Goal: Task Accomplishment & Management: Complete application form

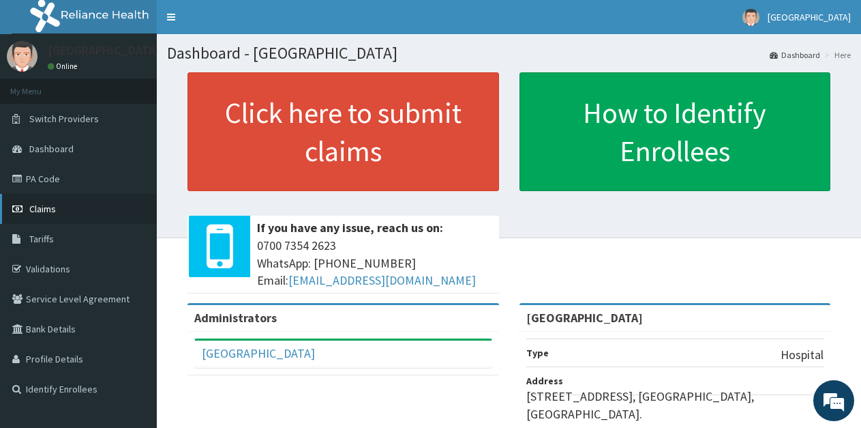
click at [45, 209] on span "Claims" at bounding box center [42, 209] width 27 height 12
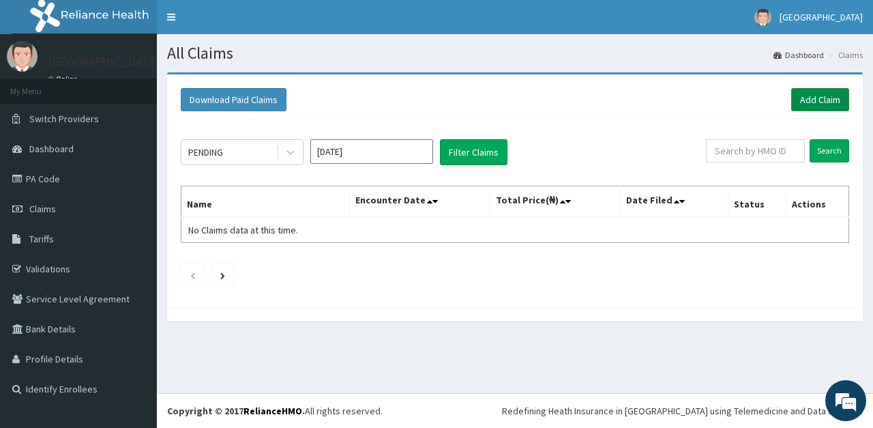
click at [814, 102] on link "Add Claim" at bounding box center [820, 99] width 58 height 23
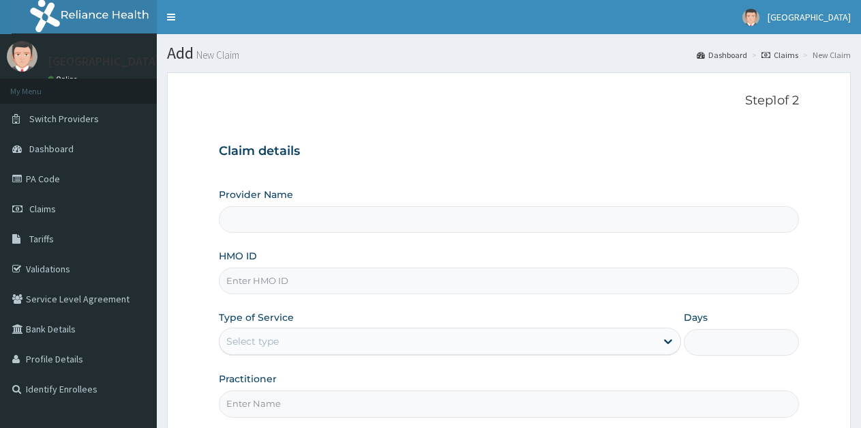
type input "[GEOGRAPHIC_DATA]"
click at [278, 278] on input "HMO ID" at bounding box center [509, 280] width 580 height 27
type input "SBG/10672/A"
click at [325, 335] on div "Select type" at bounding box center [438, 341] width 436 height 22
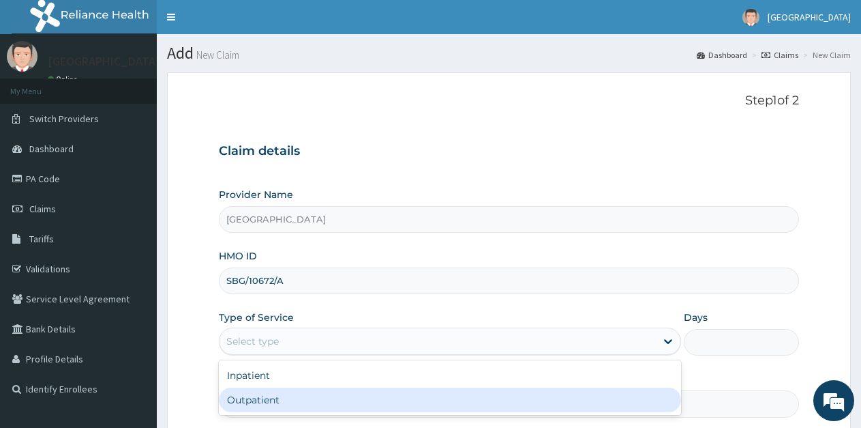
click at [320, 391] on div "Outpatient" at bounding box center [450, 399] width 462 height 25
type input "1"
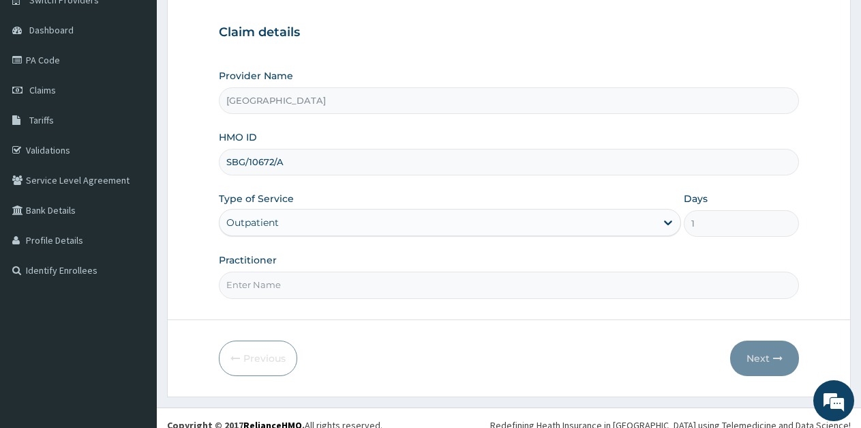
scroll to position [133, 0]
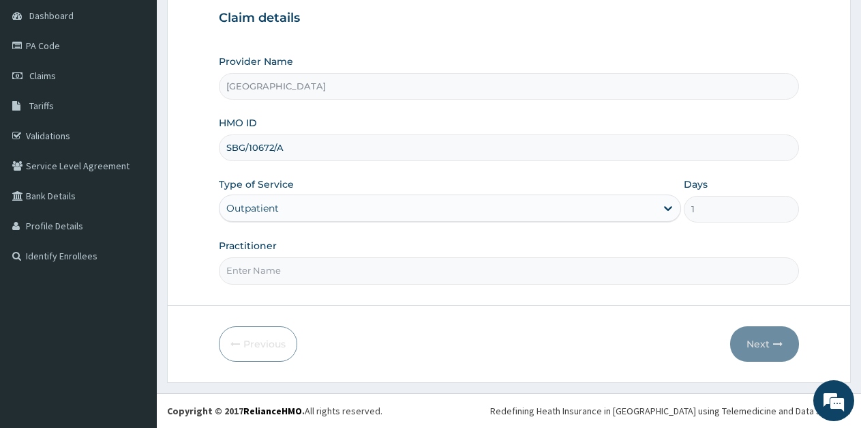
click at [275, 269] on input "Practitioner" at bounding box center [509, 270] width 580 height 27
type input "ukueku"
click at [764, 345] on button "Next" at bounding box center [764, 343] width 69 height 35
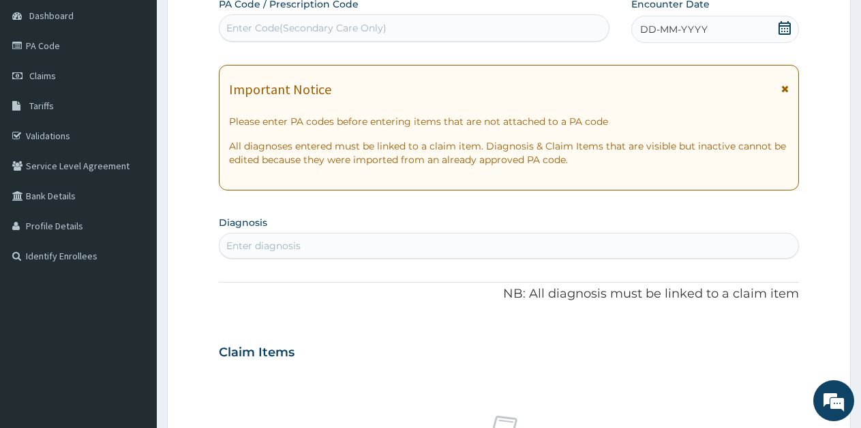
scroll to position [65, 0]
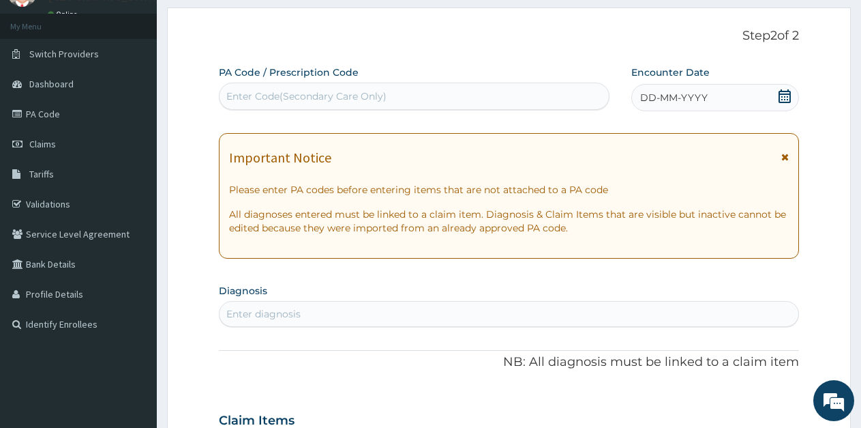
click at [778, 96] on icon at bounding box center [785, 96] width 14 height 14
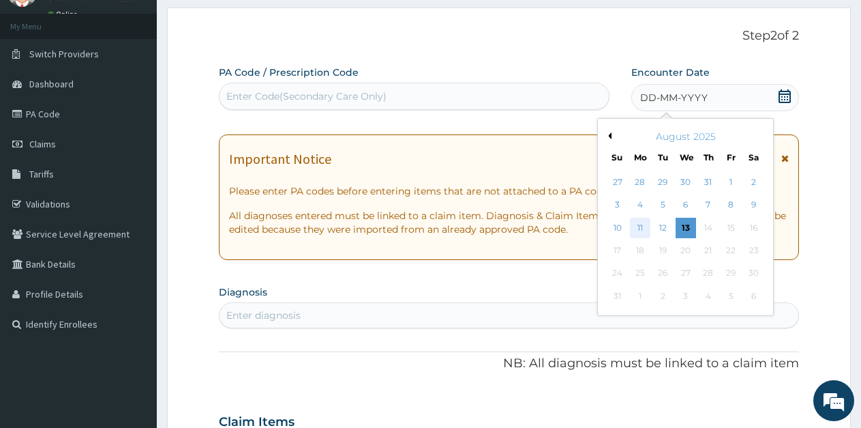
click at [636, 228] on div "11" at bounding box center [640, 228] width 20 height 20
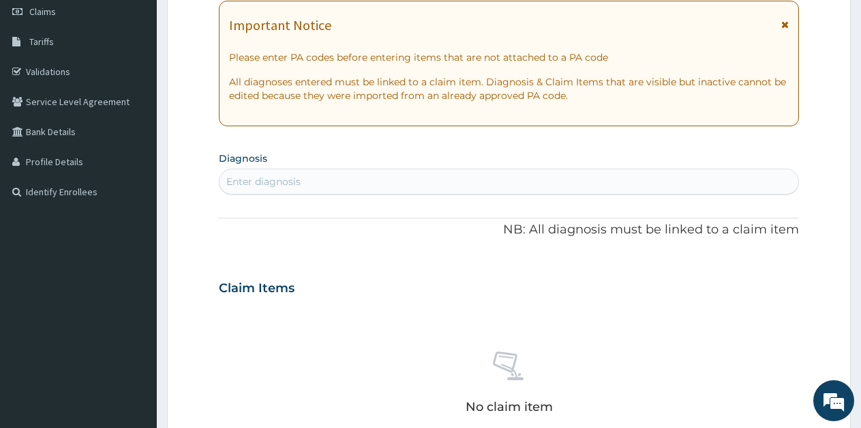
scroll to position [201, 0]
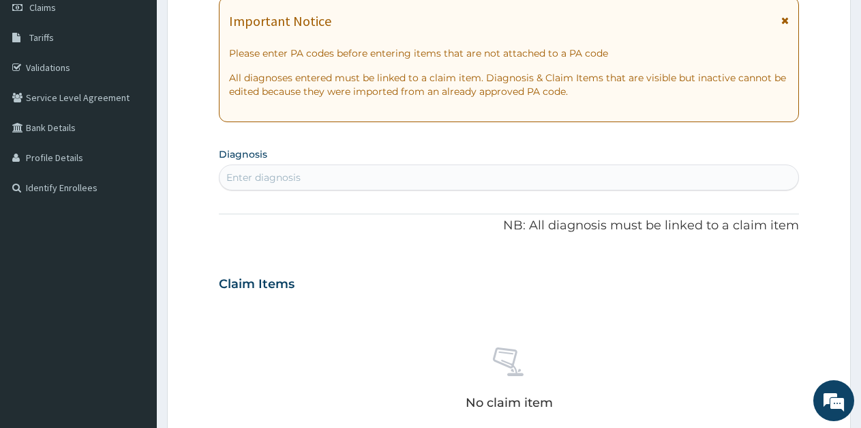
click at [303, 186] on div "Enter diagnosis" at bounding box center [509, 177] width 579 height 22
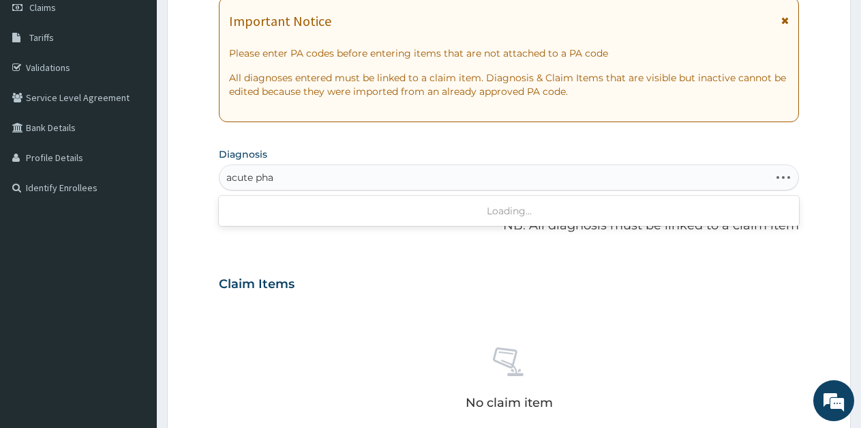
type input "acute pharyn"
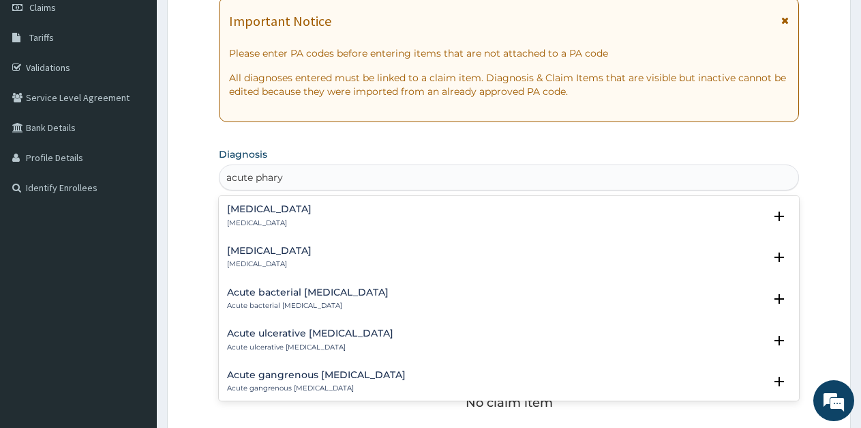
click at [318, 209] on div "Acute pharyngitis Acute pharyngitis" at bounding box center [509, 216] width 564 height 24
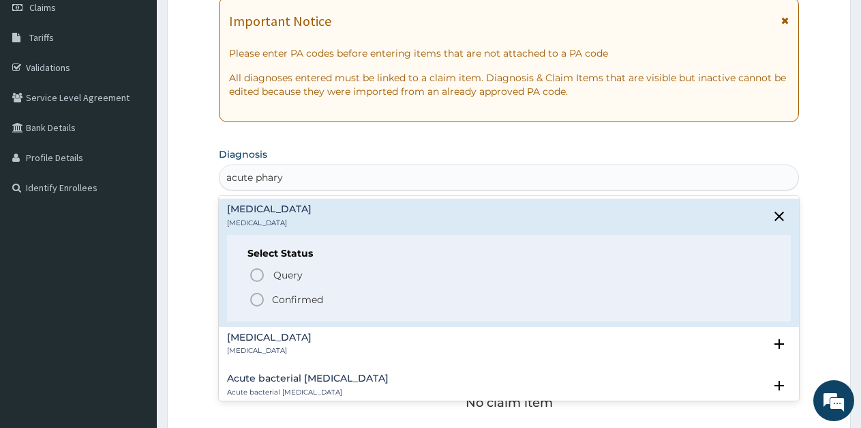
click at [293, 293] on p "Confirmed" at bounding box center [297, 300] width 51 height 14
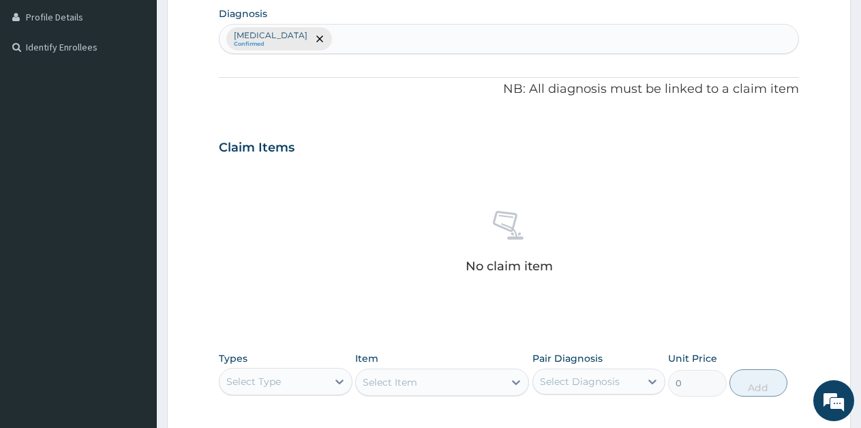
scroll to position [474, 0]
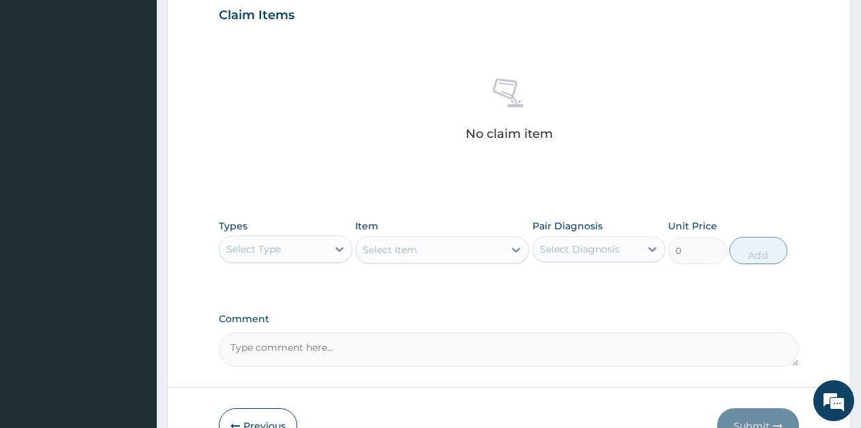
click at [280, 256] on div "Select Type" at bounding box center [274, 249] width 108 height 22
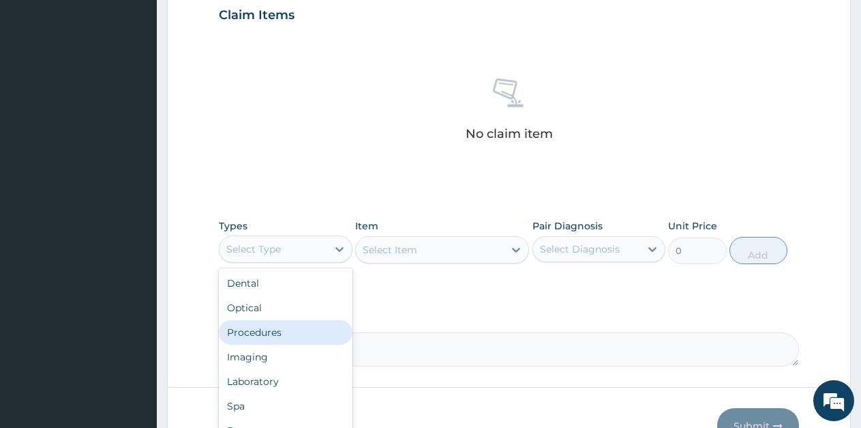
click at [256, 342] on div "Procedures" at bounding box center [286, 332] width 134 height 25
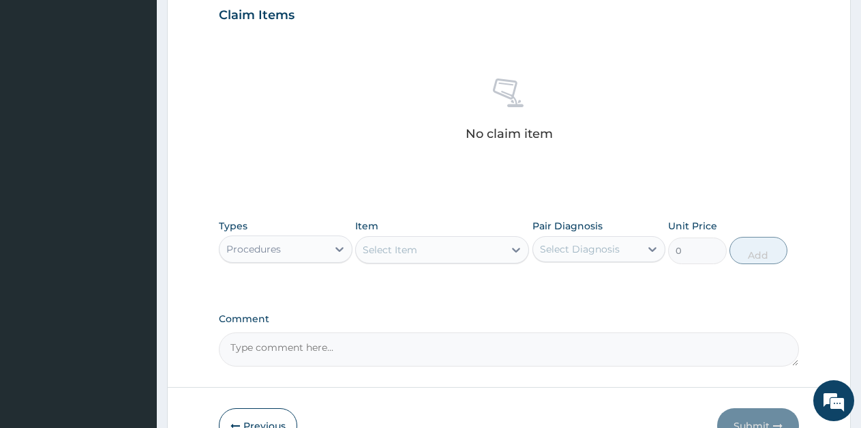
click at [452, 250] on div "Select Item" at bounding box center [430, 250] width 148 height 22
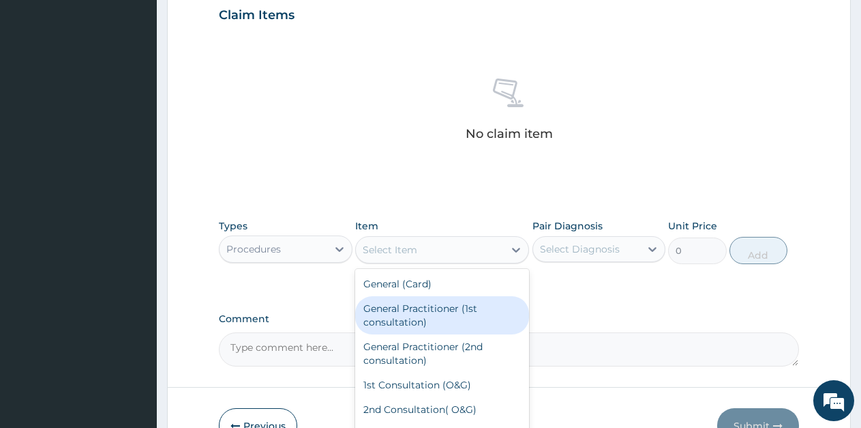
click at [449, 308] on div "General Practitioner (1st consultation)" at bounding box center [442, 315] width 174 height 38
type input "1500"
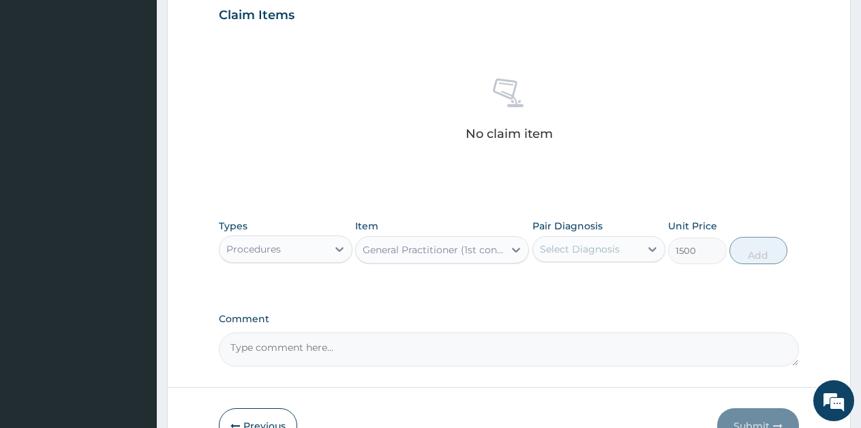
click at [600, 245] on div "Select Diagnosis" at bounding box center [580, 249] width 80 height 14
click at [578, 290] on div "Acute pharyngitis" at bounding box center [600, 284] width 134 height 28
checkbox input "true"
click at [751, 253] on button "Add" at bounding box center [759, 250] width 58 height 27
type input "0"
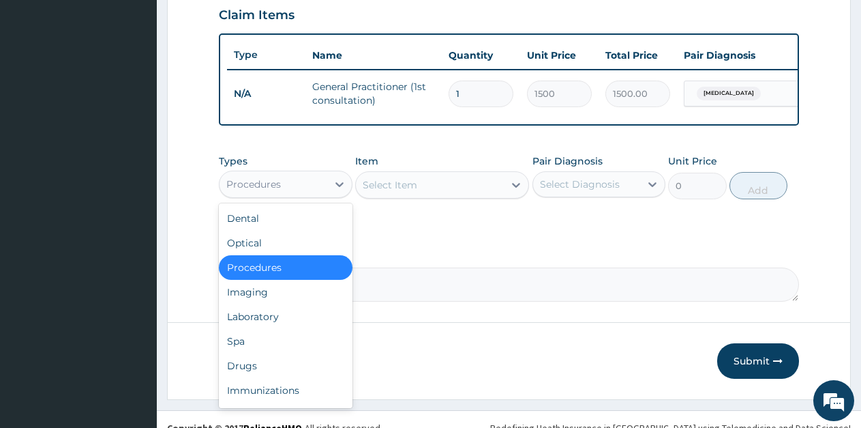
click at [301, 195] on div "Procedures" at bounding box center [274, 184] width 108 height 22
click at [260, 378] on div "Drugs" at bounding box center [286, 365] width 134 height 25
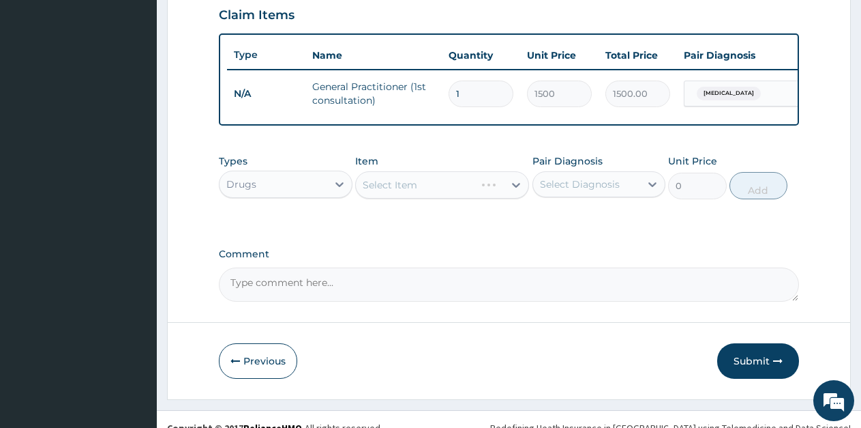
click at [383, 194] on div "Select Item" at bounding box center [442, 184] width 174 height 27
click at [396, 192] on div "Select Item" at bounding box center [390, 185] width 55 height 14
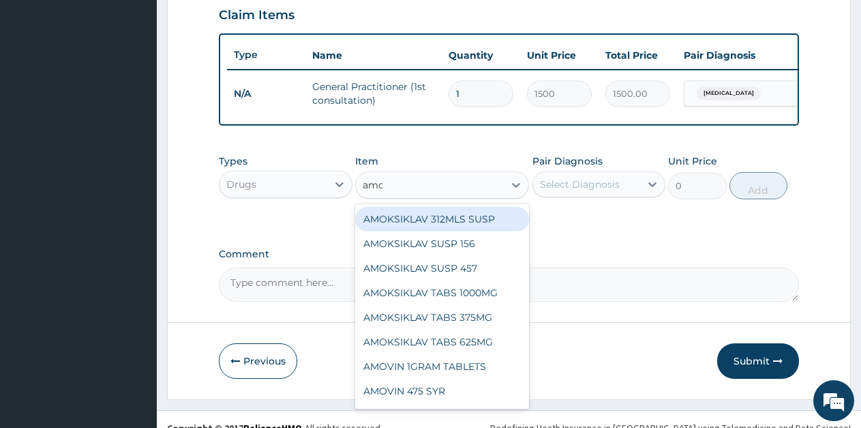
type input "amox"
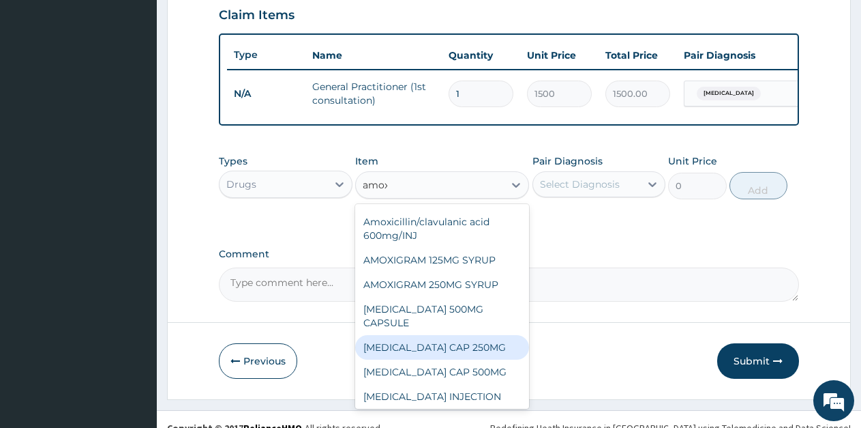
scroll to position [205, 0]
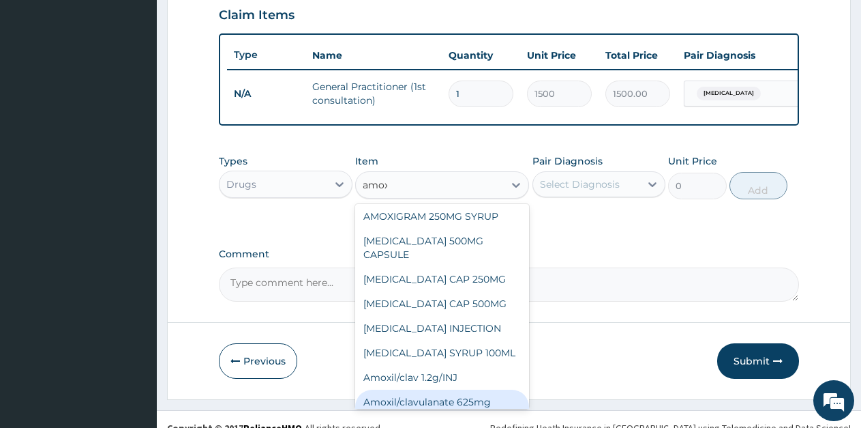
click at [457, 389] on div "Amoxil/clavulanate 625mg B/TAB" at bounding box center [442, 408] width 174 height 38
type input "189"
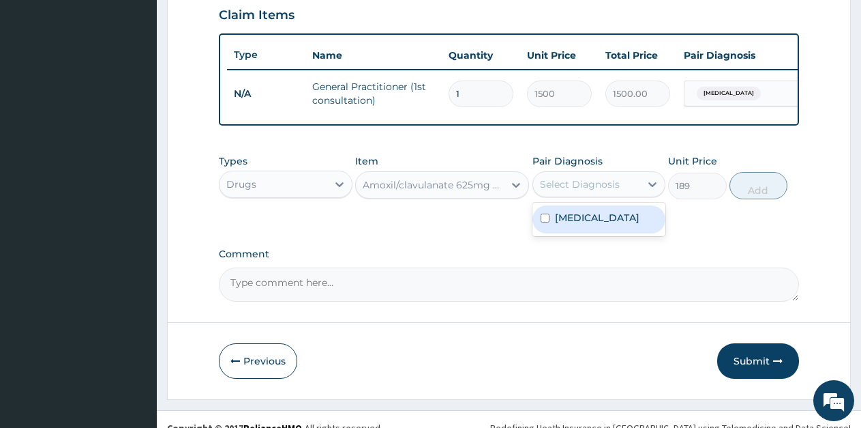
click at [550, 191] on div "Select Diagnosis" at bounding box center [580, 184] width 80 height 14
click at [556, 224] on label "Acute pharyngitis" at bounding box center [597, 218] width 85 height 14
checkbox input "true"
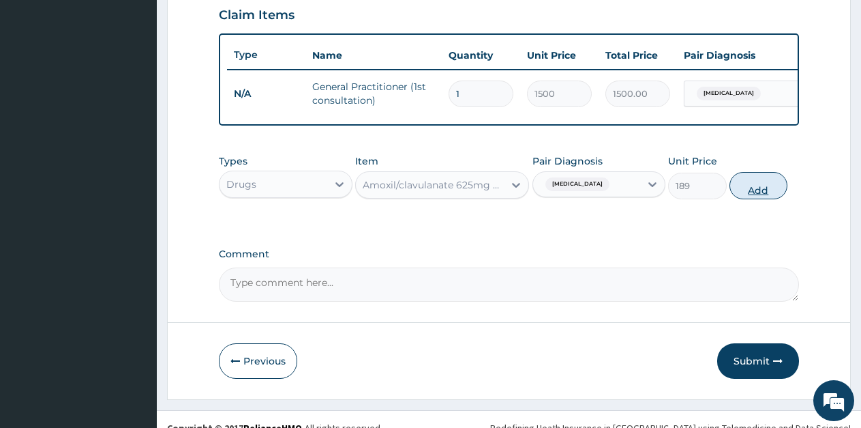
click at [749, 198] on button "Add" at bounding box center [759, 185] width 58 height 27
type input "0"
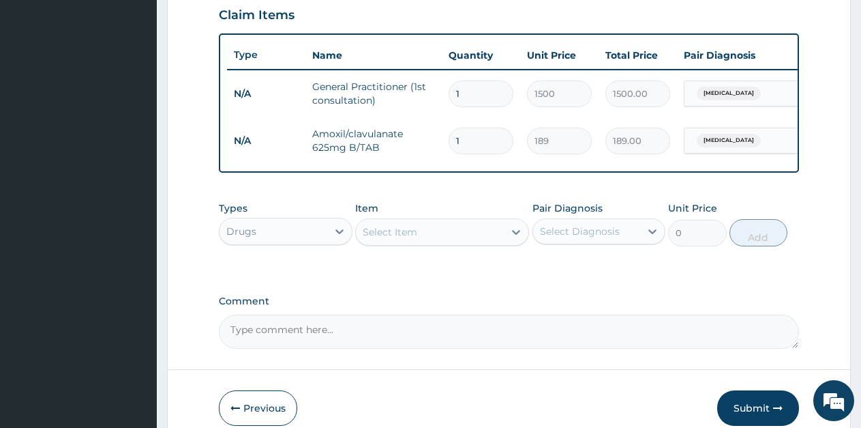
click at [410, 239] on div "Select Item" at bounding box center [390, 232] width 55 height 14
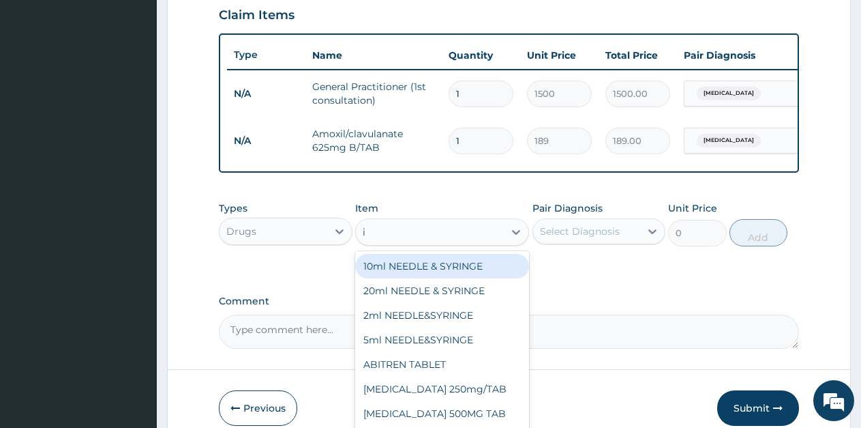
type input "ibu"
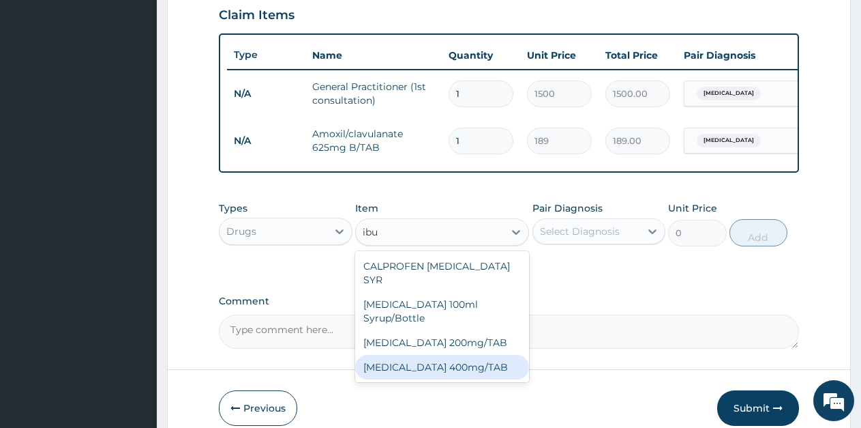
click at [465, 355] on div "[MEDICAL_DATA] 400mg/TAB" at bounding box center [442, 367] width 174 height 25
type input "21"
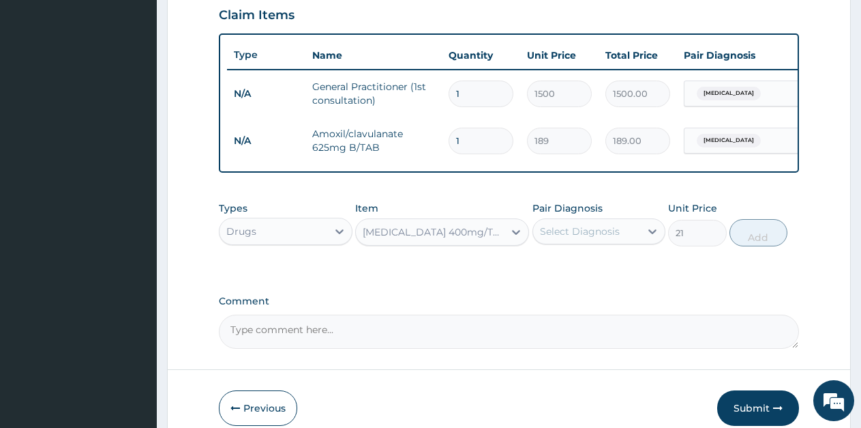
click at [614, 242] on div "Select Diagnosis" at bounding box center [587, 231] width 108 height 22
click at [595, 280] on div "Acute pharyngitis" at bounding box center [600, 266] width 134 height 28
checkbox input "true"
click at [745, 241] on button "Add" at bounding box center [759, 232] width 58 height 27
type input "0"
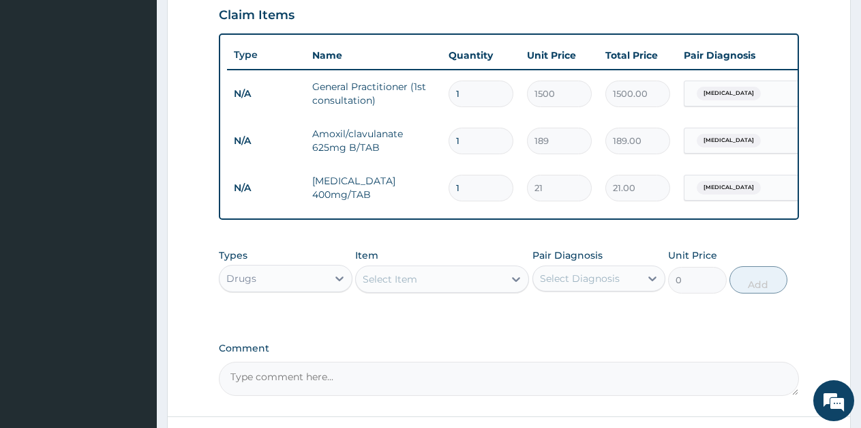
type input "10"
type input "210.00"
type input "10"
click at [468, 145] on input "1" at bounding box center [481, 141] width 65 height 27
type input "10"
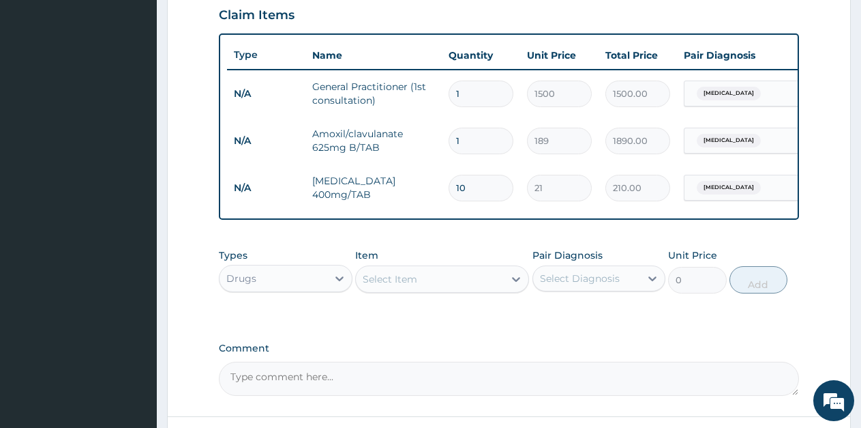
type input "1890.00"
type input "9"
type input "1701.00"
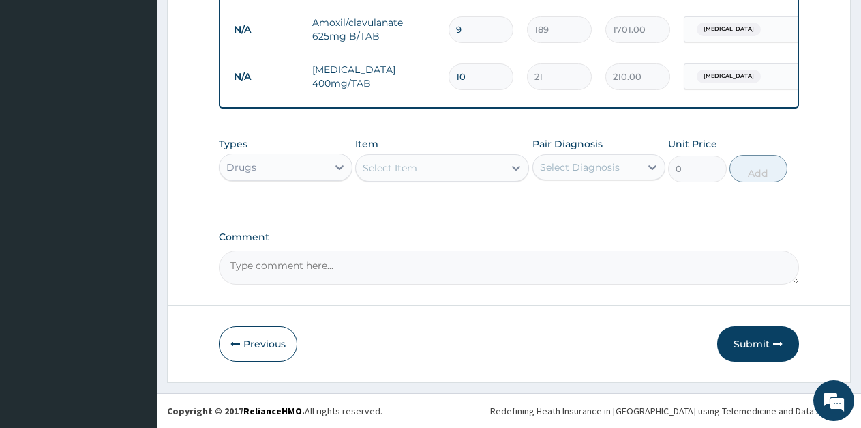
scroll to position [597, 0]
type input "9"
click at [760, 345] on button "Submit" at bounding box center [758, 343] width 82 height 35
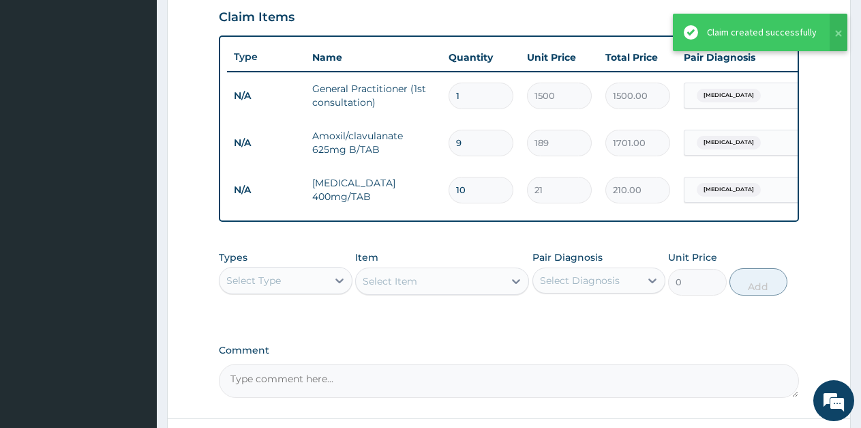
scroll to position [460, 0]
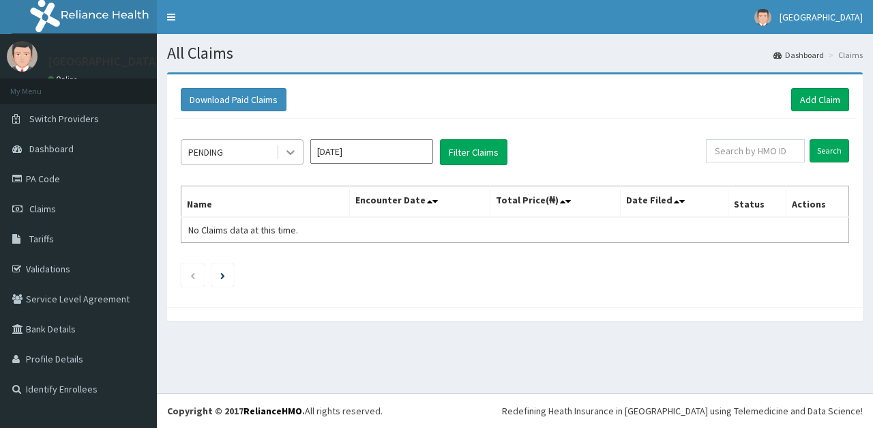
click at [295, 160] on div at bounding box center [290, 152] width 25 height 25
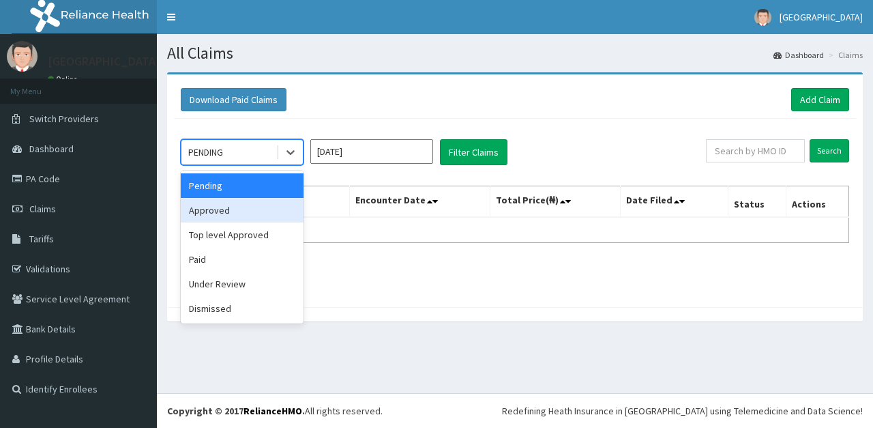
click at [222, 213] on div "Approved" at bounding box center [242, 210] width 123 height 25
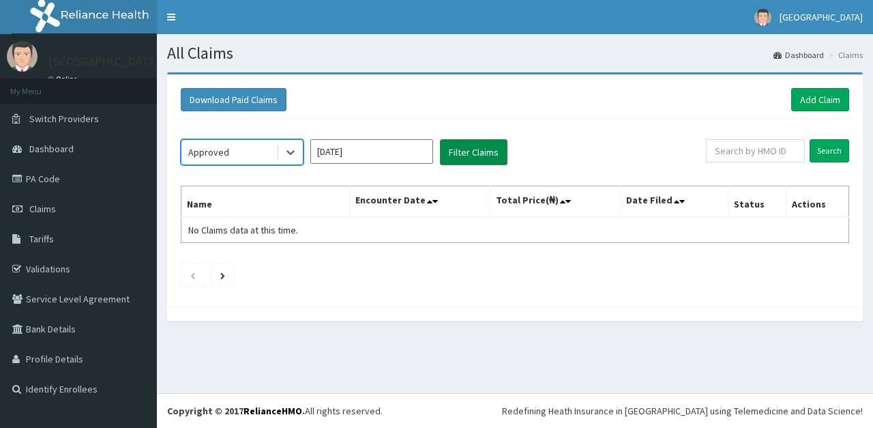
click at [494, 149] on button "Filter Claims" at bounding box center [474, 152] width 68 height 26
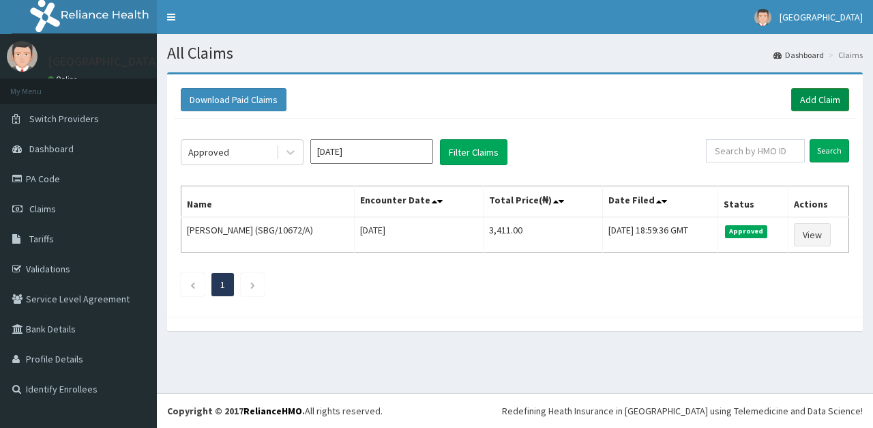
click at [800, 99] on link "Add Claim" at bounding box center [820, 99] width 58 height 23
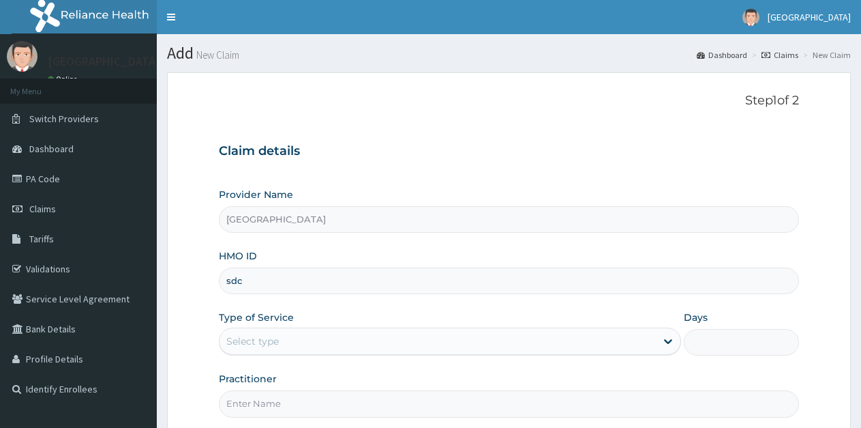
type input "SDC/10060/E"
click at [324, 348] on div "Select type" at bounding box center [438, 341] width 436 height 22
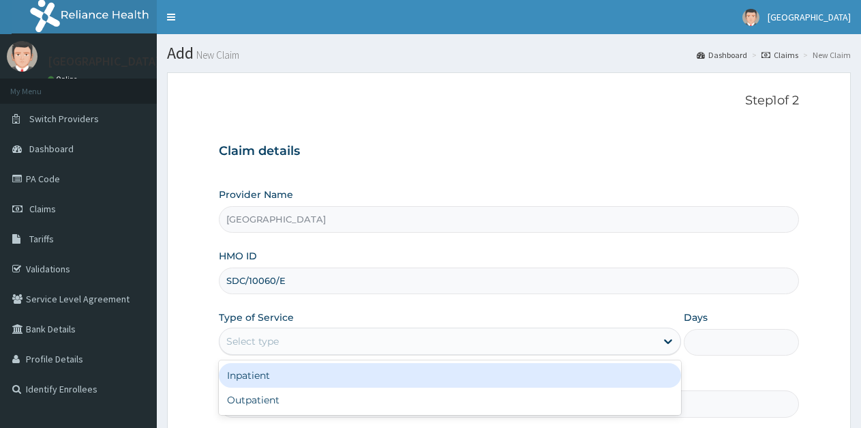
scroll to position [68, 0]
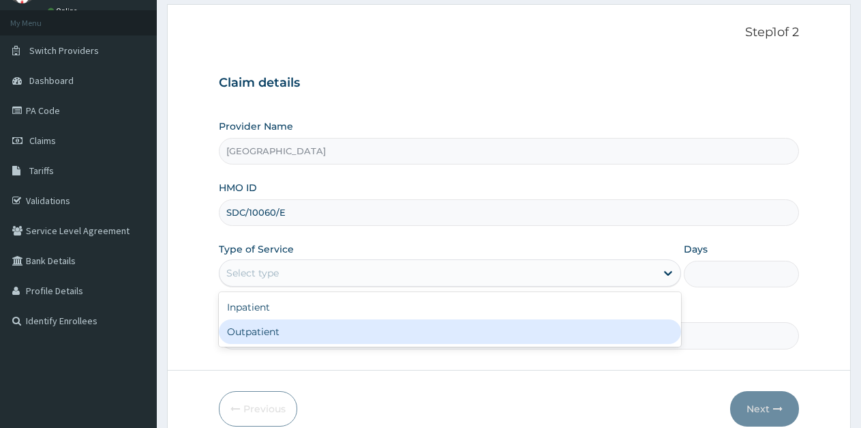
click at [260, 334] on div "Outpatient" at bounding box center [450, 331] width 462 height 25
type input "1"
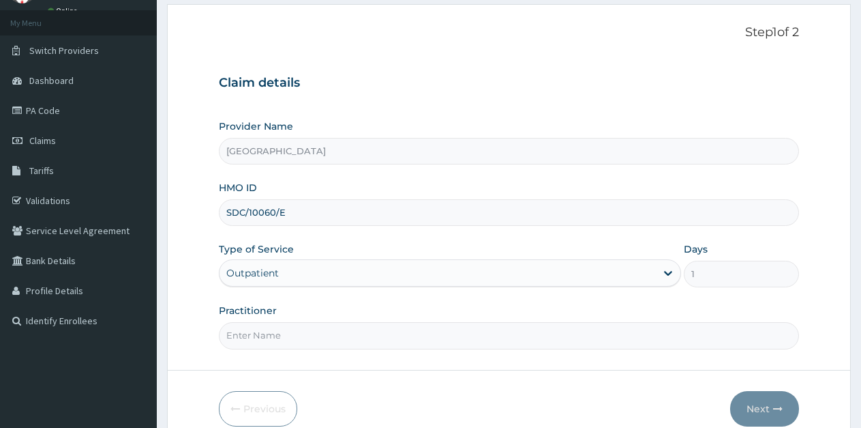
click at [278, 335] on input "Practitioner" at bounding box center [509, 335] width 580 height 27
type input "ukueku"
click at [766, 408] on button "Next" at bounding box center [764, 408] width 69 height 35
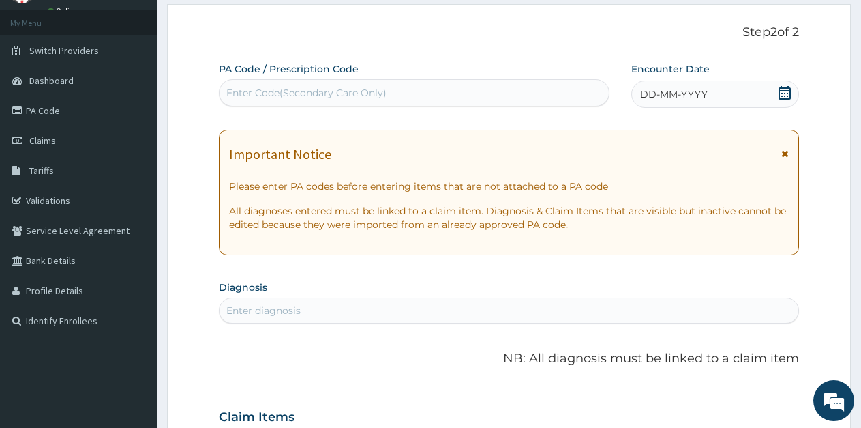
scroll to position [0, 0]
click at [781, 87] on icon at bounding box center [785, 93] width 12 height 14
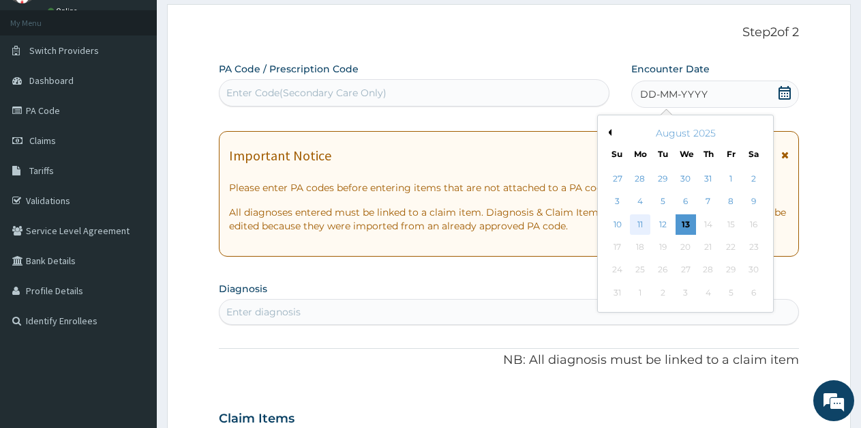
click at [644, 223] on div "11" at bounding box center [640, 224] width 20 height 20
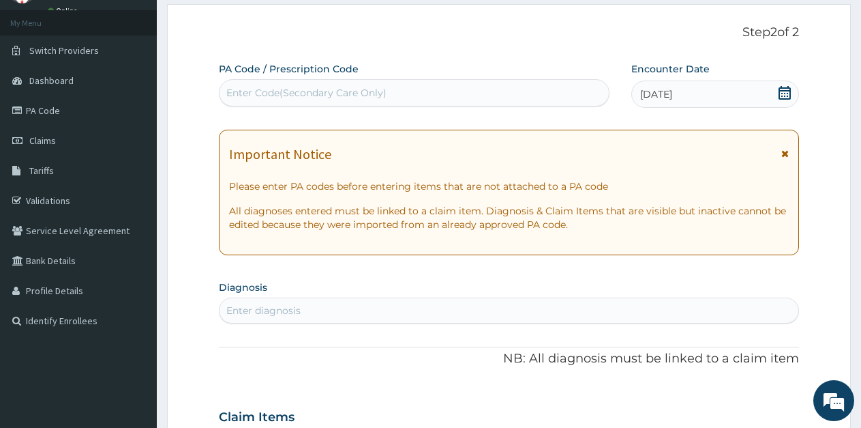
click at [323, 308] on div "Enter diagnosis" at bounding box center [509, 310] width 579 height 22
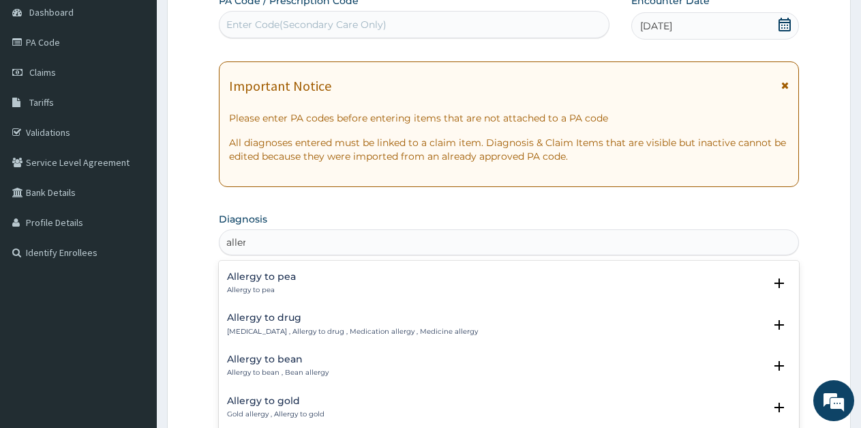
scroll to position [273, 0]
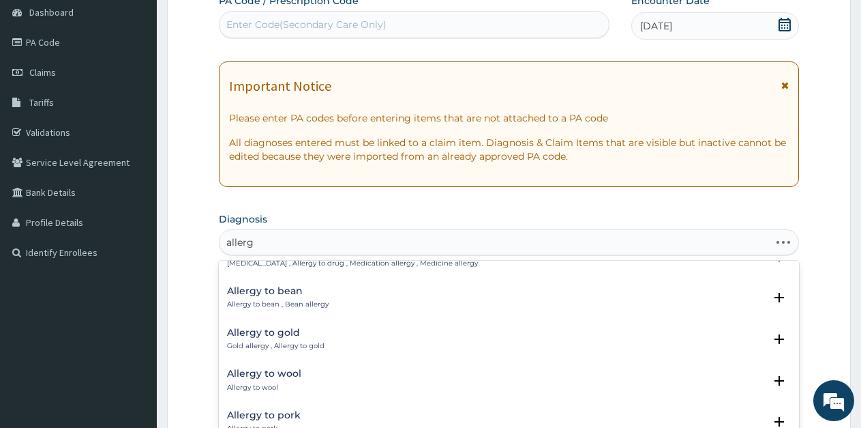
type input "allergic"
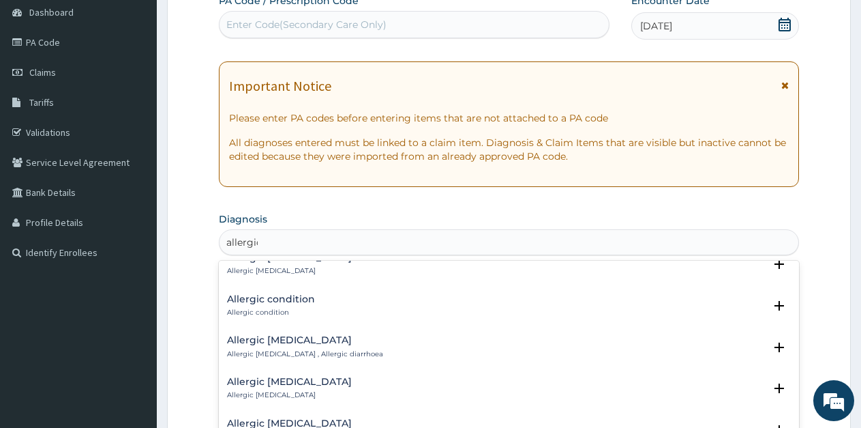
scroll to position [614, 0]
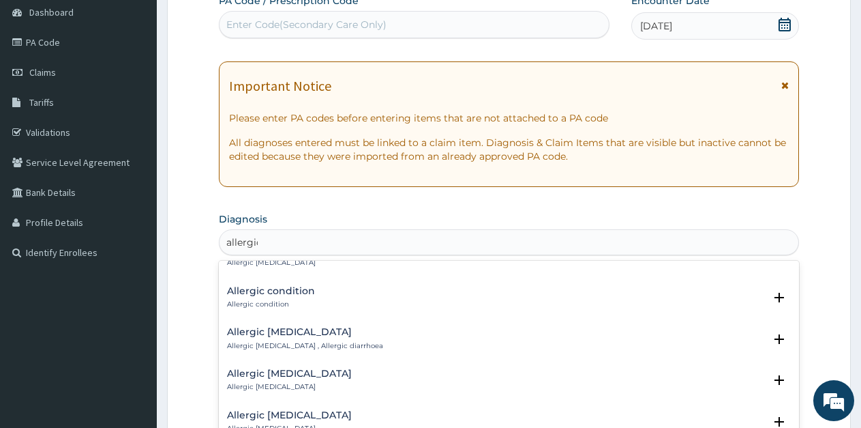
click at [276, 286] on h4 "Allergic condition" at bounding box center [271, 291] width 88 height 10
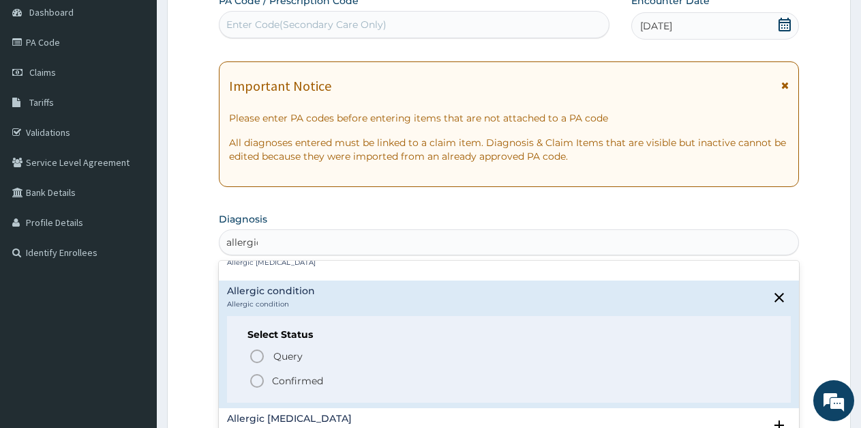
click at [255, 374] on icon "status option filled" at bounding box center [257, 380] width 16 height 16
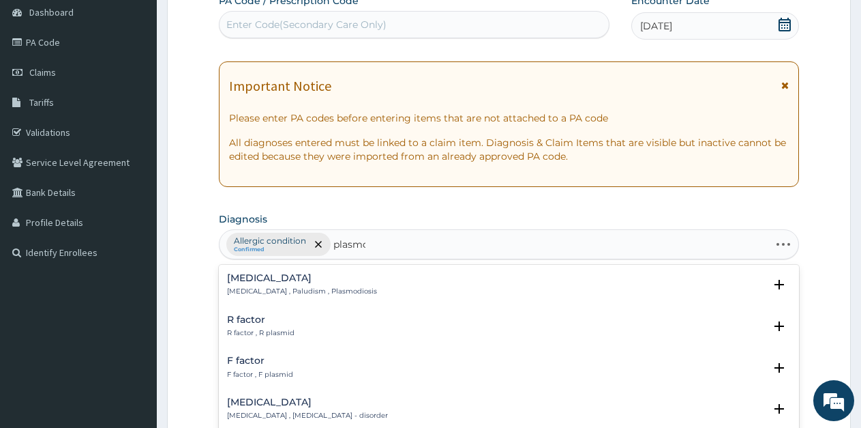
type input "plasmod"
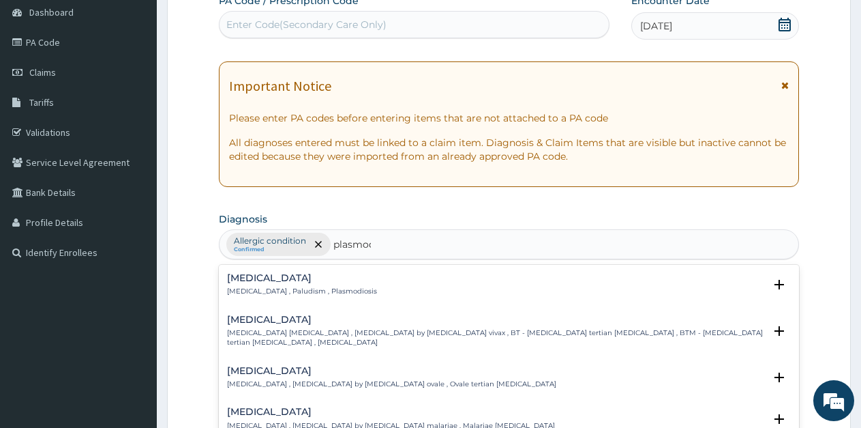
click at [307, 291] on p "Malaria , Paludism , Plasmodiosis" at bounding box center [302, 291] width 150 height 10
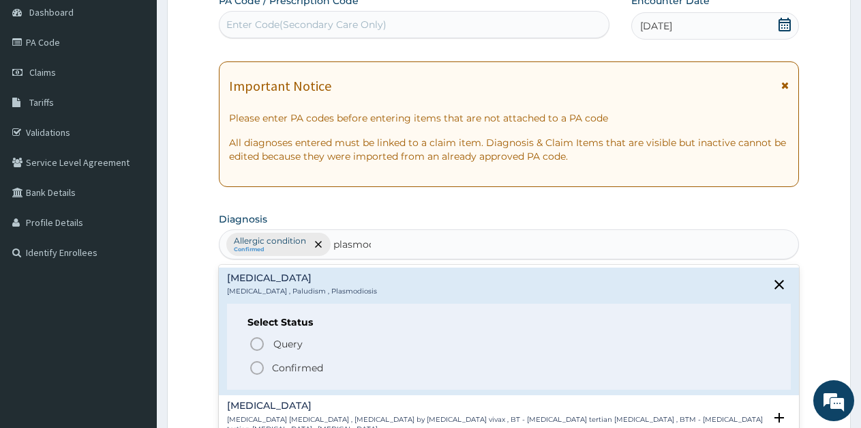
click at [261, 366] on icon "status option filled" at bounding box center [257, 367] width 16 height 16
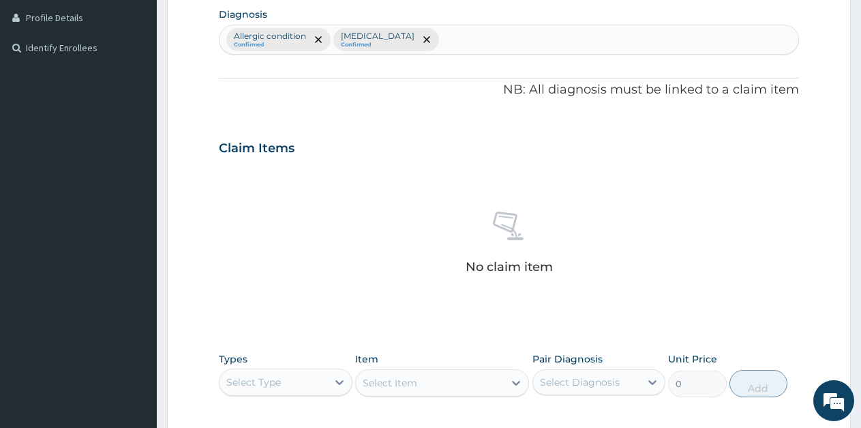
scroll to position [409, 0]
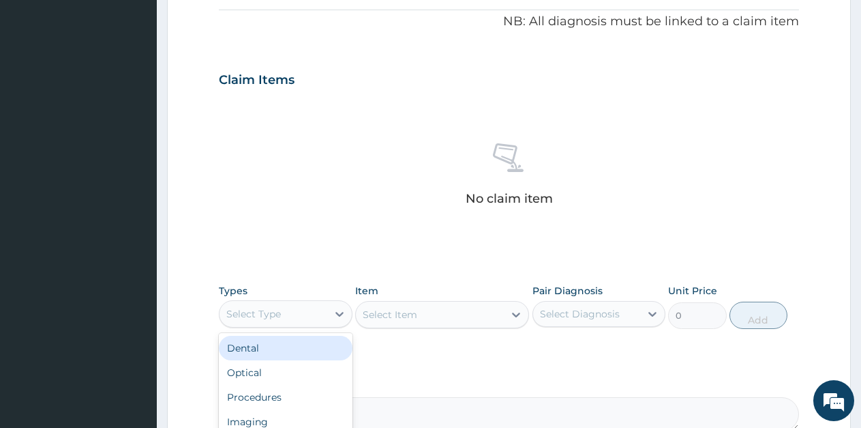
click at [258, 316] on div "Select Type" at bounding box center [253, 314] width 55 height 14
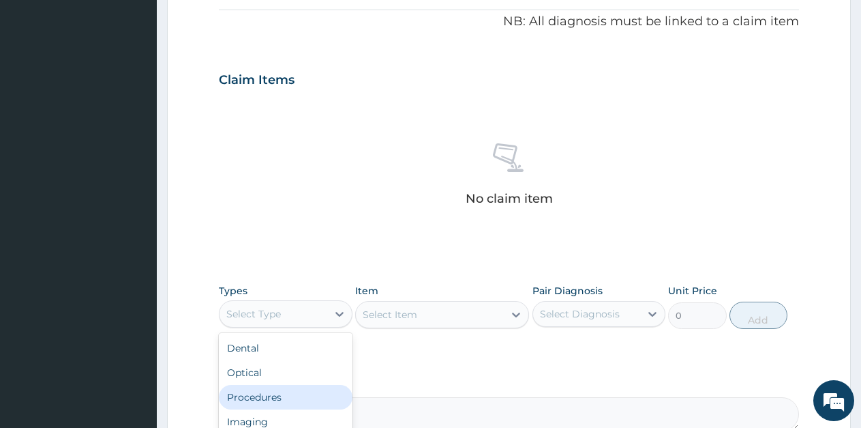
click at [264, 399] on div "Procedures" at bounding box center [286, 397] width 134 height 25
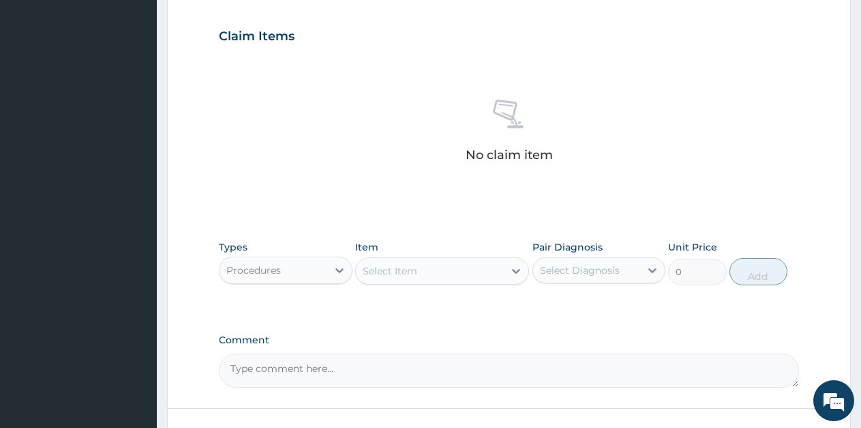
scroll to position [477, 0]
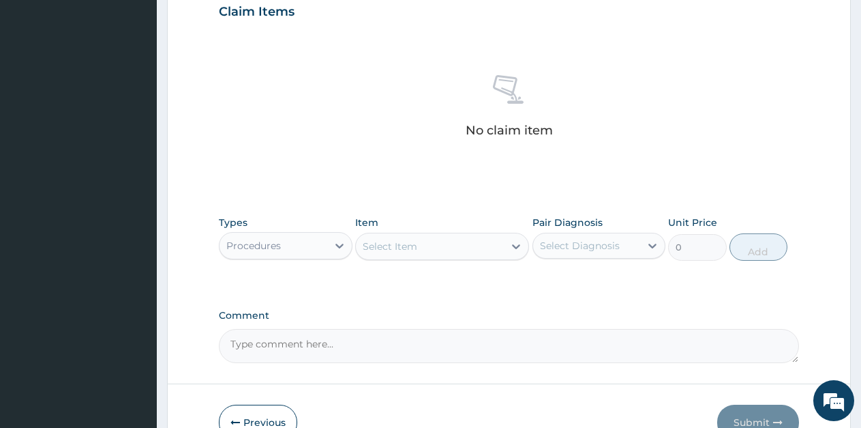
click at [406, 248] on div "Select Item" at bounding box center [390, 246] width 55 height 14
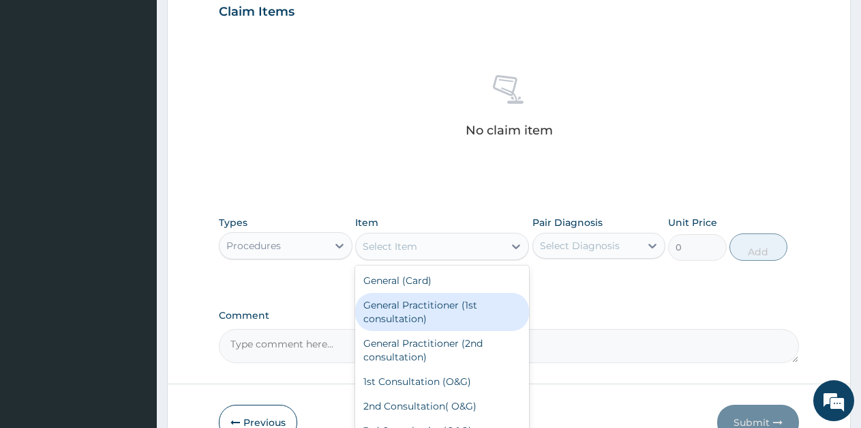
click at [428, 306] on div "General Practitioner (1st consultation)" at bounding box center [442, 312] width 174 height 38
type input "1500"
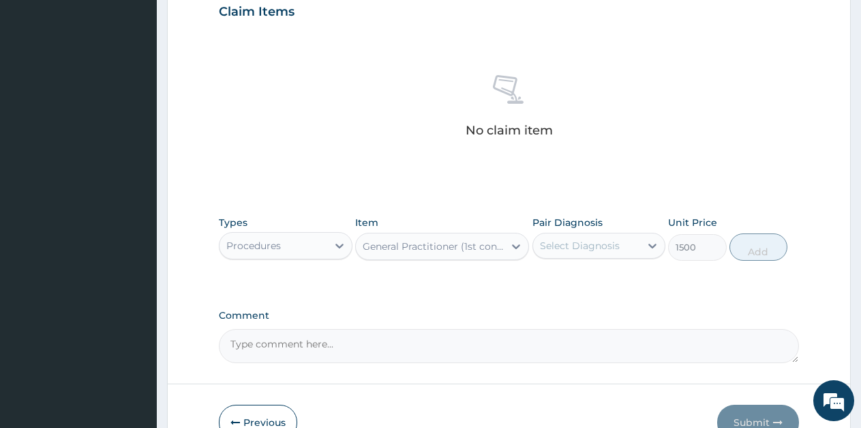
click at [621, 241] on div "Select Diagnosis" at bounding box center [587, 246] width 108 height 22
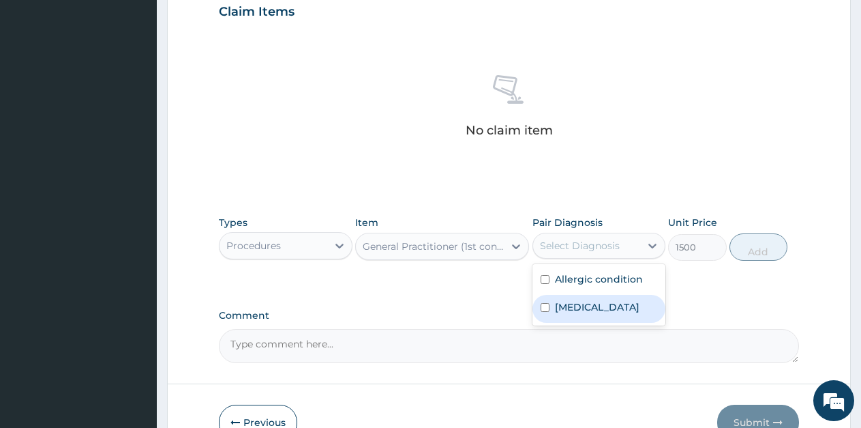
click at [560, 308] on label "Malaria" at bounding box center [597, 307] width 85 height 14
checkbox input "true"
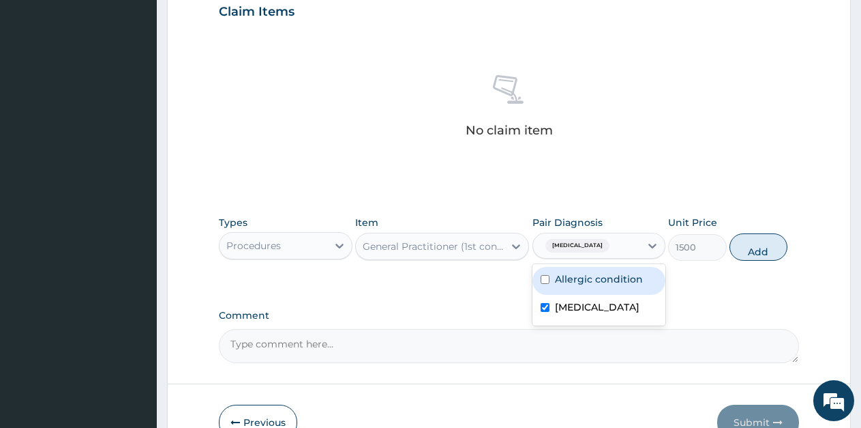
click at [543, 276] on input "checkbox" at bounding box center [545, 279] width 9 height 9
checkbox input "true"
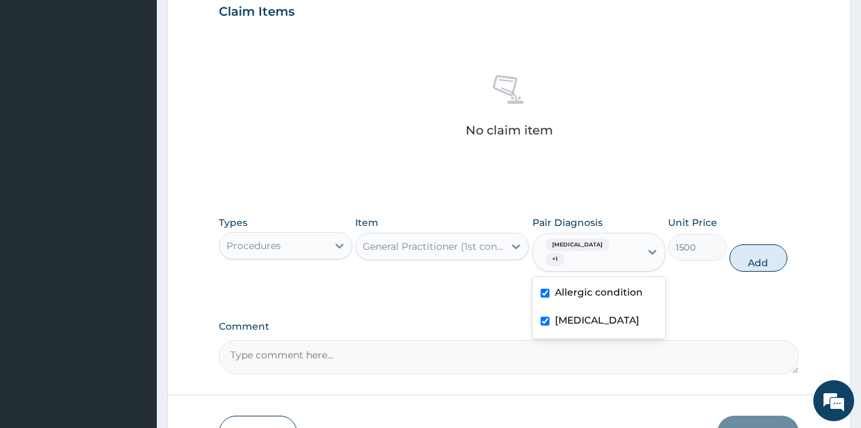
click at [550, 308] on div "Malaria" at bounding box center [600, 322] width 134 height 28
checkbox input "false"
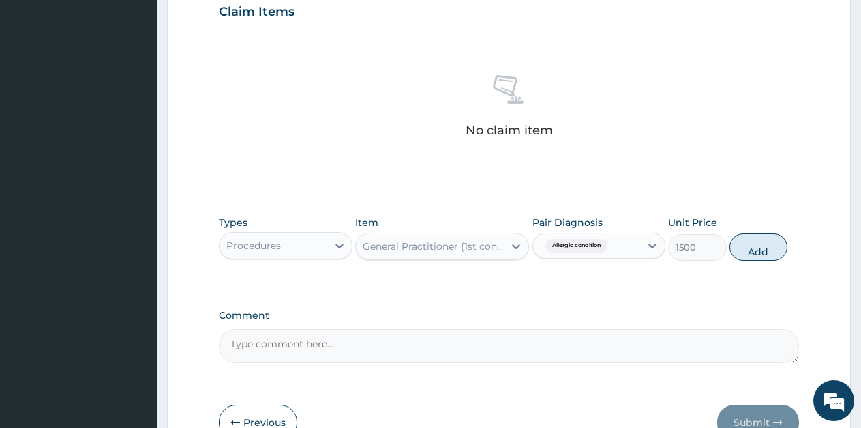
click at [713, 267] on div "Types Procedures Item General Practitioner (1st consultation) Pair Diagnosis Al…" at bounding box center [509, 238] width 580 height 59
click at [743, 248] on button "Add" at bounding box center [759, 246] width 58 height 27
type input "0"
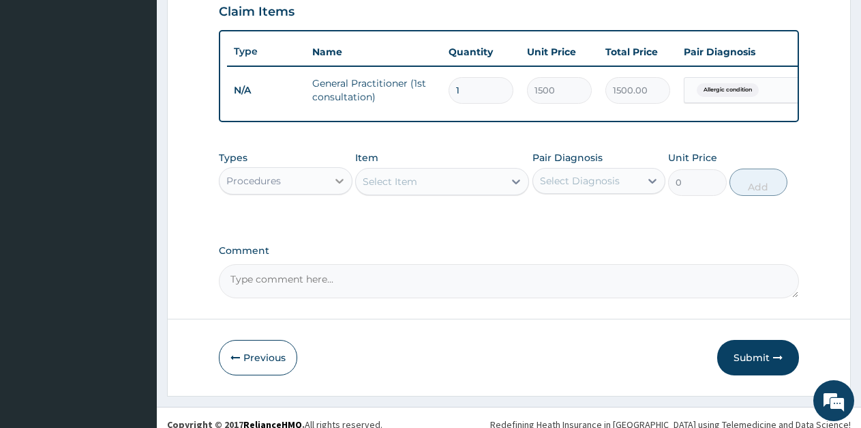
click at [333, 188] on icon at bounding box center [340, 181] width 14 height 14
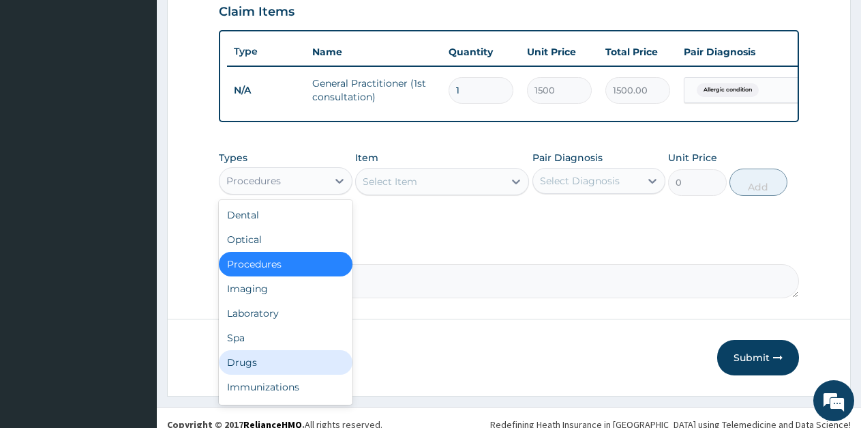
click at [263, 374] on div "Drugs" at bounding box center [286, 362] width 134 height 25
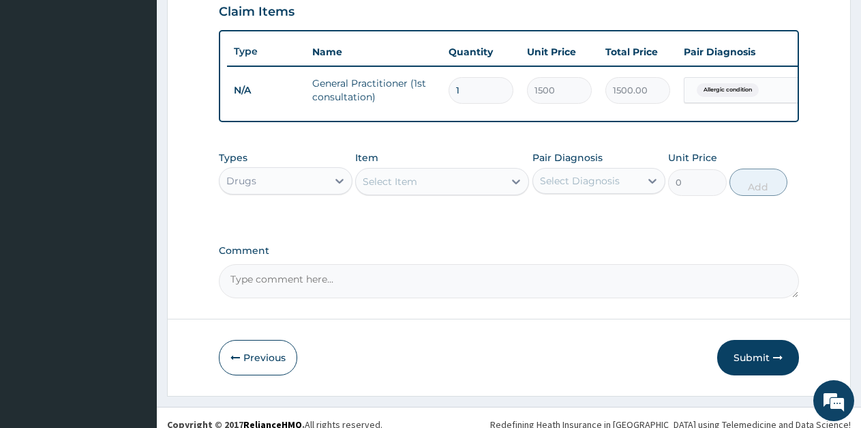
click at [383, 188] on div "Select Item" at bounding box center [390, 182] width 55 height 14
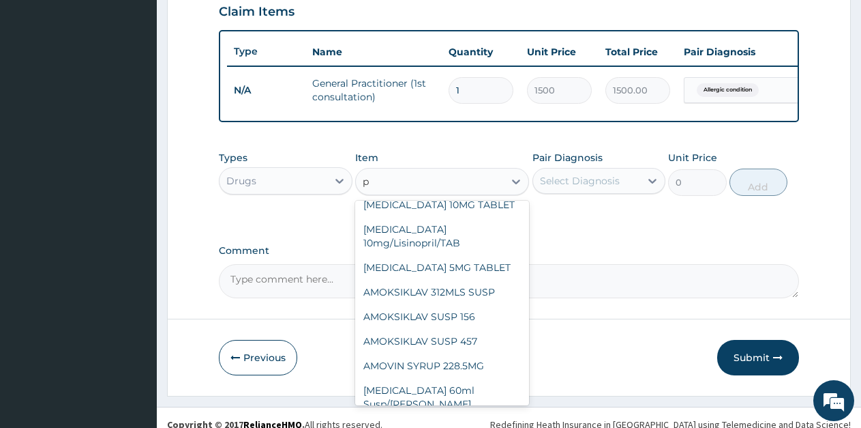
scroll to position [79, 0]
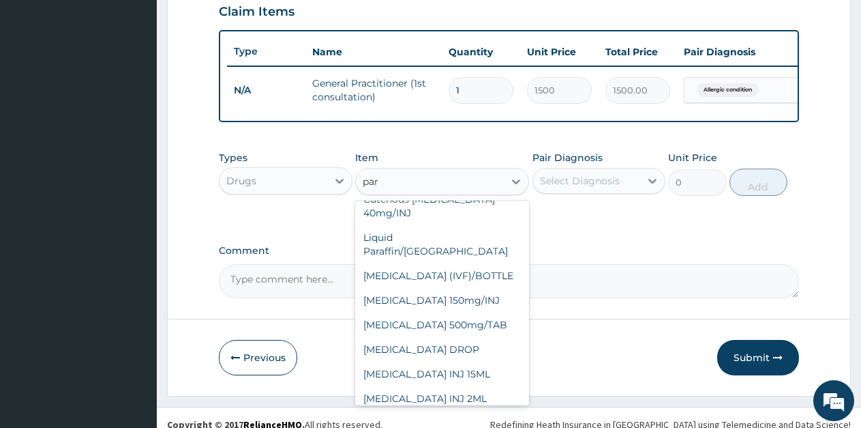
type input "para"
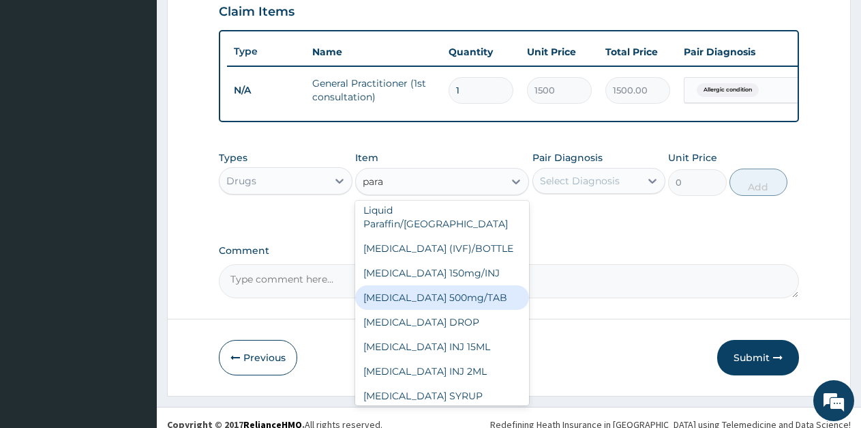
click at [450, 295] on div "PARACETAMOL 500mg/TAB" at bounding box center [442, 297] width 174 height 25
type input "5.25"
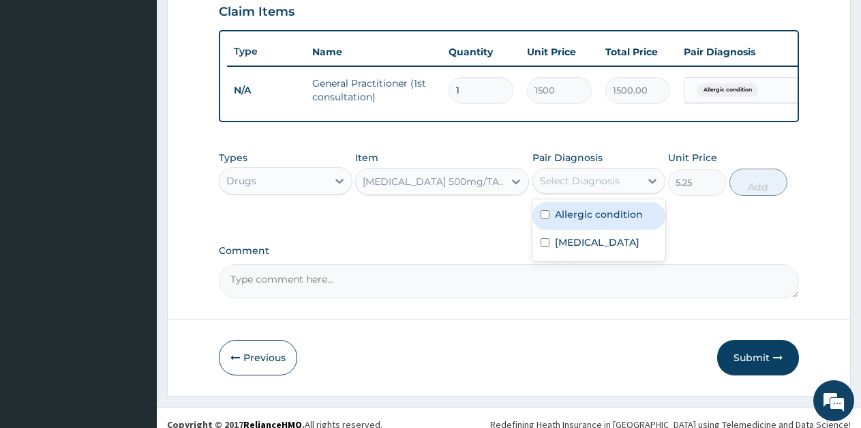
click at [597, 188] on div "Select Diagnosis" at bounding box center [580, 181] width 80 height 14
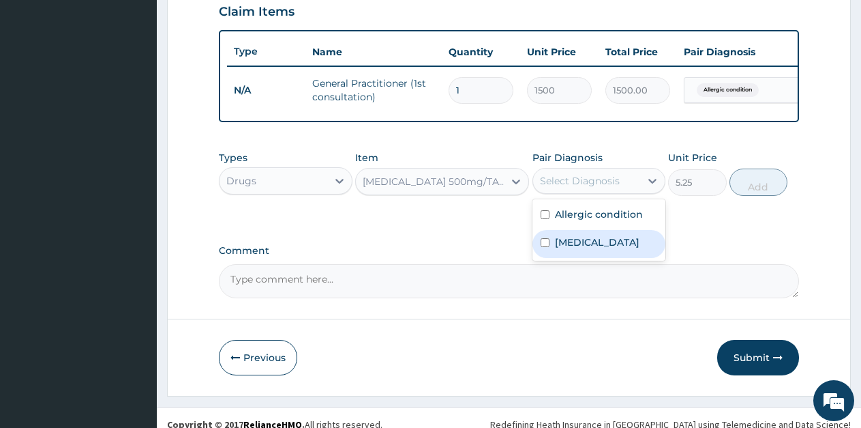
click at [573, 258] on div "Malaria" at bounding box center [600, 244] width 134 height 28
checkbox input "true"
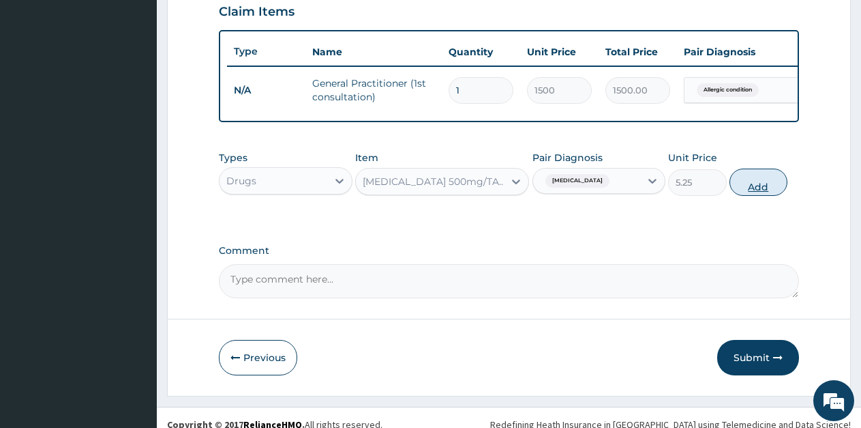
click at [752, 194] on button "Add" at bounding box center [759, 181] width 58 height 27
type input "0"
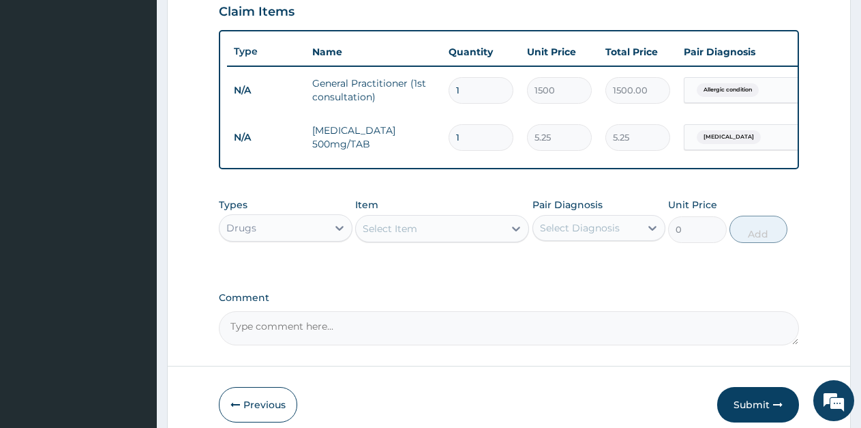
click at [395, 235] on div "Select Item" at bounding box center [390, 229] width 55 height 14
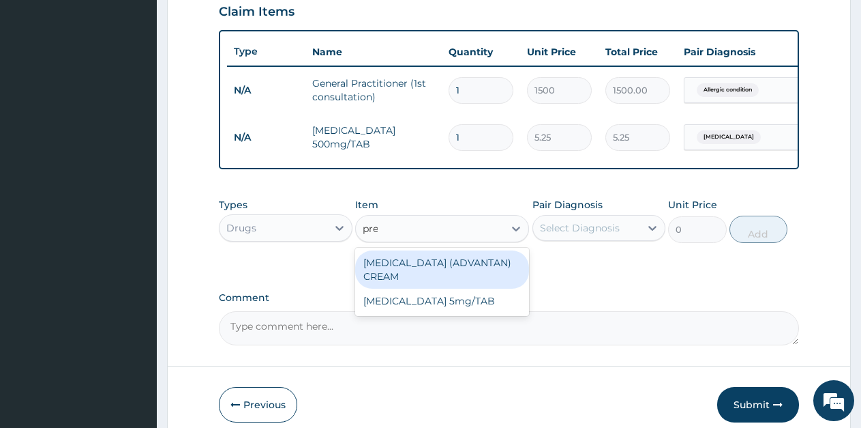
type input "pred"
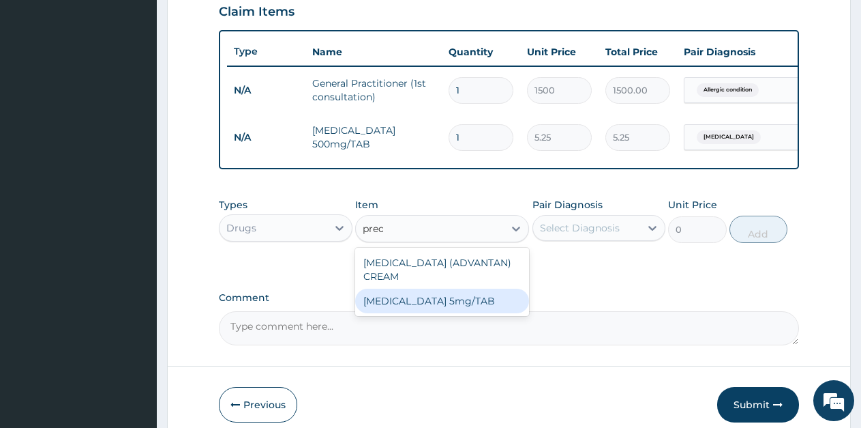
click at [450, 313] on div "[MEDICAL_DATA] 5mg/TAB" at bounding box center [442, 300] width 174 height 25
type input "3.15"
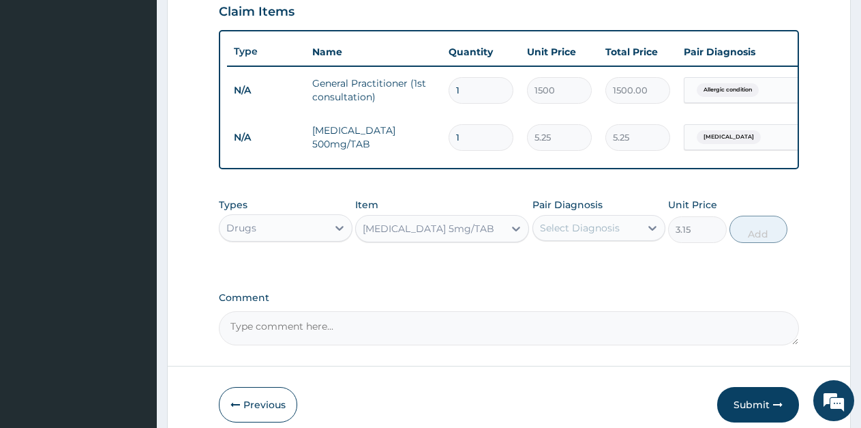
click at [565, 235] on div "Select Diagnosis" at bounding box center [580, 228] width 80 height 14
click at [560, 268] on label "Allergic condition" at bounding box center [599, 261] width 88 height 14
checkbox input "true"
click at [773, 240] on button "Add" at bounding box center [759, 228] width 58 height 27
type input "0"
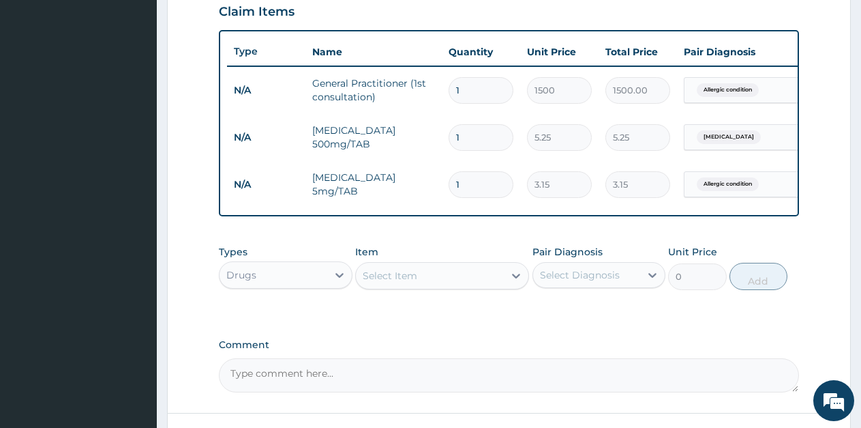
click at [399, 282] on div "Select Item" at bounding box center [390, 276] width 55 height 14
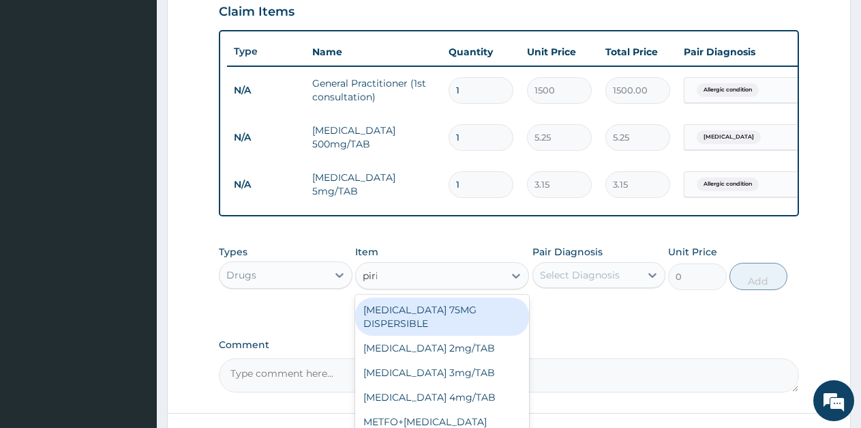
type input "pirit"
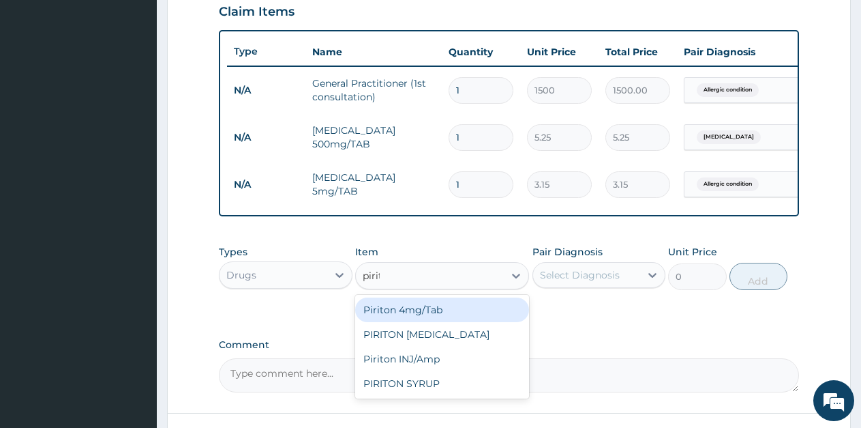
click at [418, 320] on div "Piriton 4mg/Tab" at bounding box center [442, 309] width 174 height 25
type input "5.25"
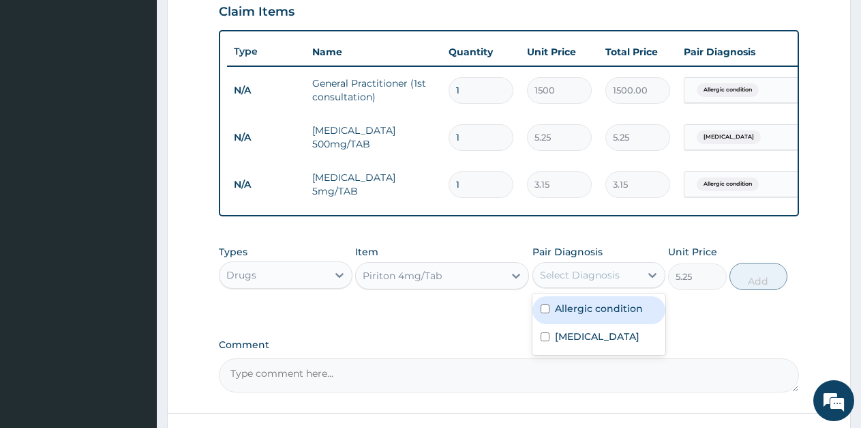
click at [577, 282] on div "Select Diagnosis" at bounding box center [580, 275] width 80 height 14
click at [579, 315] on label "Allergic condition" at bounding box center [599, 308] width 88 height 14
checkbox input "true"
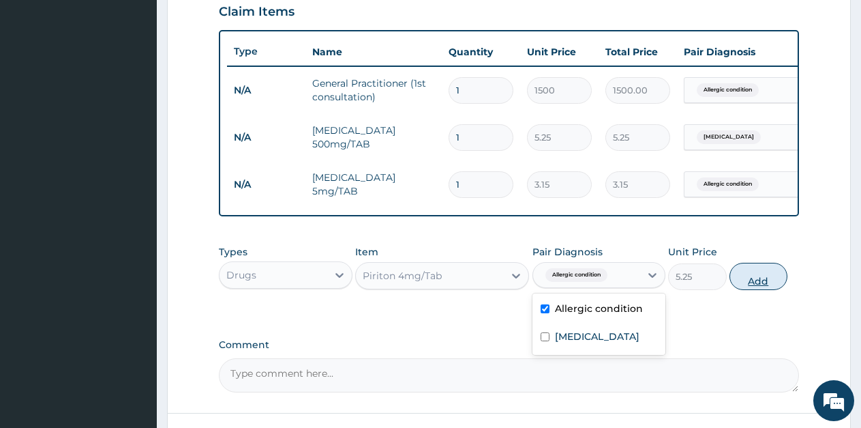
click at [762, 290] on button "Add" at bounding box center [759, 276] width 58 height 27
type input "0"
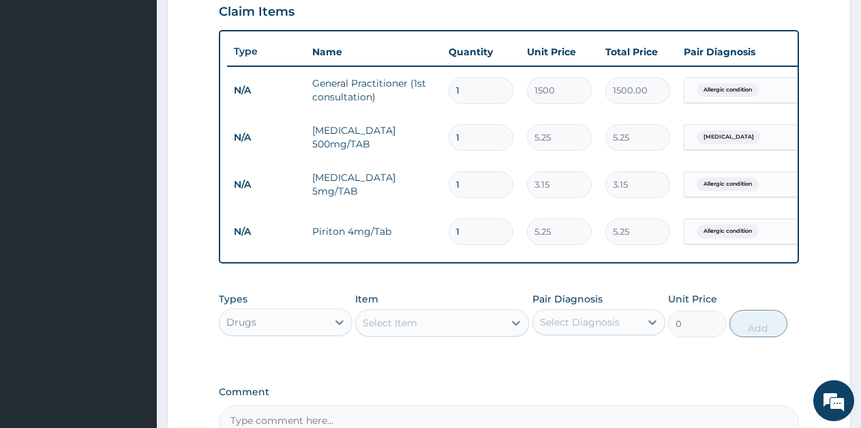
click at [425, 332] on div "Select Item" at bounding box center [430, 323] width 148 height 22
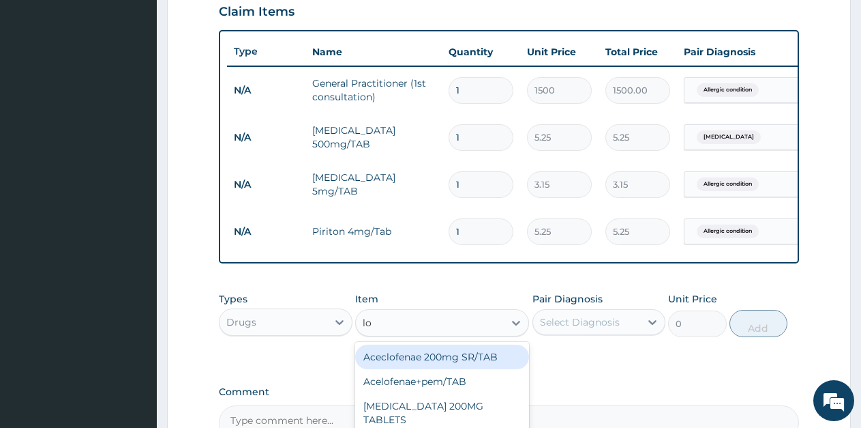
type input "lon"
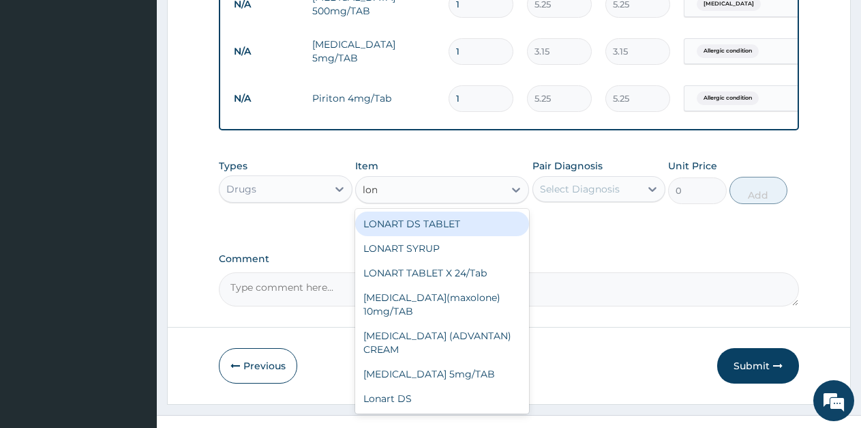
scroll to position [644, 0]
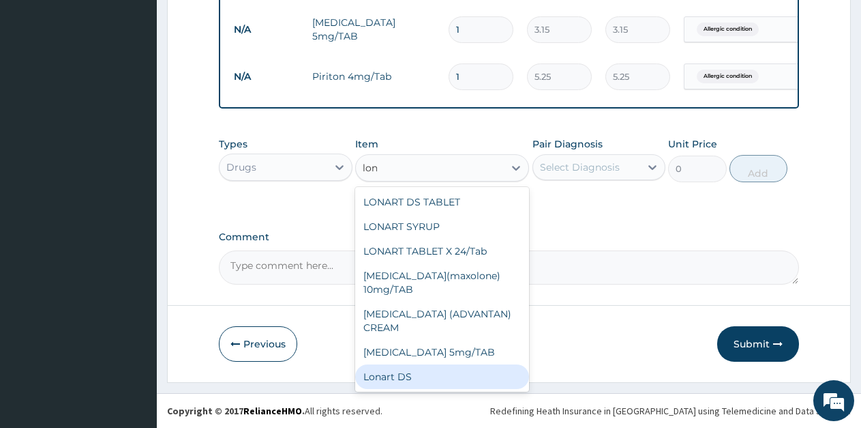
click at [372, 376] on div "Lonart DS" at bounding box center [442, 376] width 174 height 25
type input "500"
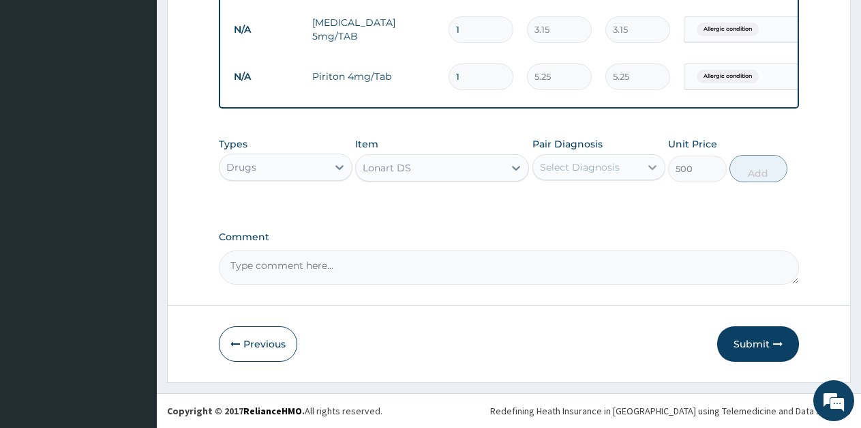
click at [643, 169] on div at bounding box center [652, 167] width 25 height 25
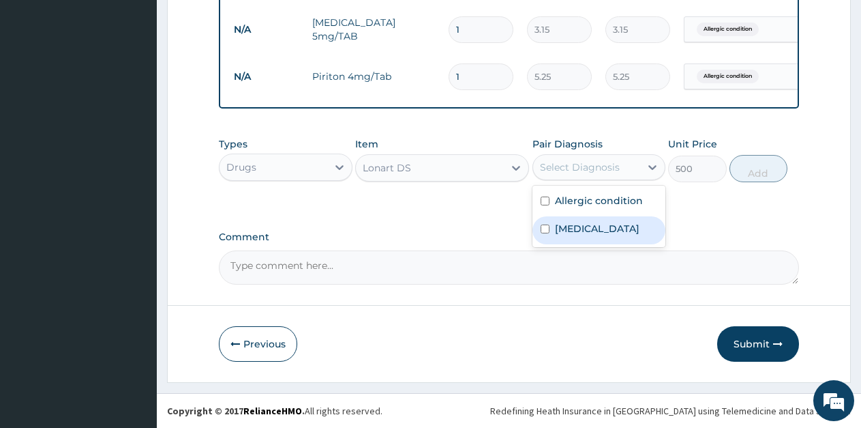
click at [594, 235] on div "Malaria" at bounding box center [600, 230] width 134 height 28
checkbox input "true"
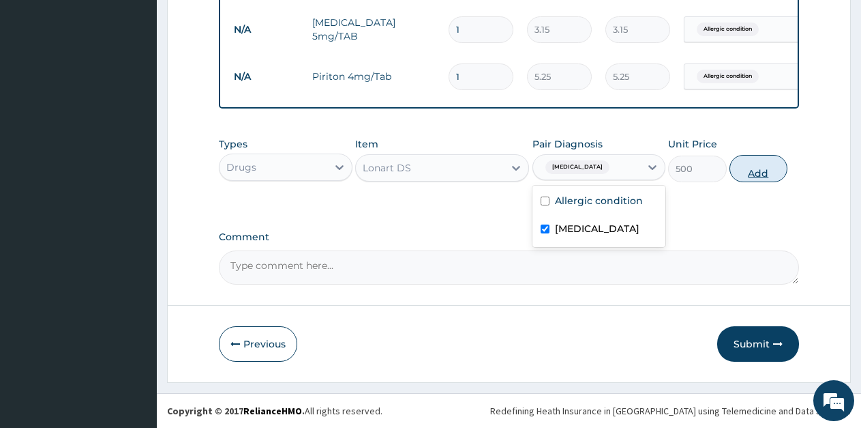
click at [752, 170] on button "Add" at bounding box center [759, 168] width 58 height 27
type input "0"
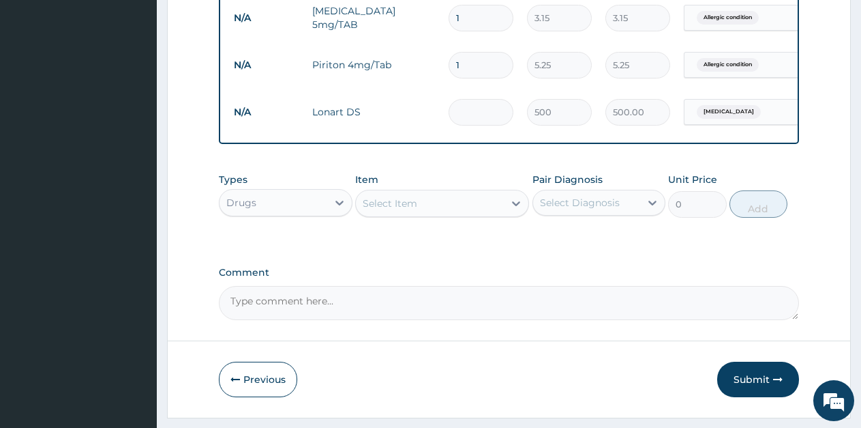
type input "0.00"
type input "3"
type input "1500.00"
type input "3"
click at [466, 71] on input "1" at bounding box center [481, 65] width 65 height 27
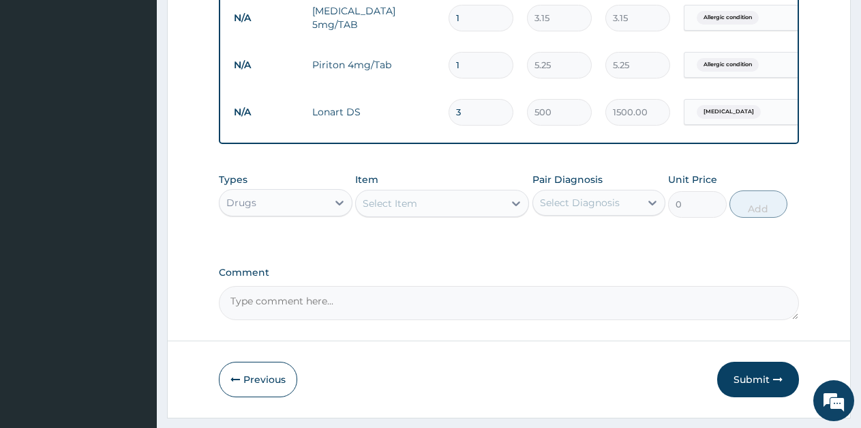
type input "14"
type input "73.50"
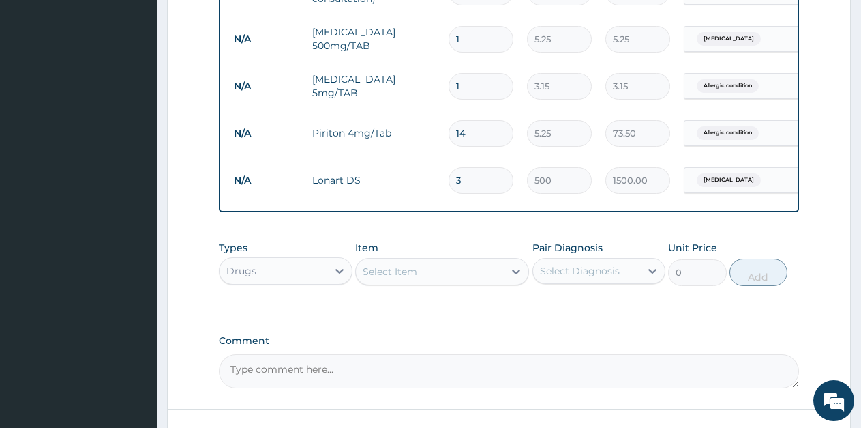
type input "14"
click at [473, 93] on input "1" at bounding box center [481, 86] width 65 height 27
type input "14"
type input "44.10"
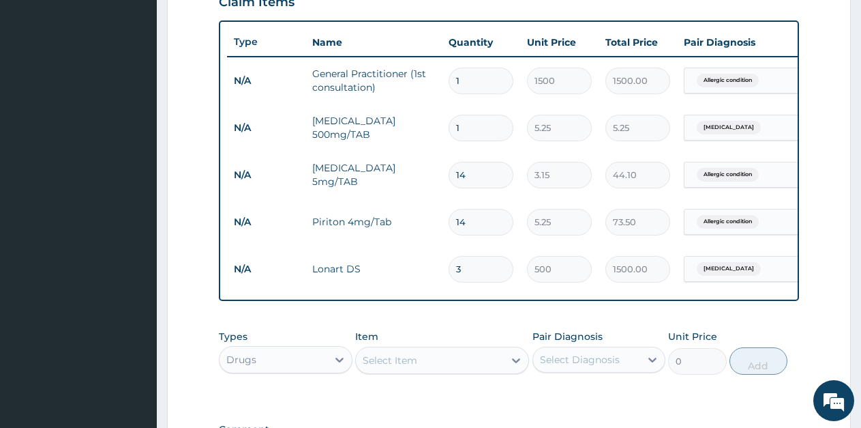
scroll to position [439, 0]
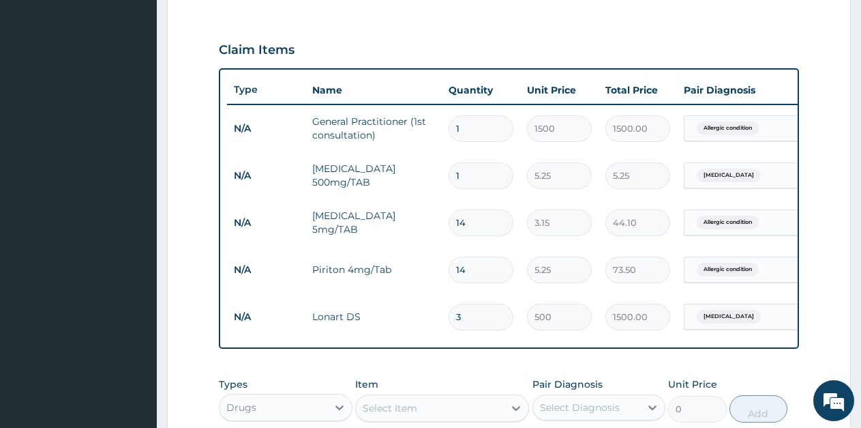
type input "14"
drag, startPoint x: 473, startPoint y: 179, endPoint x: 422, endPoint y: 170, distance: 51.8
click at [422, 170] on tr "N/A PARACETAMOL 500mg/TAB 1 5.25 5.25 Malaria Delete" at bounding box center [561, 175] width 668 height 47
type input "9"
type input "47.25"
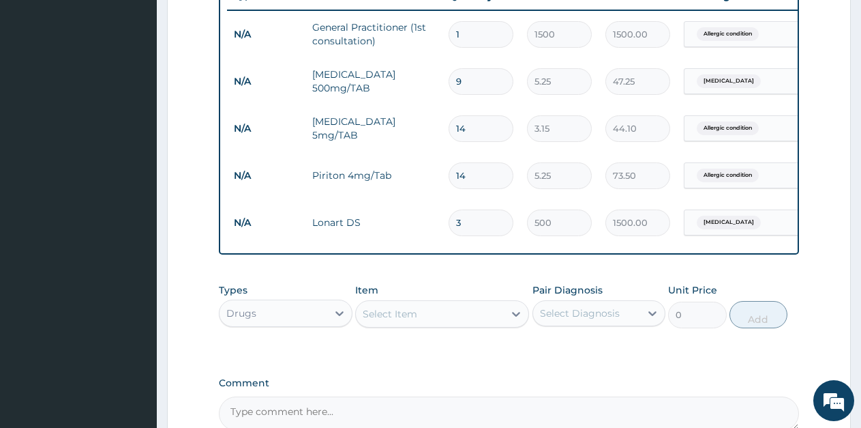
scroll to position [691, 0]
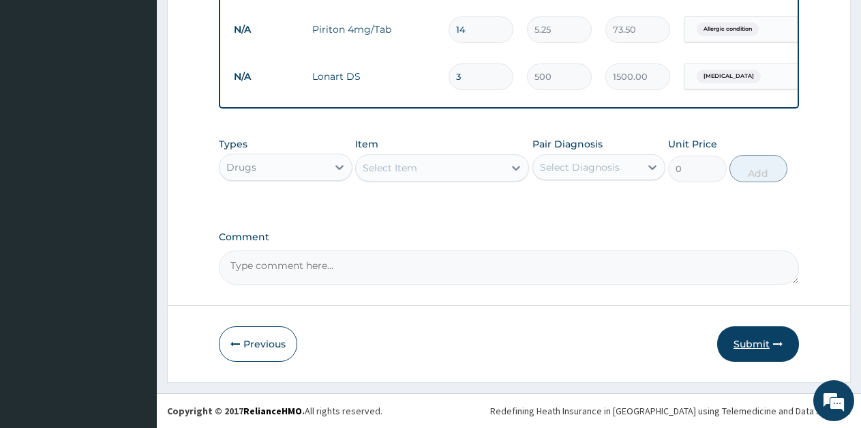
type input "9"
click at [756, 335] on button "Submit" at bounding box center [758, 343] width 82 height 35
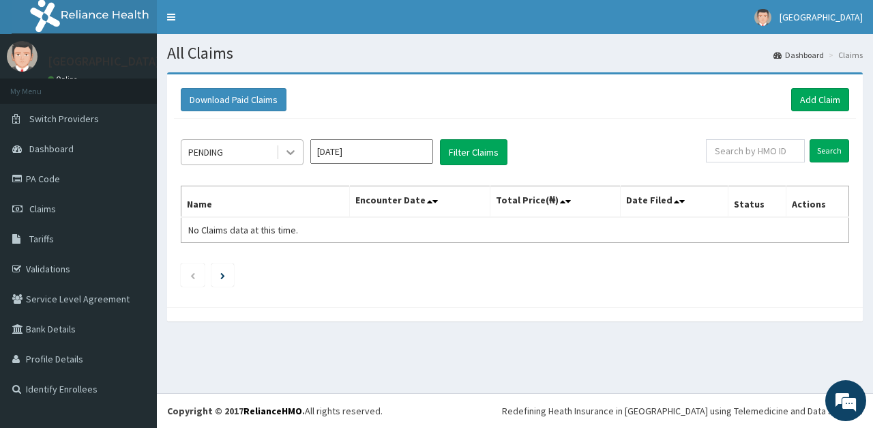
click at [291, 159] on icon at bounding box center [291, 152] width 14 height 14
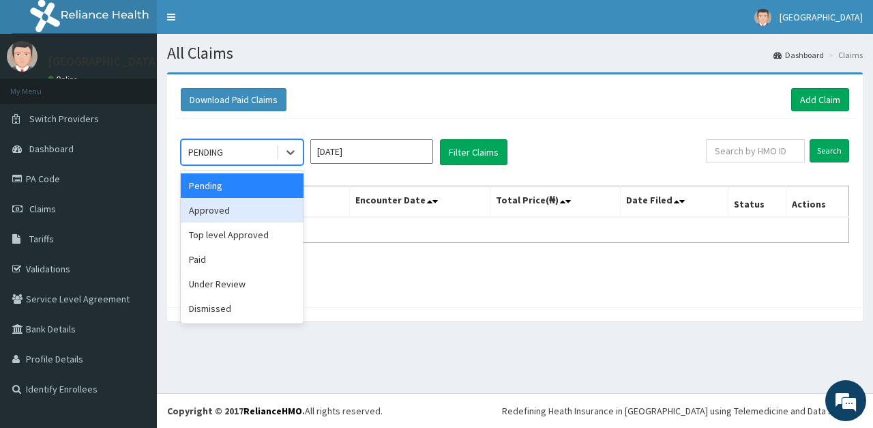
click at [224, 204] on div "Approved" at bounding box center [242, 210] width 123 height 25
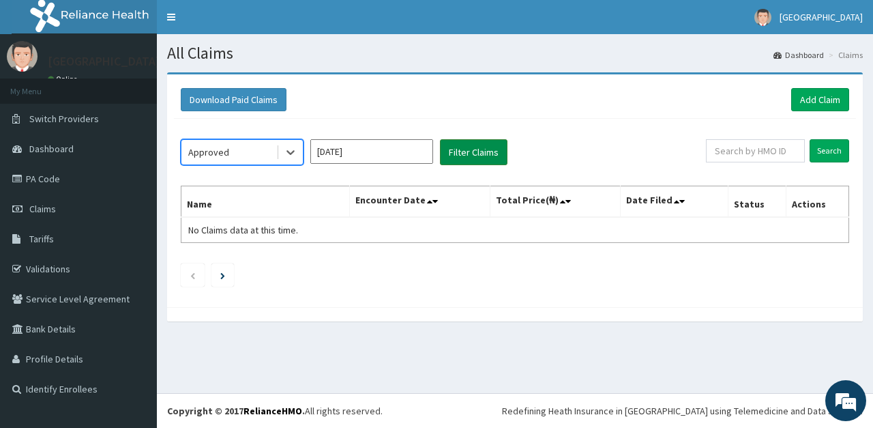
click at [470, 158] on button "Filter Claims" at bounding box center [474, 152] width 68 height 26
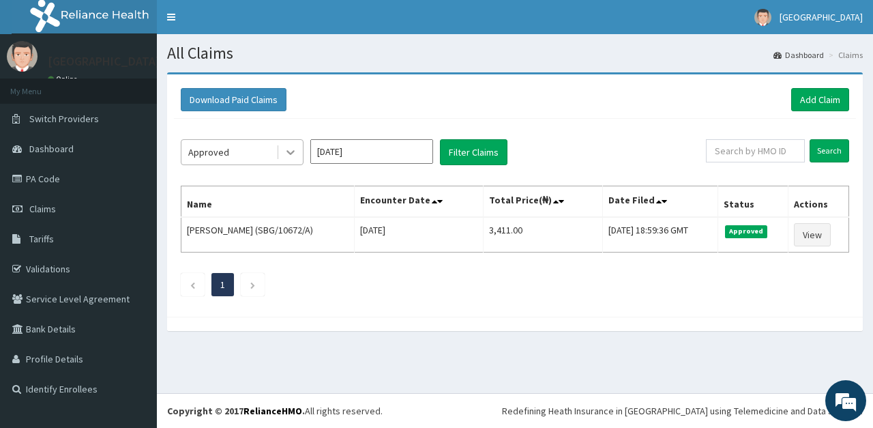
click at [296, 150] on icon at bounding box center [291, 152] width 14 height 14
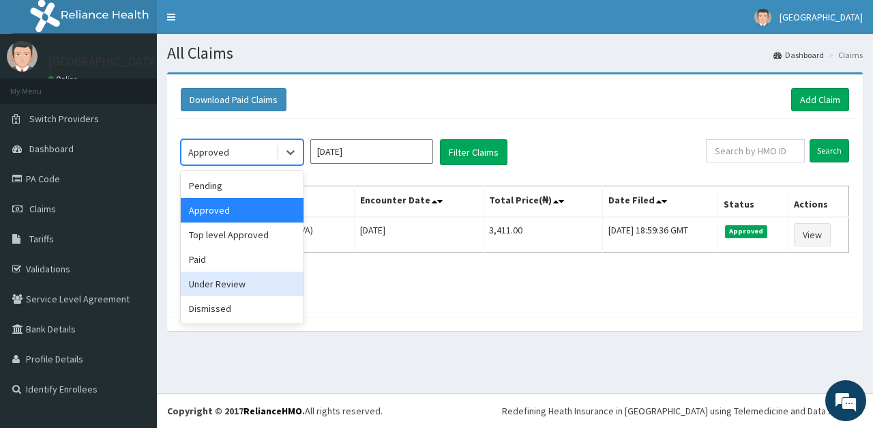
click at [238, 283] on div "Under Review" at bounding box center [242, 283] width 123 height 25
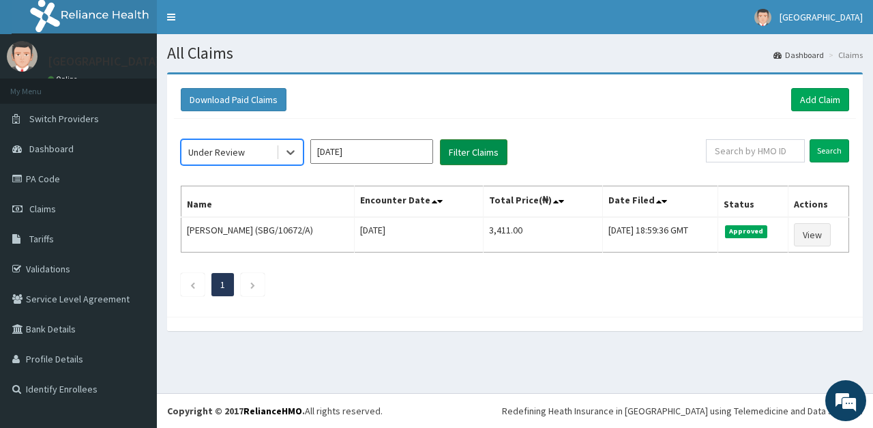
click at [452, 153] on button "Filter Claims" at bounding box center [474, 152] width 68 height 26
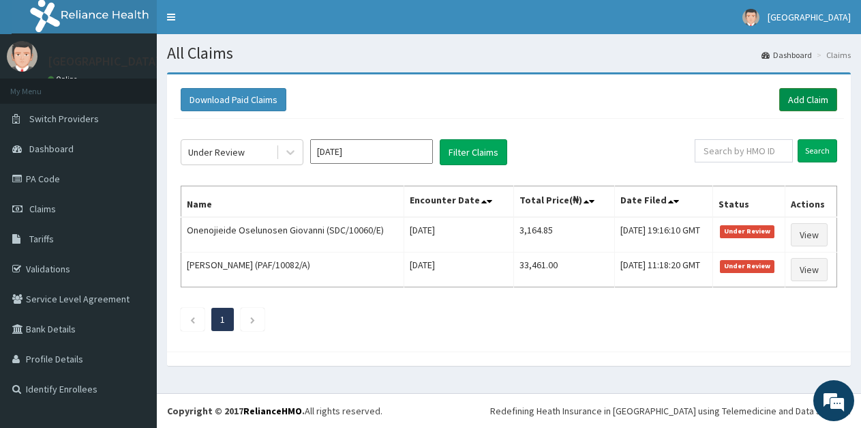
click at [811, 99] on link "Add Claim" at bounding box center [808, 99] width 58 height 23
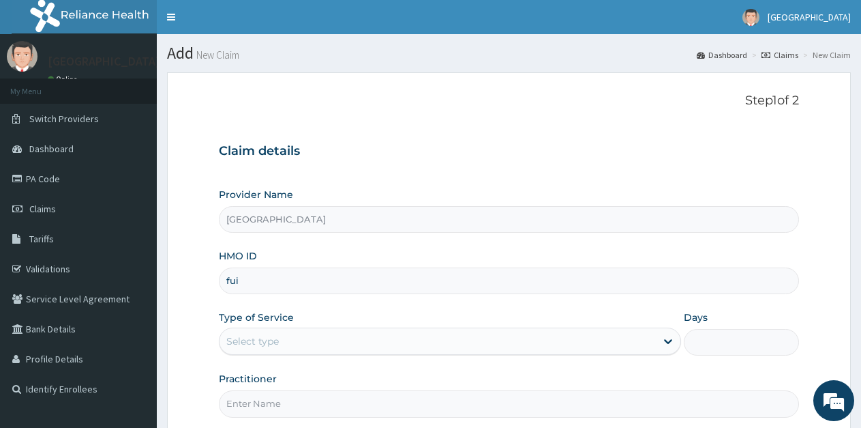
type input "FUI/10126/B"
click at [330, 340] on div "Select type" at bounding box center [438, 341] width 436 height 22
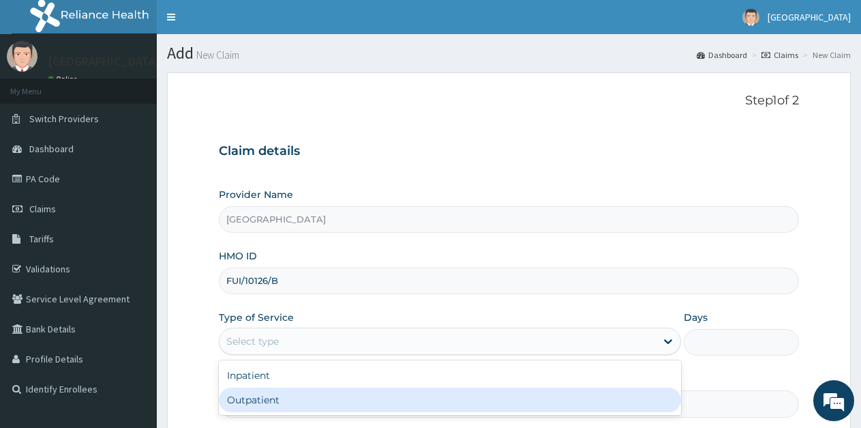
click at [259, 403] on div "Outpatient" at bounding box center [450, 399] width 462 height 25
type input "1"
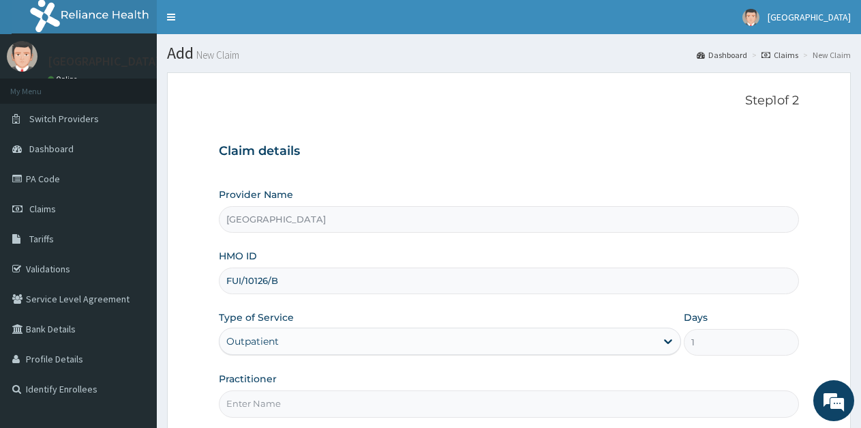
scroll to position [68, 0]
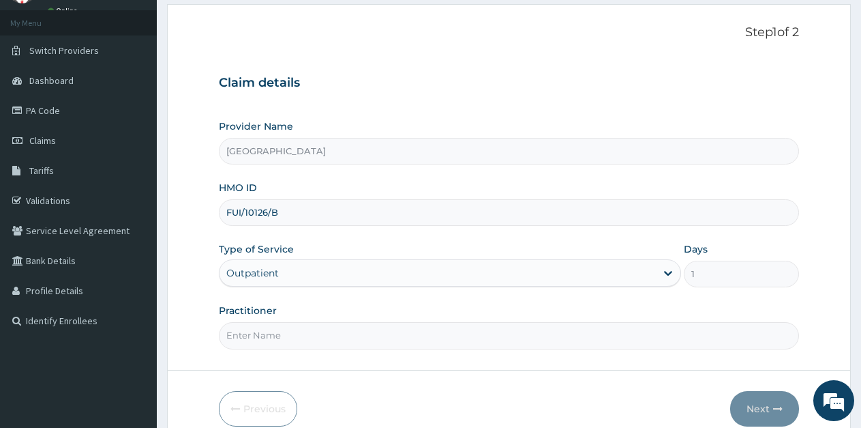
click at [263, 333] on input "Practitioner" at bounding box center [509, 335] width 580 height 27
type input "Ukueku"
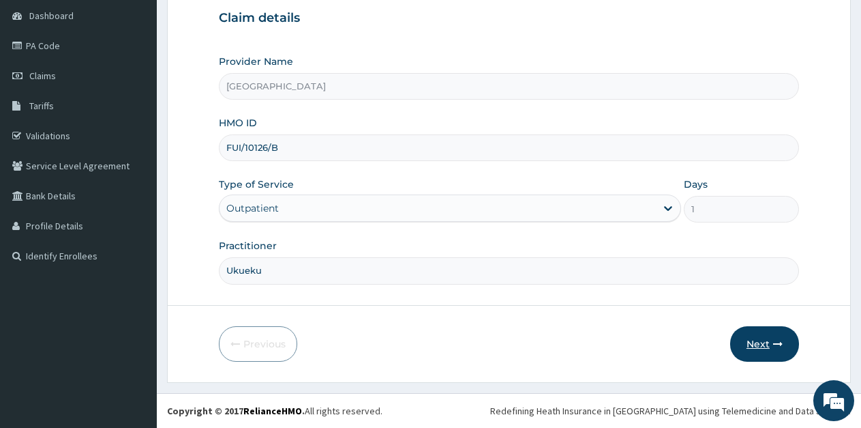
click at [758, 339] on button "Next" at bounding box center [764, 343] width 69 height 35
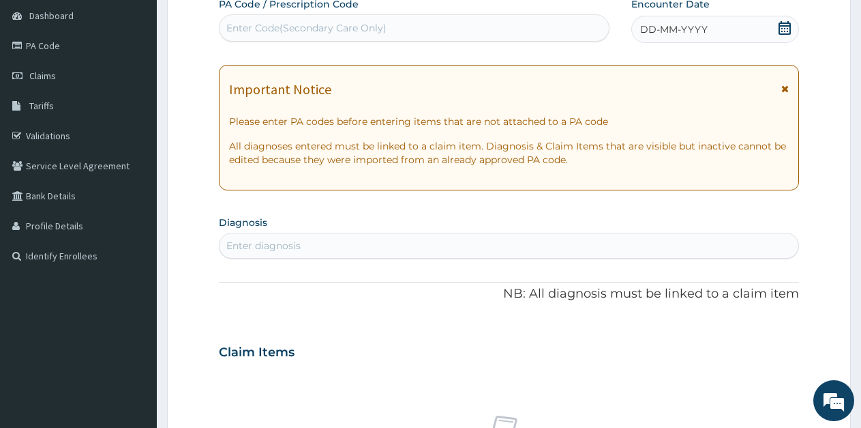
click at [783, 29] on icon at bounding box center [785, 28] width 14 height 14
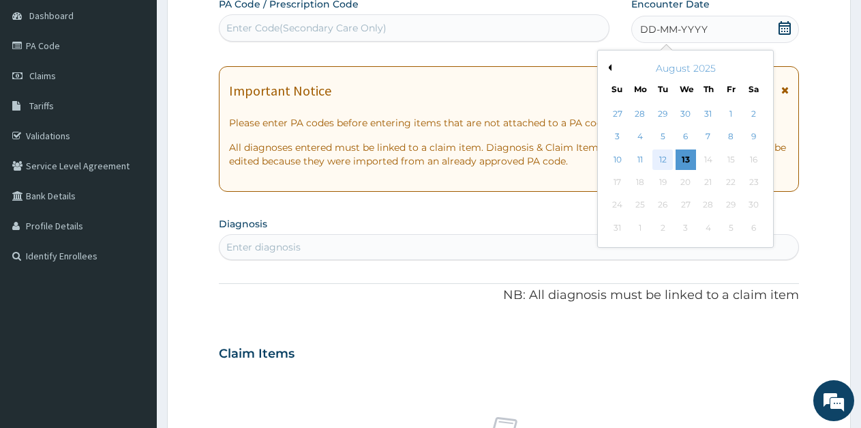
click at [662, 157] on div "12" at bounding box center [663, 159] width 20 height 20
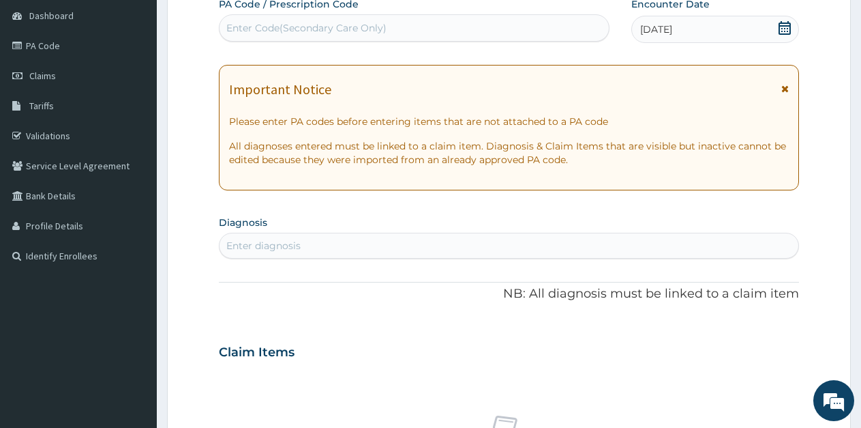
scroll to position [201, 0]
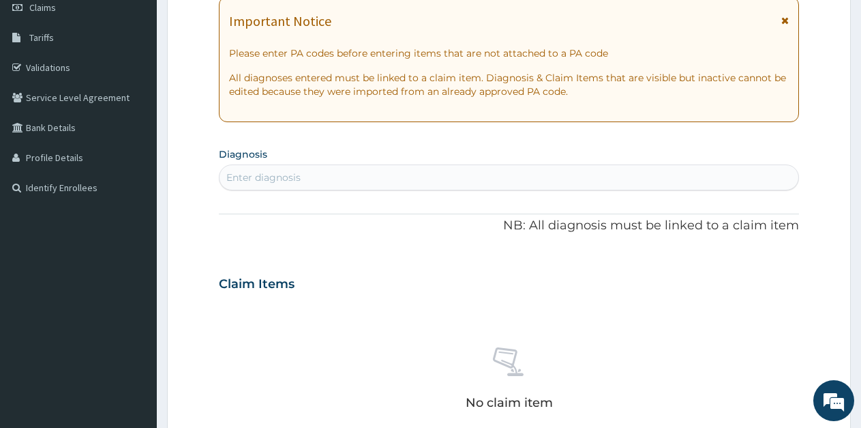
click at [322, 177] on div "Enter diagnosis" at bounding box center [509, 177] width 579 height 22
type input "falcipa"
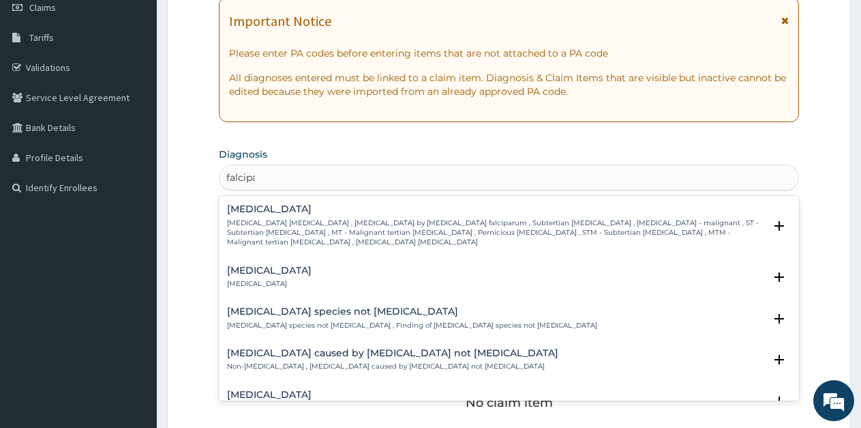
click at [299, 216] on div "[MEDICAL_DATA] [MEDICAL_DATA] [MEDICAL_DATA] , [MEDICAL_DATA] by [MEDICAL_DATA]…" at bounding box center [495, 225] width 537 height 43
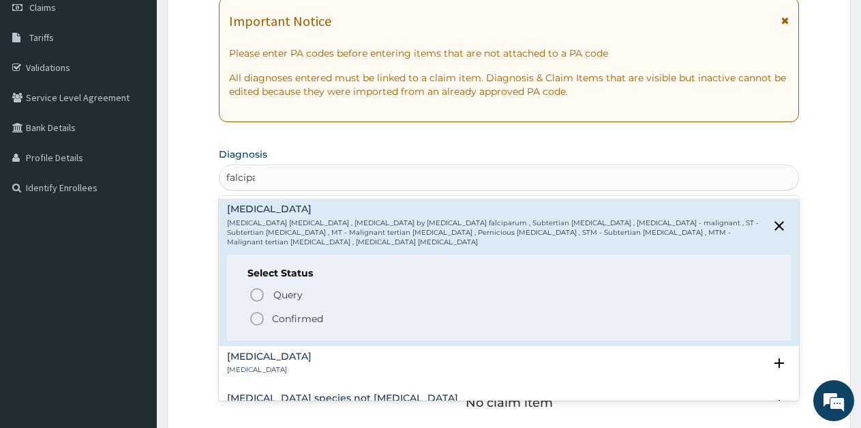
click at [256, 310] on icon "status option filled" at bounding box center [257, 318] width 16 height 16
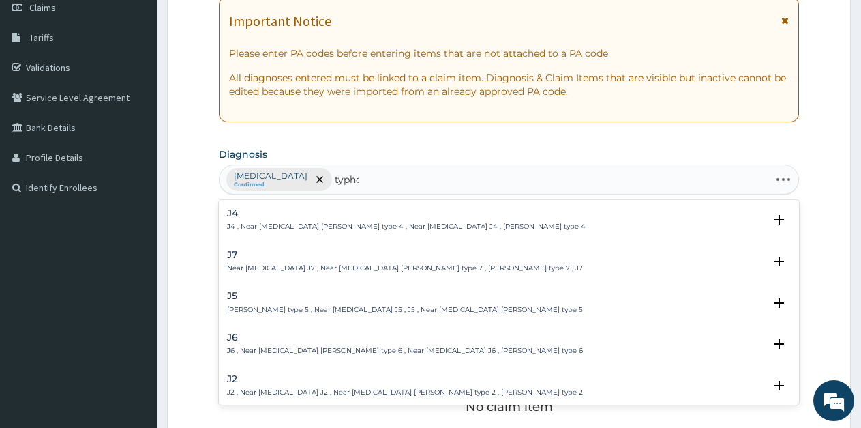
type input "typhoi"
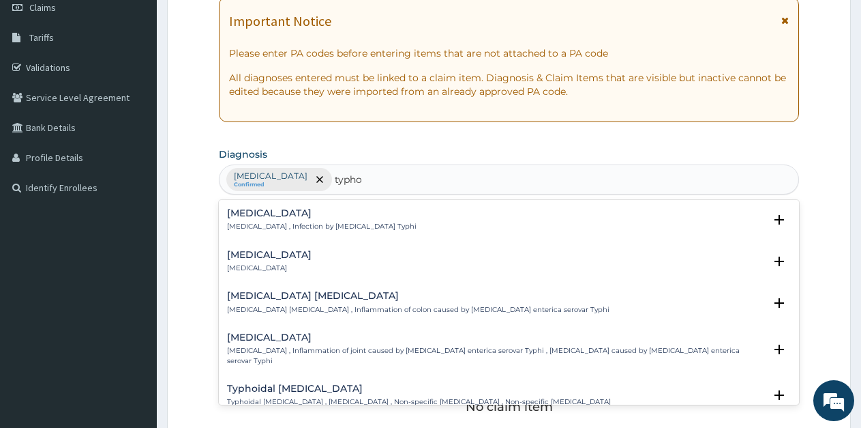
click at [285, 230] on p "[MEDICAL_DATA] , Infection by [MEDICAL_DATA] Typhi" at bounding box center [322, 227] width 190 height 10
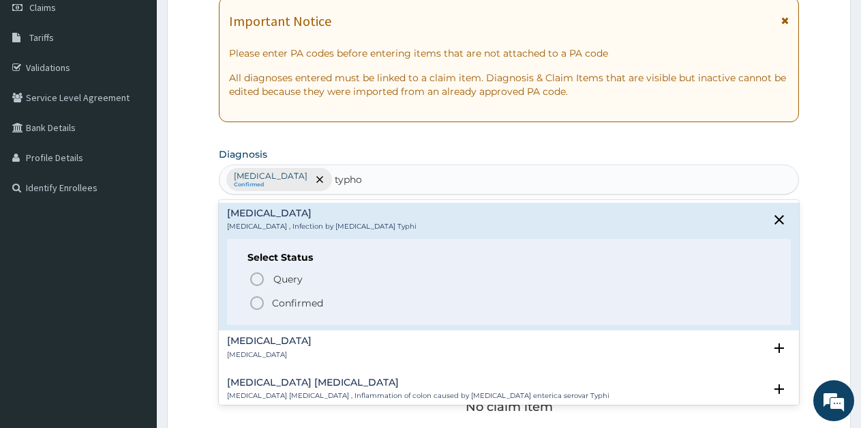
click at [260, 303] on icon "status option filled" at bounding box center [257, 303] width 16 height 16
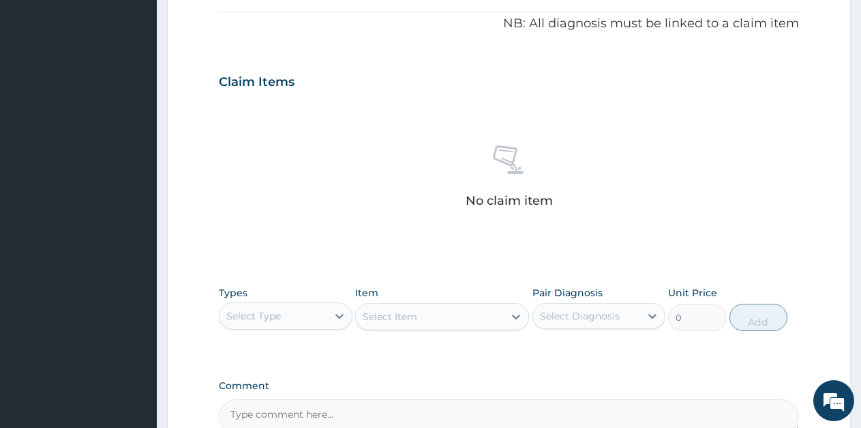
scroll to position [474, 0]
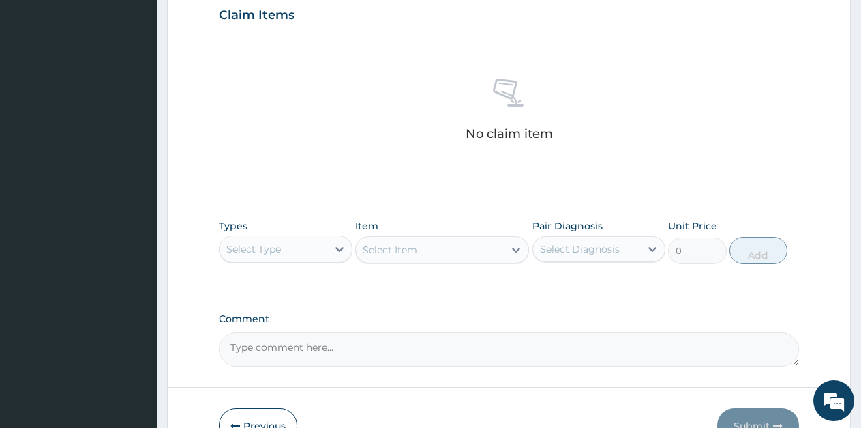
click at [263, 246] on div "Select Type" at bounding box center [253, 249] width 55 height 14
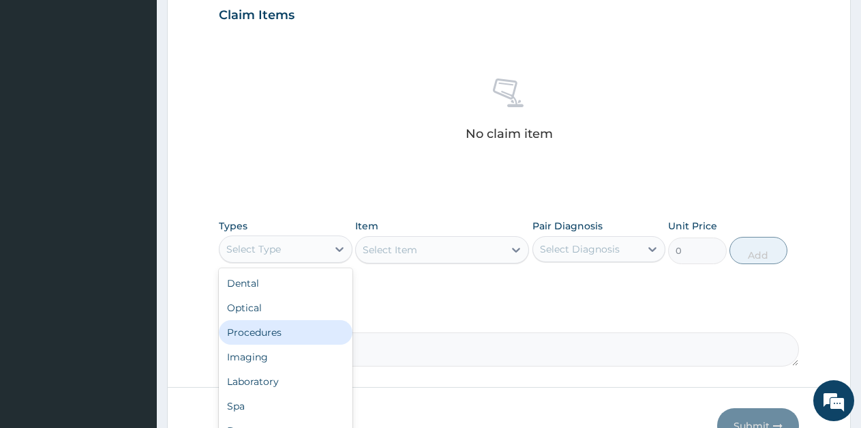
click at [257, 332] on div "Procedures" at bounding box center [286, 332] width 134 height 25
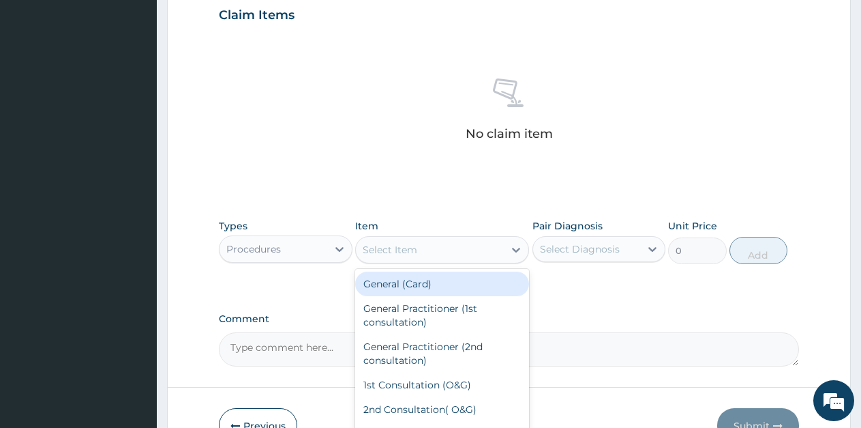
click at [473, 254] on div "Select Item" at bounding box center [430, 250] width 148 height 22
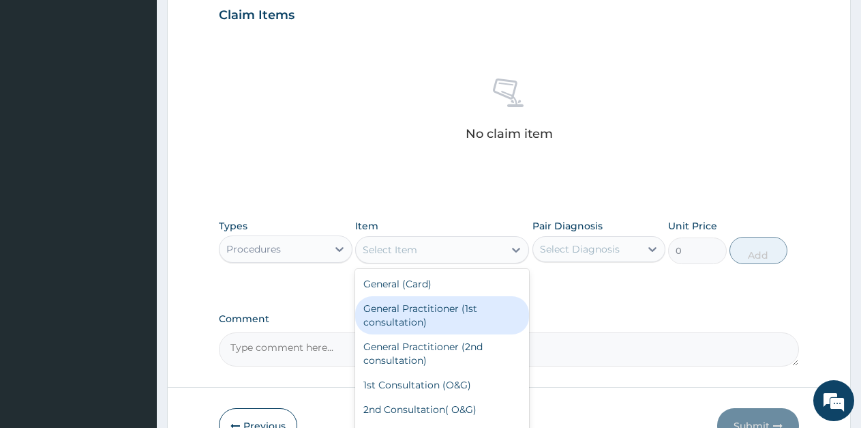
click at [443, 310] on div "General Practitioner (1st consultation)" at bounding box center [442, 315] width 174 height 38
type input "1500"
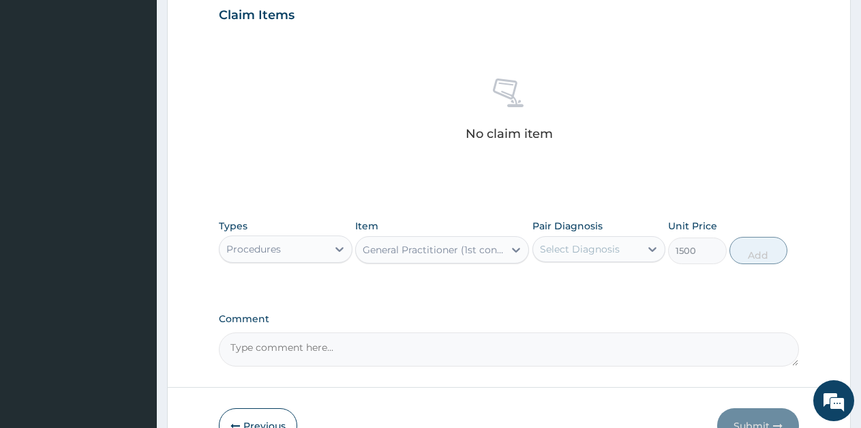
click at [588, 254] on div "Select Diagnosis" at bounding box center [580, 249] width 80 height 14
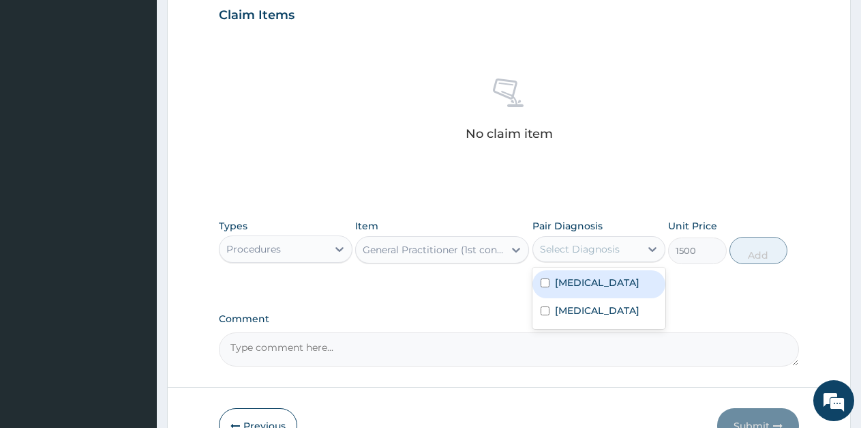
click at [583, 281] on label "[MEDICAL_DATA]" at bounding box center [597, 282] width 85 height 14
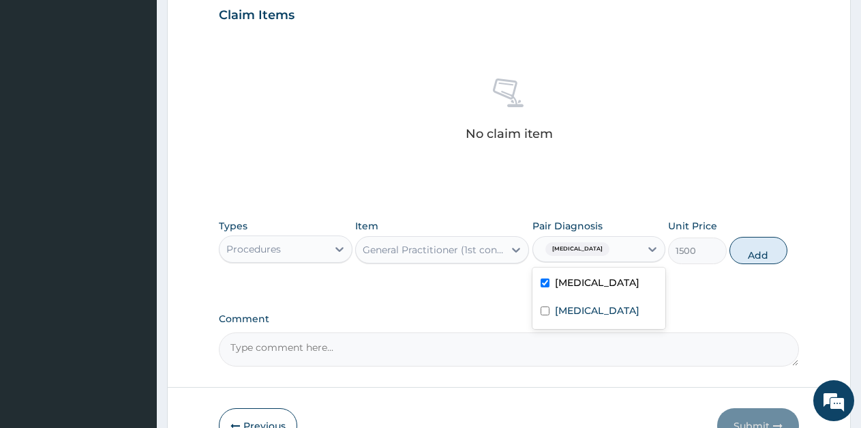
checkbox input "true"
click at [751, 254] on button "Add" at bounding box center [759, 250] width 58 height 27
type input "0"
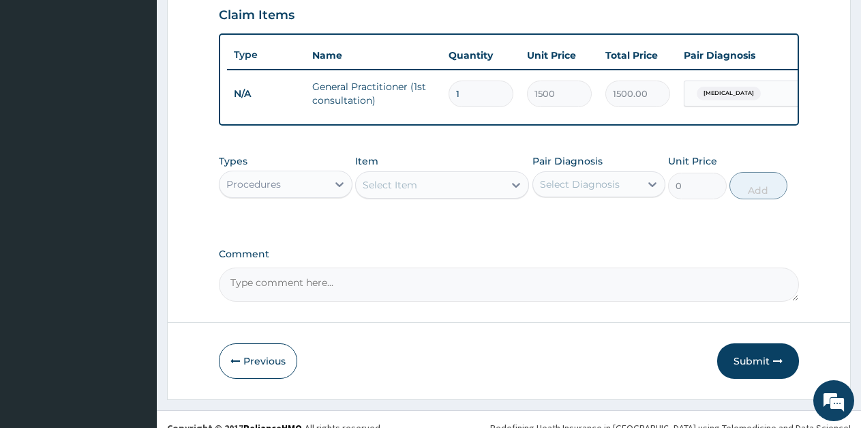
click at [323, 195] on div "Procedures" at bounding box center [274, 184] width 108 height 22
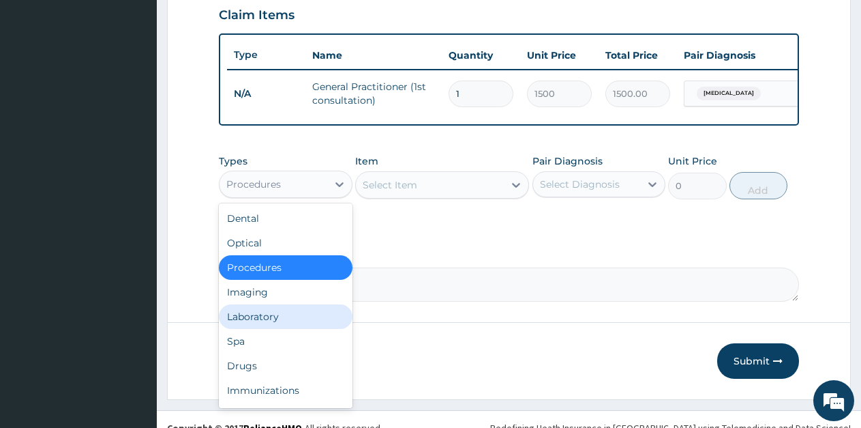
click at [258, 329] on div "Laboratory" at bounding box center [286, 316] width 134 height 25
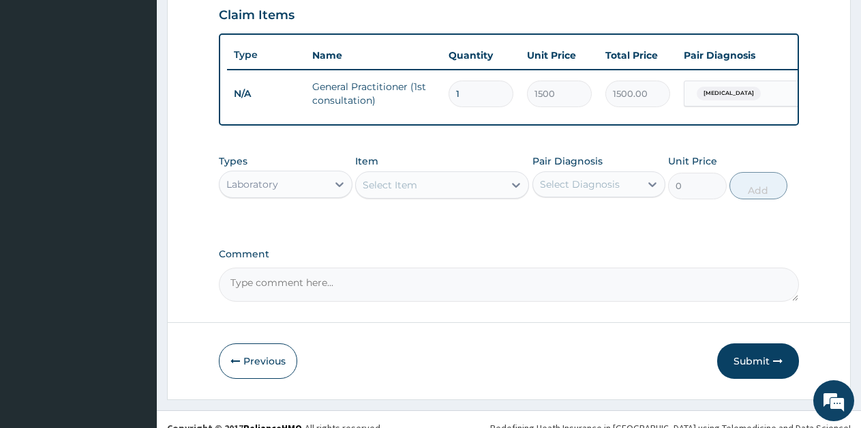
click at [480, 196] on div "Select Item" at bounding box center [430, 185] width 148 height 22
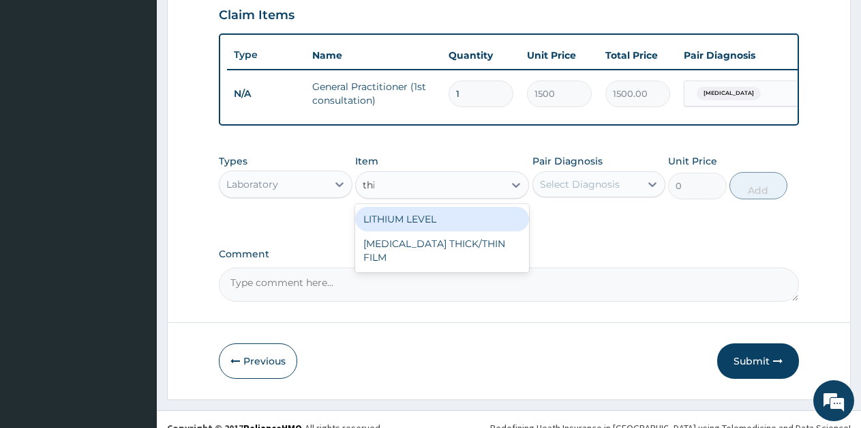
type input "thic"
click at [479, 227] on div "MALARIA THICK/THIN FILM" at bounding box center [442, 226] width 174 height 38
type input "1000"
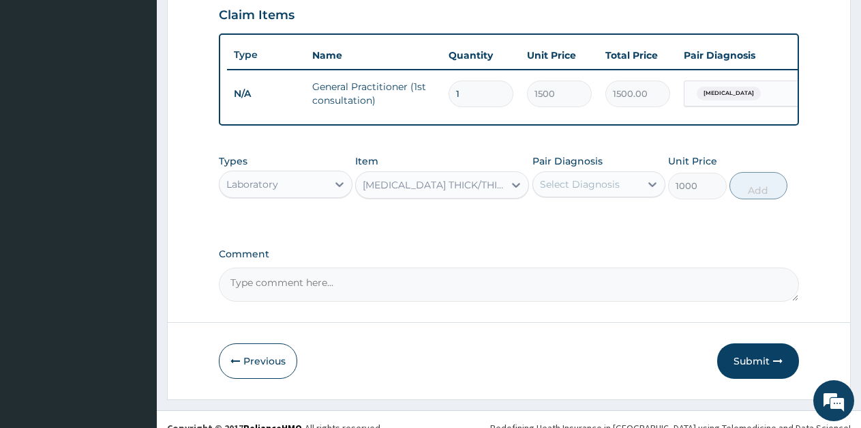
click at [582, 191] on div "Select Diagnosis" at bounding box center [580, 184] width 80 height 14
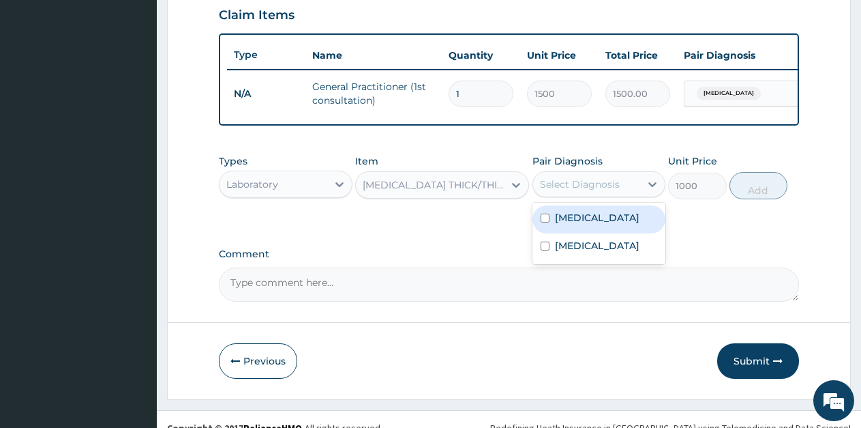
click at [567, 224] on label "Falciparum malaria" at bounding box center [597, 218] width 85 height 14
checkbox input "true"
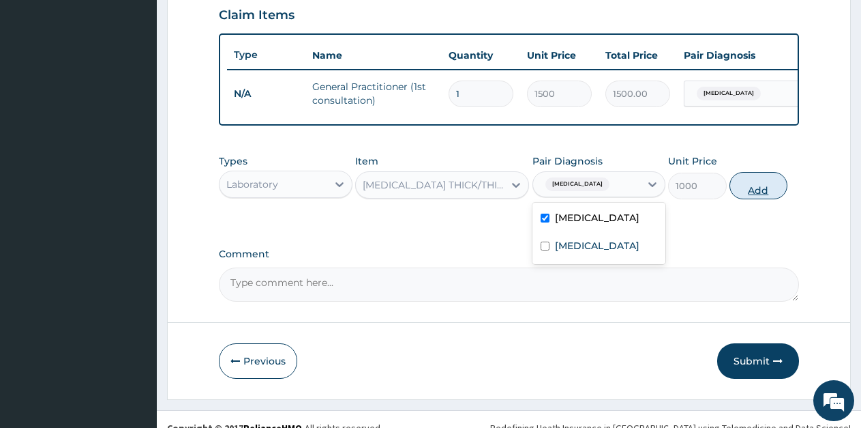
click at [751, 199] on button "Add" at bounding box center [759, 185] width 58 height 27
type input "0"
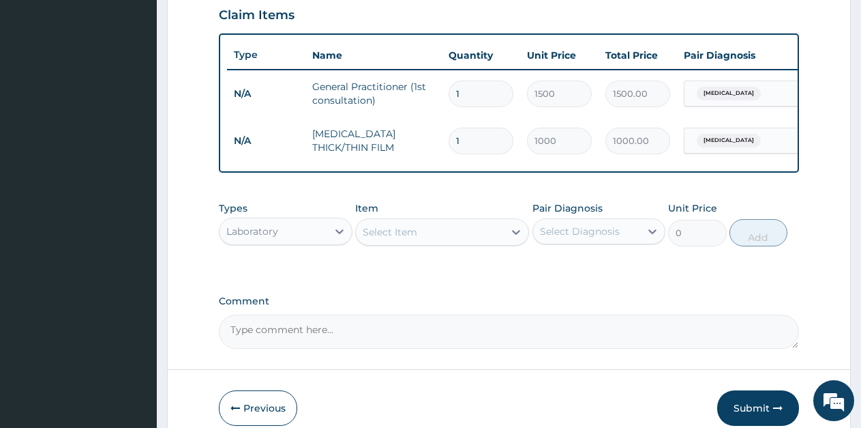
click at [402, 239] on div "Select Item" at bounding box center [390, 232] width 55 height 14
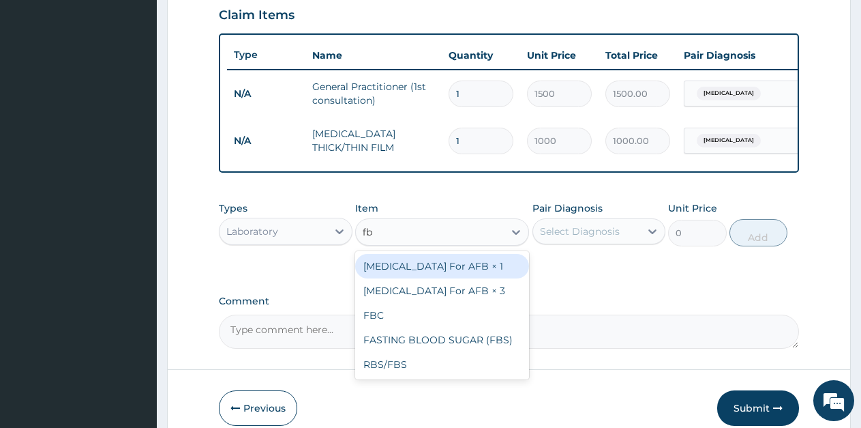
type input "fbc"
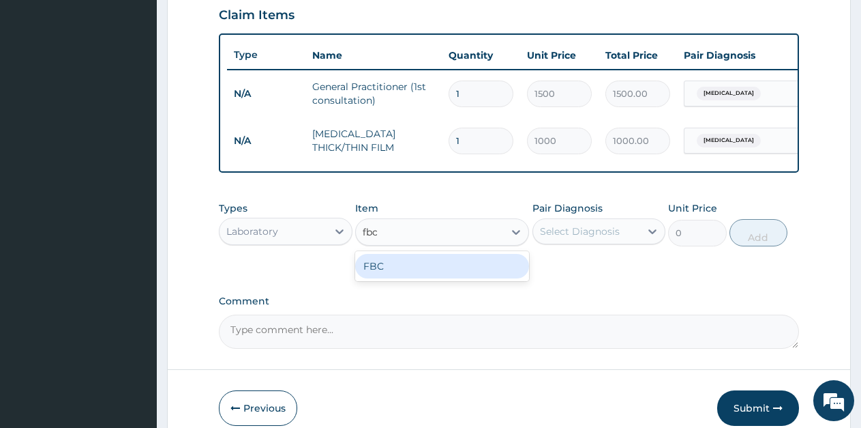
click at [474, 278] on div "FBC" at bounding box center [442, 266] width 174 height 25
type input "1600"
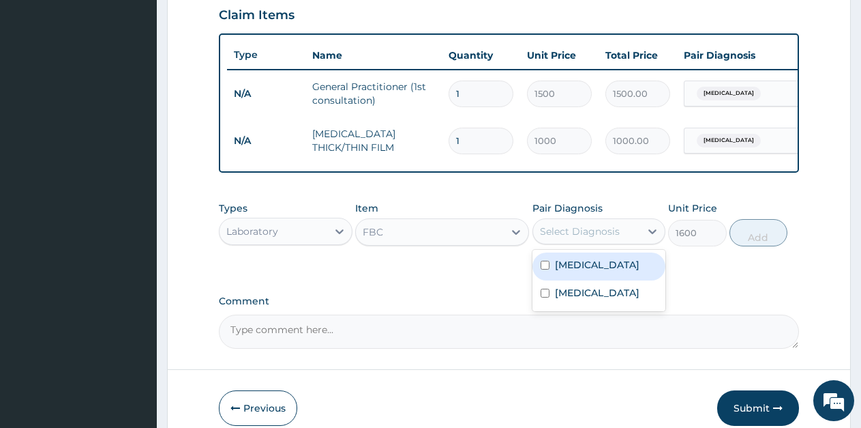
click at [572, 238] on div "Select Diagnosis" at bounding box center [580, 231] width 80 height 14
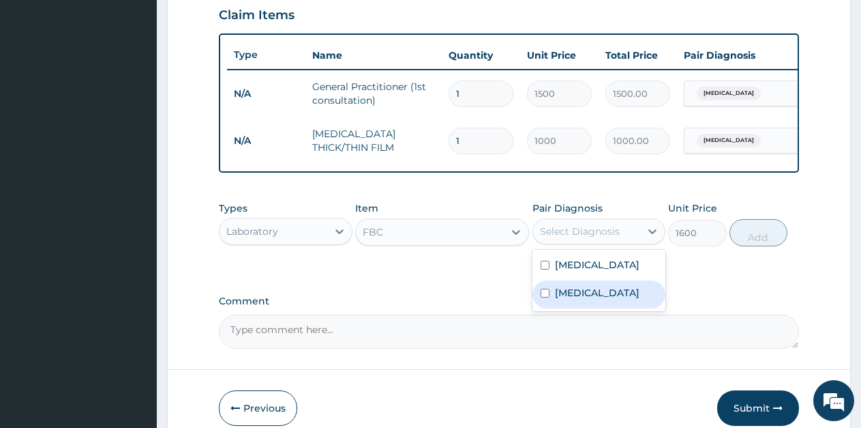
click at [566, 299] on label "Typhoid fever" at bounding box center [597, 293] width 85 height 14
checkbox input "true"
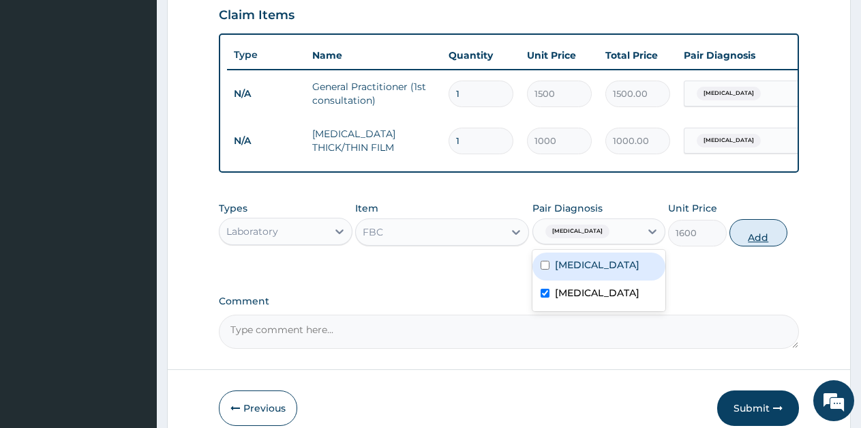
click at [746, 244] on button "Add" at bounding box center [759, 232] width 58 height 27
type input "0"
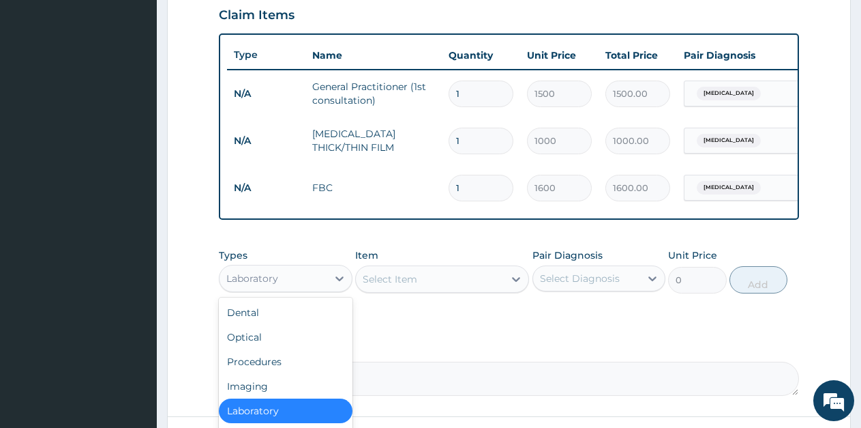
click at [290, 289] on div "Laboratory" at bounding box center [274, 278] width 108 height 22
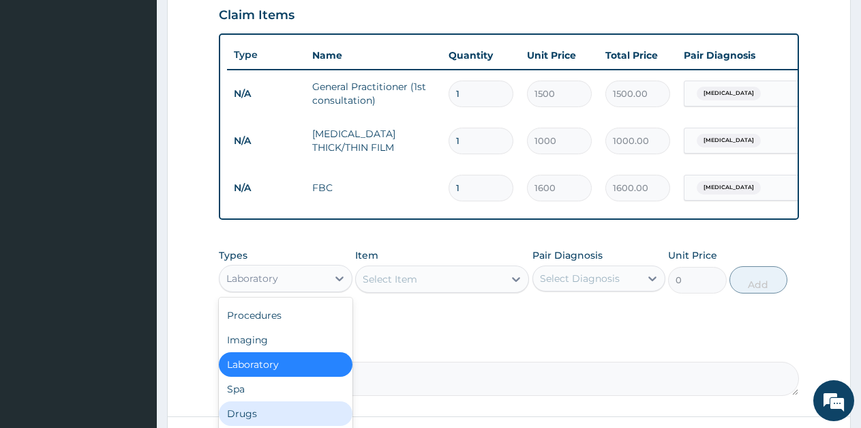
click at [256, 418] on div "Drugs" at bounding box center [286, 413] width 134 height 25
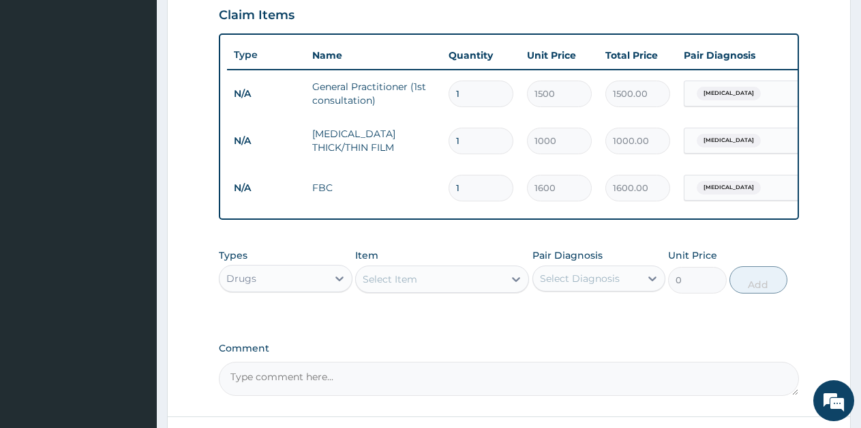
click at [404, 286] on div "Select Item" at bounding box center [390, 279] width 55 height 14
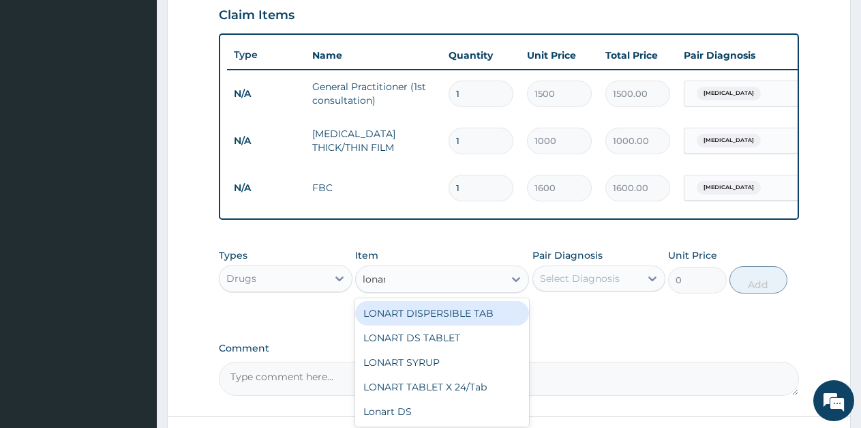
type input "lonart"
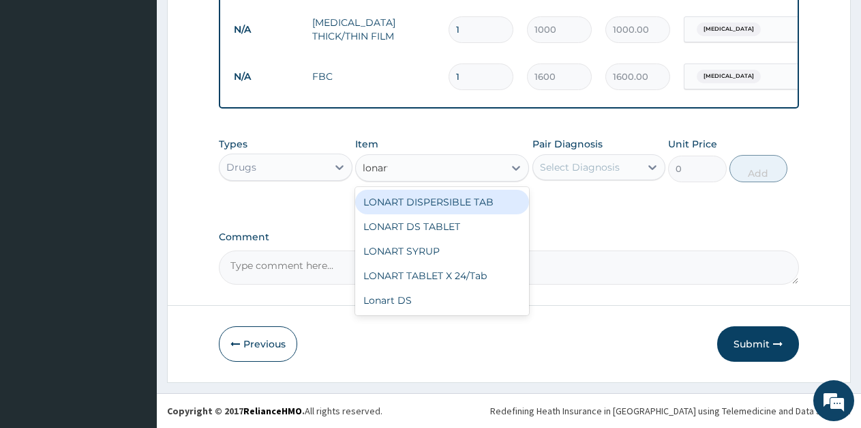
scroll to position [597, 0]
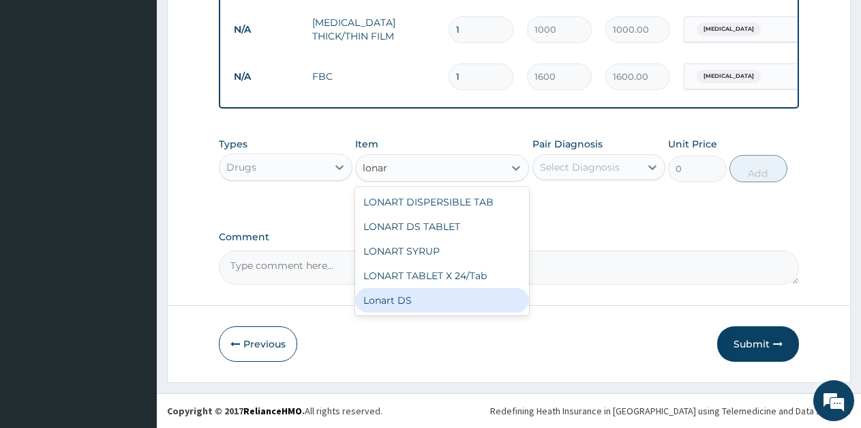
click at [383, 305] on div "Lonart DS" at bounding box center [442, 300] width 174 height 25
type input "500"
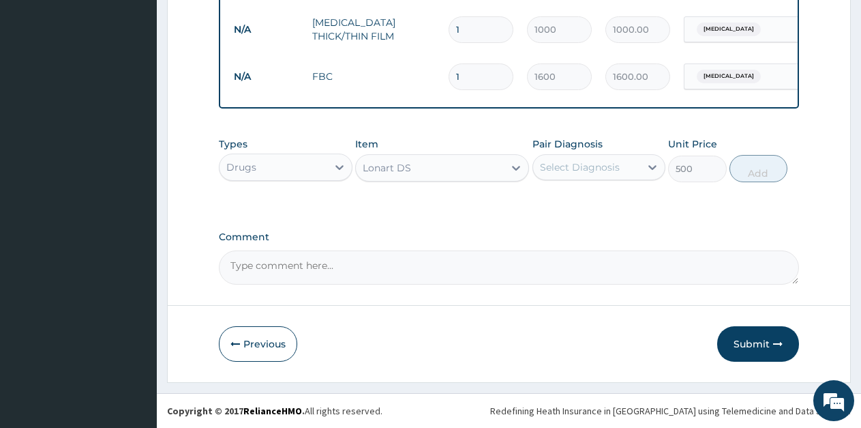
click at [596, 168] on div "Select Diagnosis" at bounding box center [580, 167] width 80 height 14
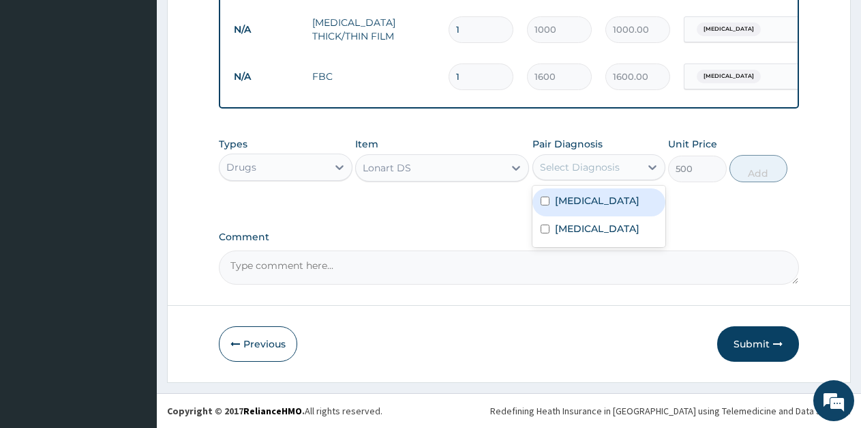
click at [582, 205] on label "[MEDICAL_DATA]" at bounding box center [597, 201] width 85 height 14
checkbox input "true"
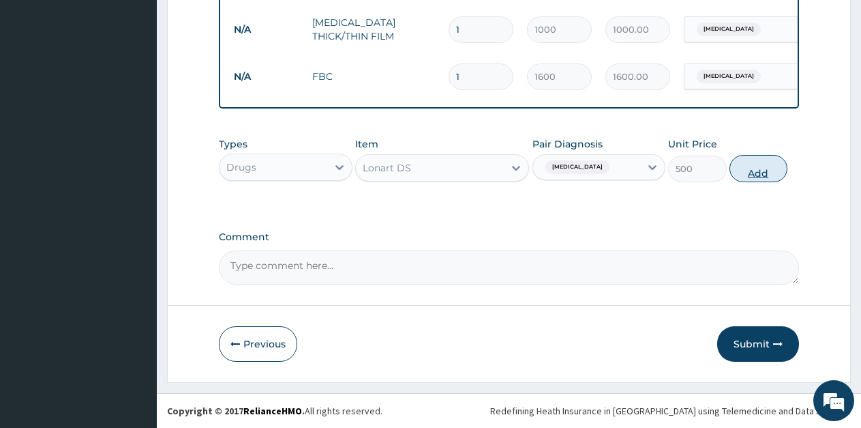
click at [745, 172] on button "Add" at bounding box center [759, 168] width 58 height 27
type input "0"
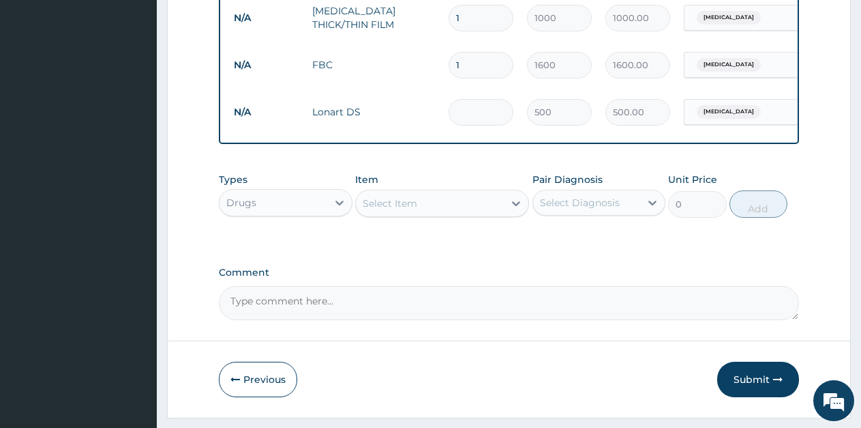
type input "0.00"
type input "6"
type input "3000.00"
type input "6"
click at [428, 214] on div "Select Item" at bounding box center [430, 203] width 148 height 22
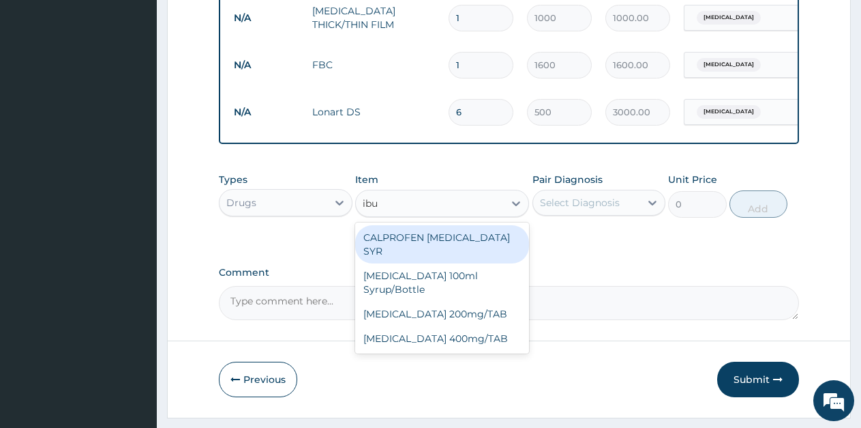
type input "ibup"
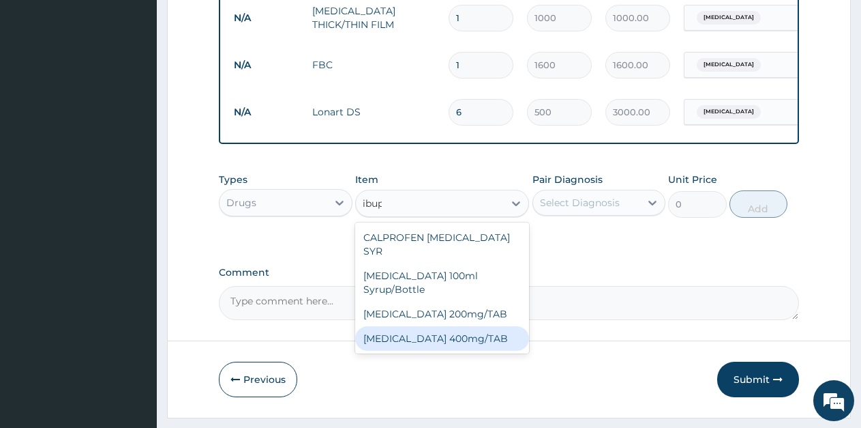
click at [452, 326] on div "[MEDICAL_DATA] 400mg/TAB" at bounding box center [442, 338] width 174 height 25
type input "21"
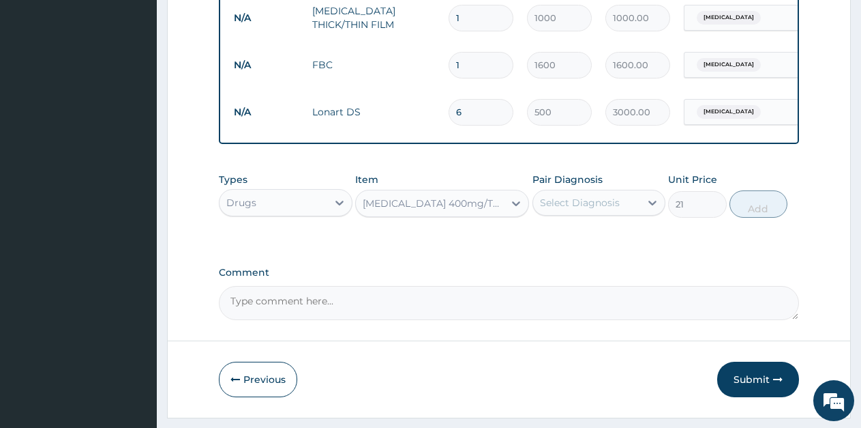
click at [591, 209] on div "Select Diagnosis" at bounding box center [580, 203] width 80 height 14
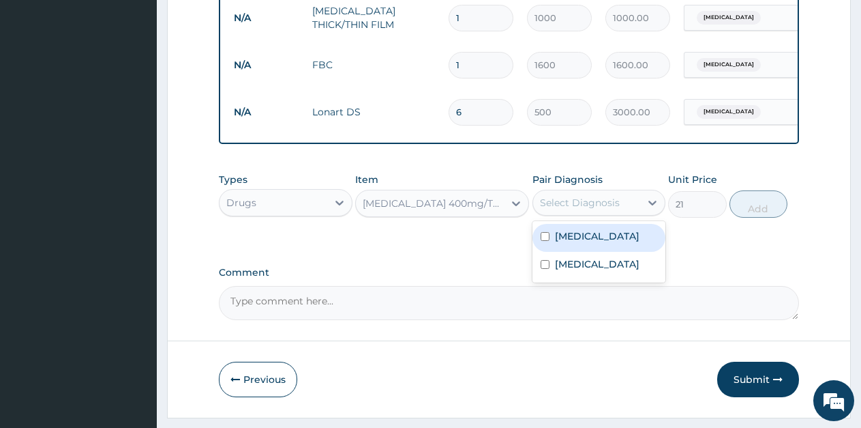
click at [582, 252] on div "[MEDICAL_DATA]" at bounding box center [600, 238] width 134 height 28
checkbox input "true"
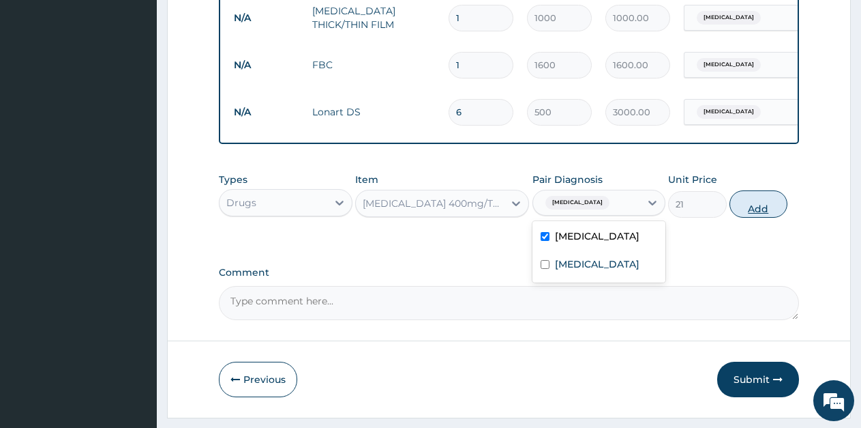
click at [750, 214] on button "Add" at bounding box center [759, 203] width 58 height 27
type input "0"
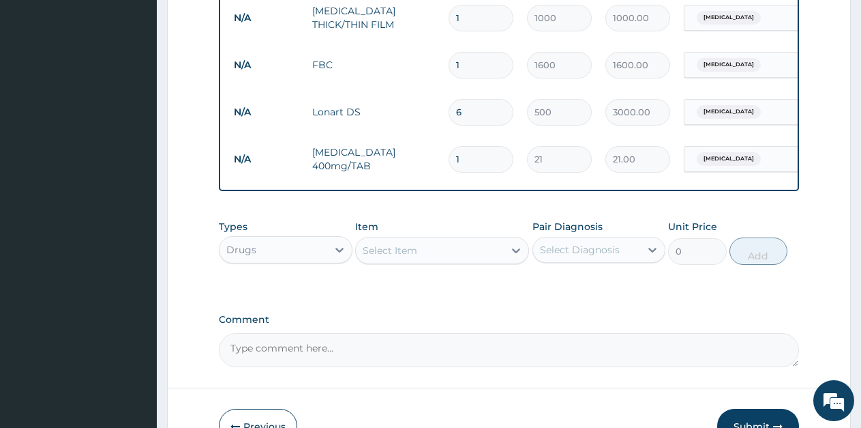
type input "10"
type input "210.00"
type input "10"
click at [466, 261] on div "Select Item" at bounding box center [430, 250] width 148 height 22
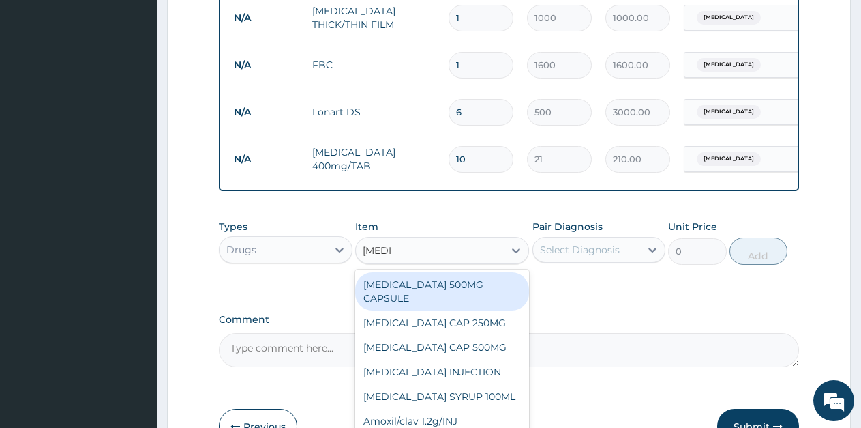
type input "amoxi"
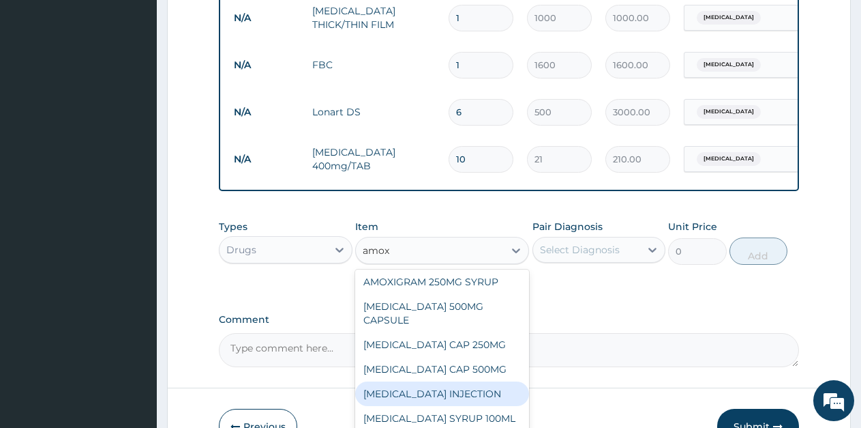
scroll to position [259, 0]
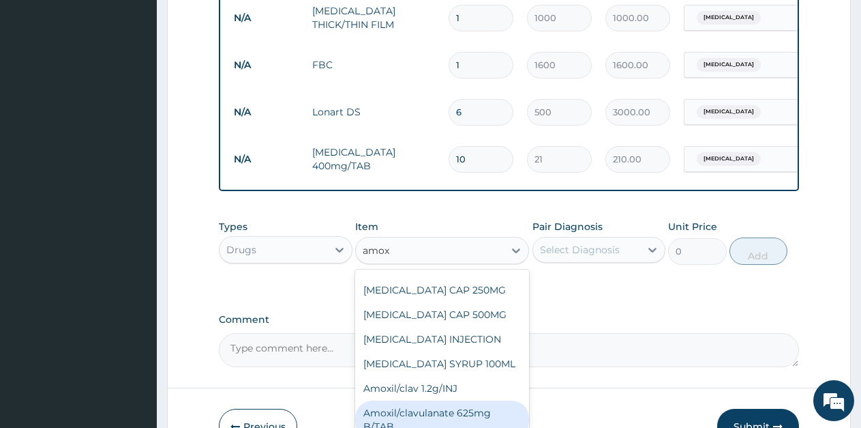
click at [486, 400] on div "Amoxil/clavulanate 625mg B/TAB" at bounding box center [442, 419] width 174 height 38
type input "189"
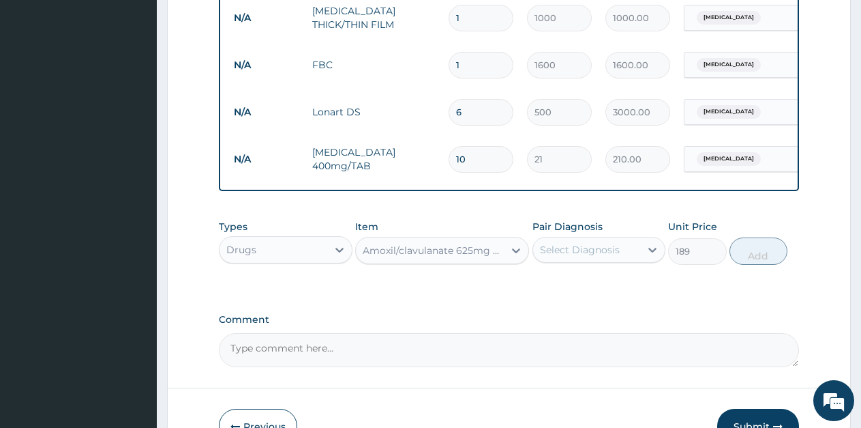
click at [620, 260] on div "Select Diagnosis" at bounding box center [587, 250] width 108 height 22
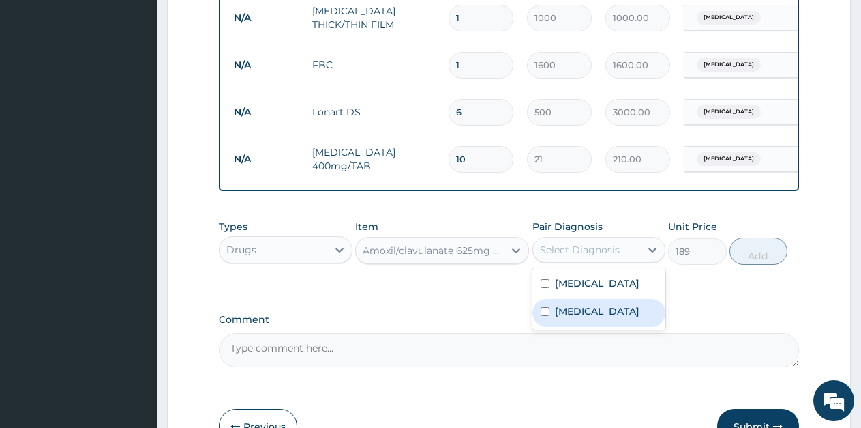
click at [577, 318] on label "Typhoid fever" at bounding box center [597, 311] width 85 height 14
checkbox input "true"
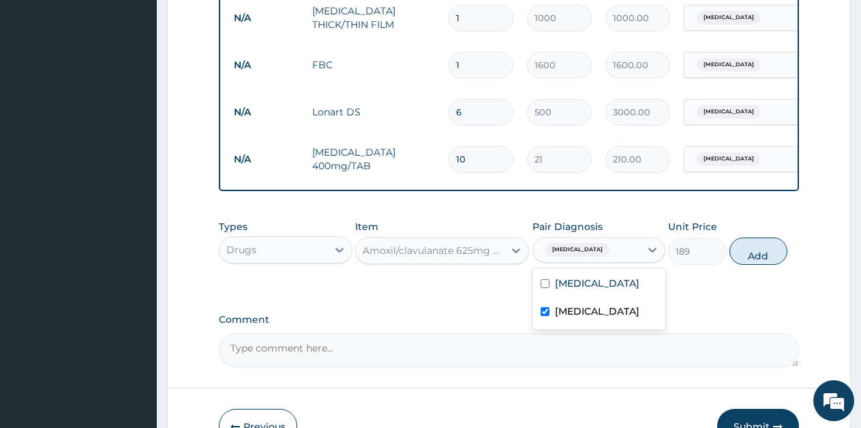
click at [749, 265] on button "Add" at bounding box center [759, 250] width 58 height 27
type input "0"
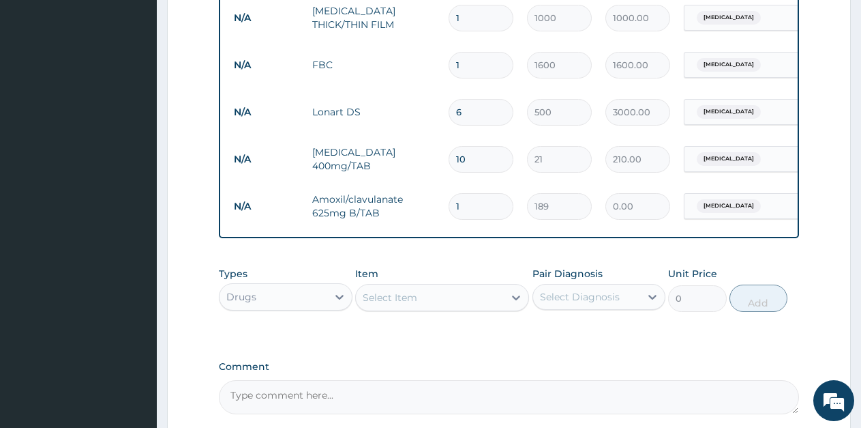
type input "0"
type input "0.00"
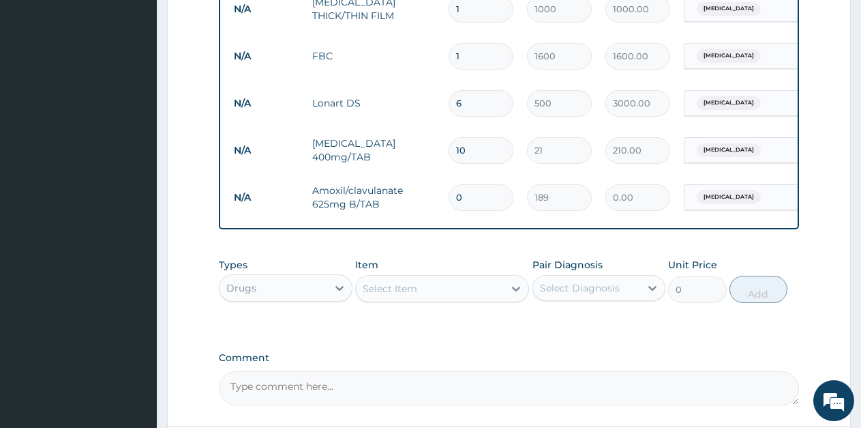
scroll to position [597, 0]
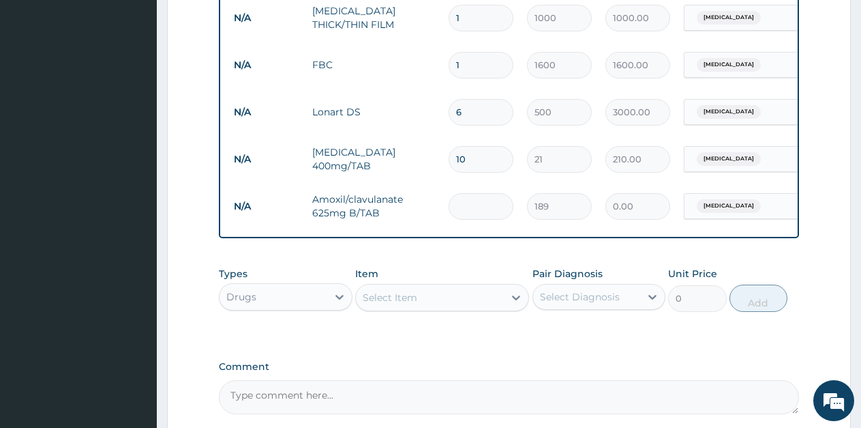
type input "1"
type input "189.00"
type input "10"
type input "1890.00"
type input "9"
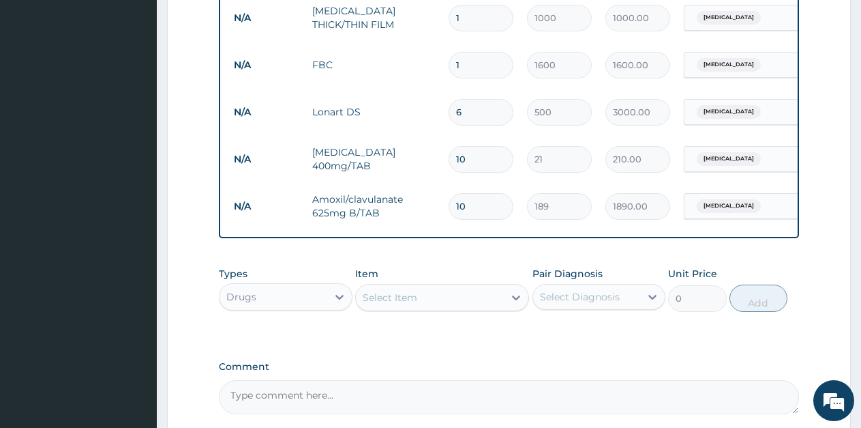
type input "1701.00"
type input "0.00"
type input "1"
type input "189.00"
type input "10"
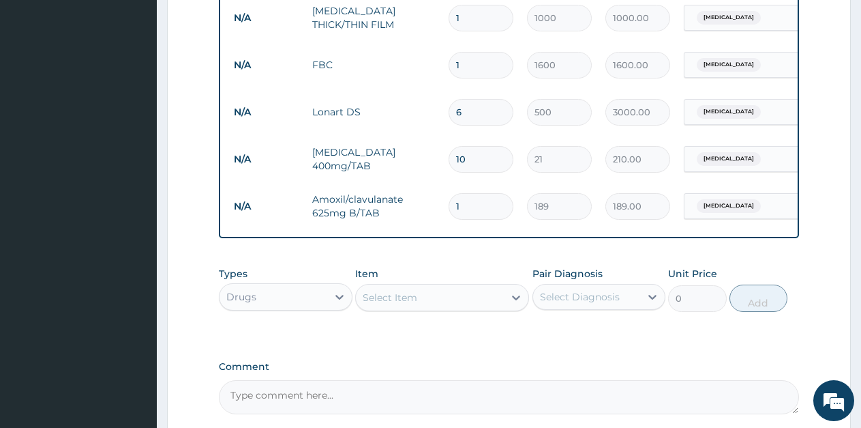
type input "1890.00"
type input "10"
click at [517, 271] on div "Types Drugs Item Select Item Pair Diagnosis Select Diagnosis Unit Price 0 Add" at bounding box center [509, 289] width 580 height 59
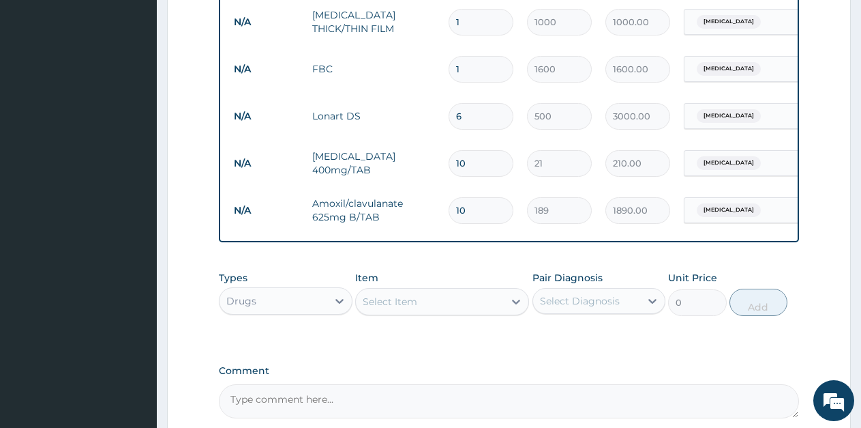
scroll to position [601, 0]
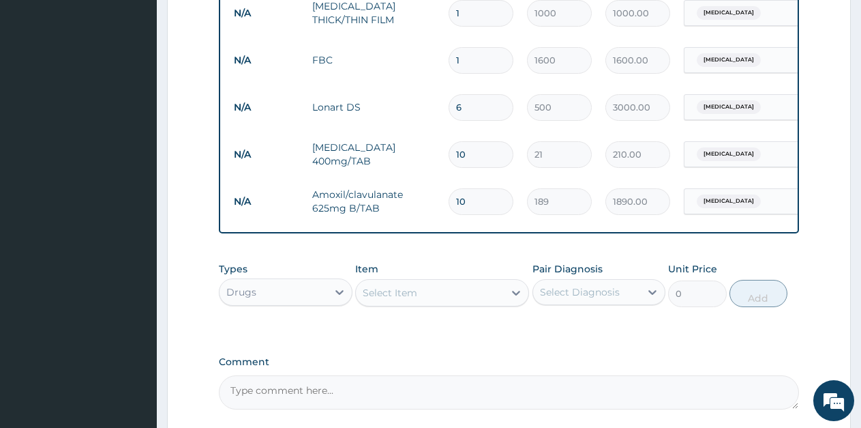
click at [428, 303] on div "Select Item" at bounding box center [430, 293] width 148 height 22
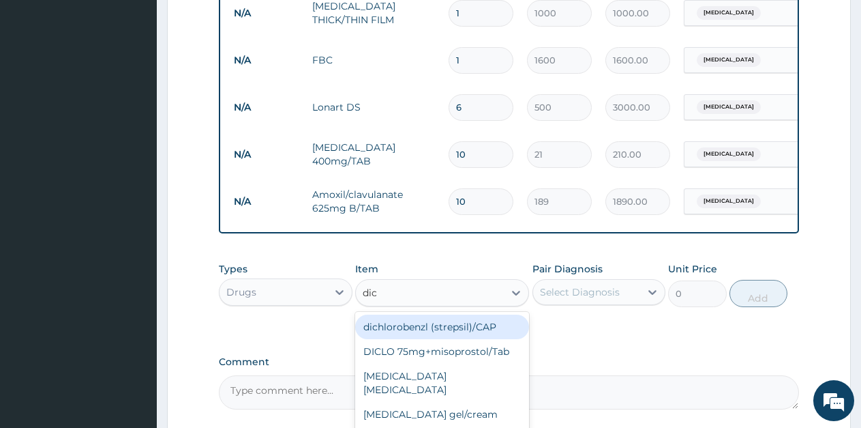
type input "dicl"
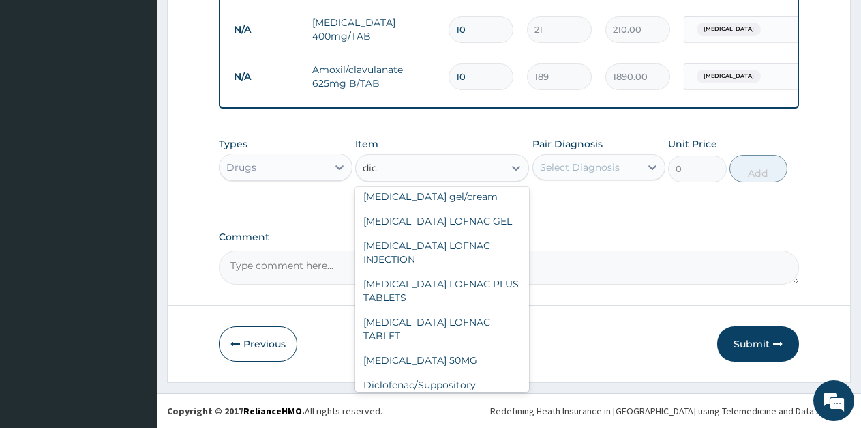
scroll to position [136, 0]
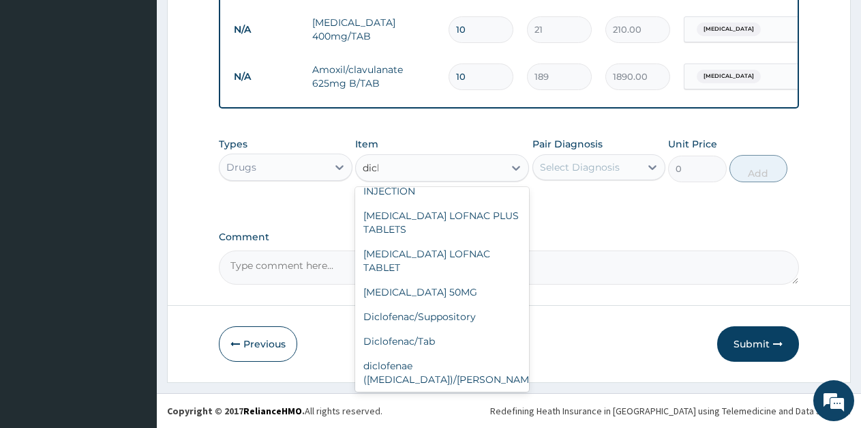
click at [473, 391] on div "Diclofenae 75mg/INJ" at bounding box center [442, 403] width 174 height 25
type input "39.38"
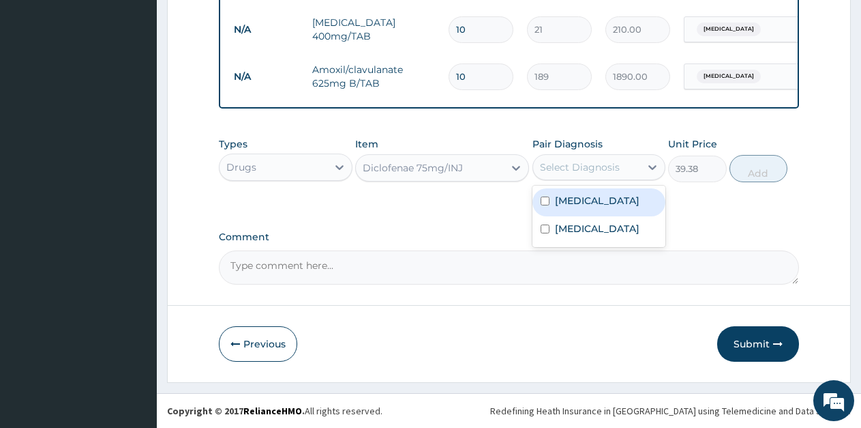
click at [595, 166] on div "Select Diagnosis" at bounding box center [580, 167] width 80 height 14
click at [572, 203] on label "Falciparum malaria" at bounding box center [597, 201] width 85 height 14
checkbox input "true"
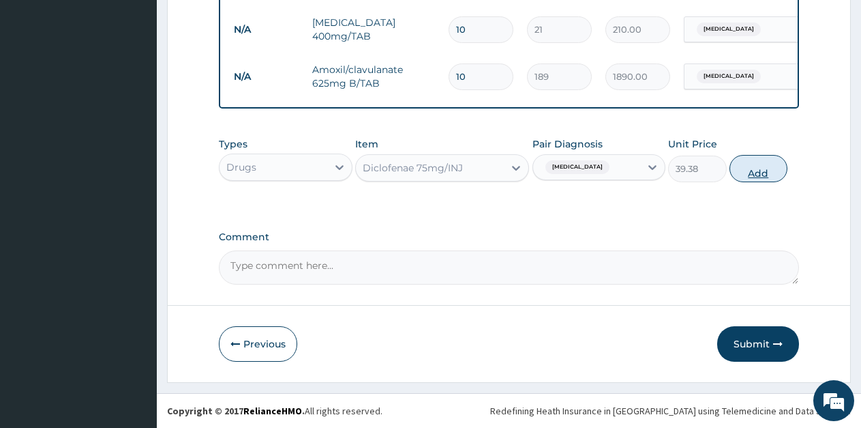
click at [768, 175] on button "Add" at bounding box center [759, 168] width 58 height 27
type input "0"
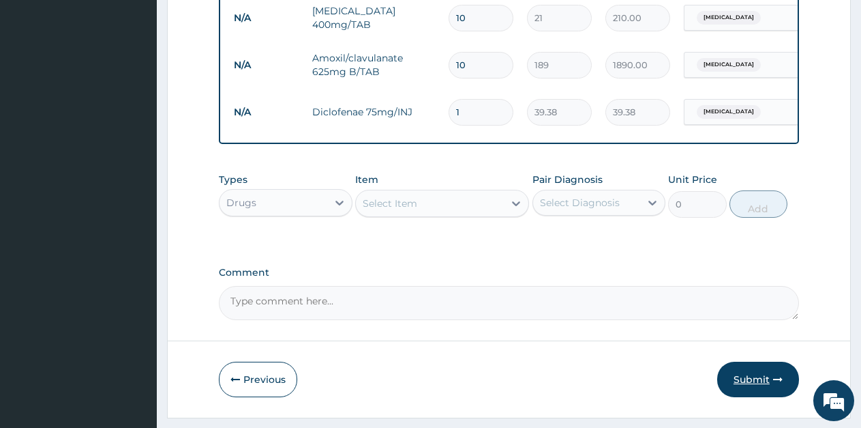
click at [769, 389] on button "Submit" at bounding box center [758, 378] width 82 height 35
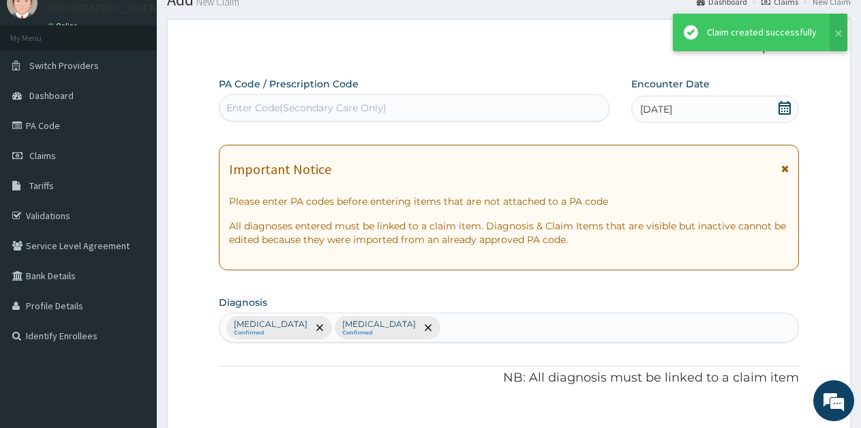
scroll to position [738, 0]
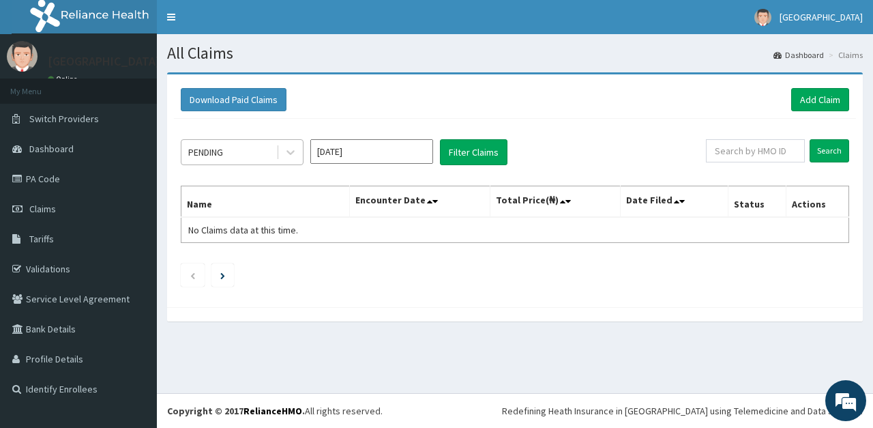
click at [258, 155] on div "PENDING" at bounding box center [228, 152] width 95 height 22
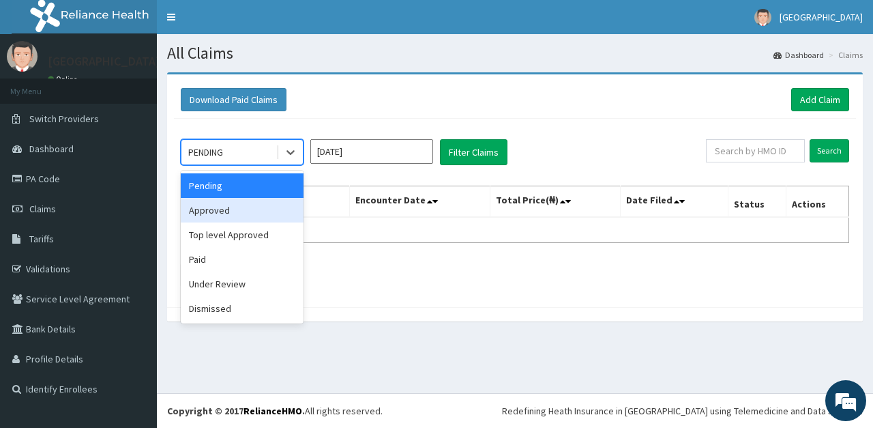
click at [228, 213] on div "Approved" at bounding box center [242, 210] width 123 height 25
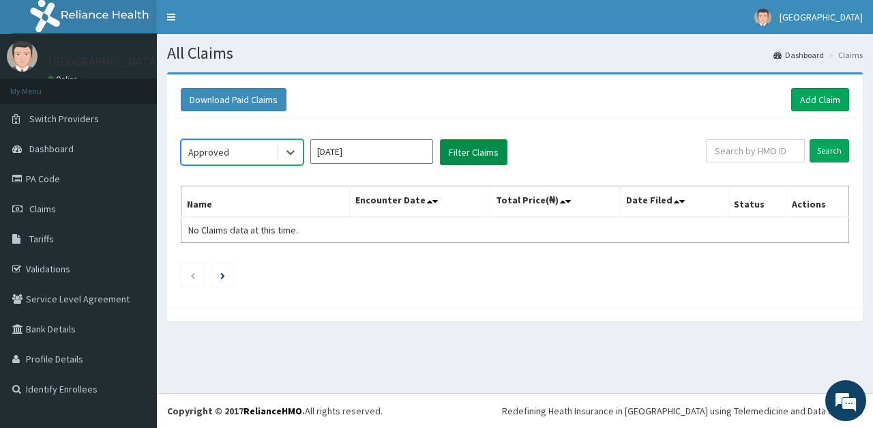
click at [475, 150] on button "Filter Claims" at bounding box center [474, 152] width 68 height 26
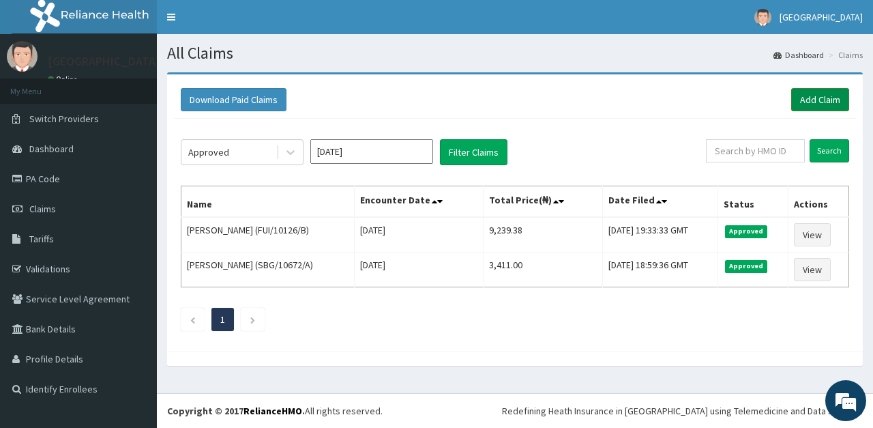
click at [796, 106] on link "Add Claim" at bounding box center [820, 99] width 58 height 23
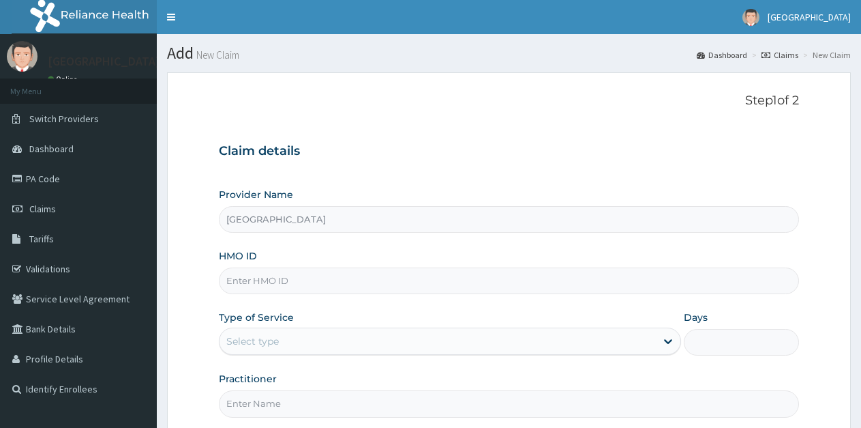
type input "[GEOGRAPHIC_DATA]"
click at [269, 275] on input "HMO ID" at bounding box center [509, 280] width 580 height 27
type input "[PERSON_NAME]/10039/B"
click at [318, 336] on div "Select type" at bounding box center [438, 341] width 436 height 22
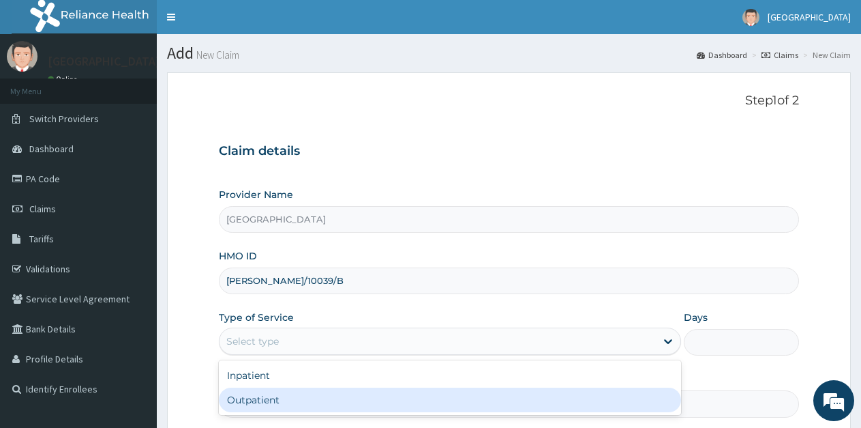
click at [336, 388] on div "Outpatient" at bounding box center [450, 399] width 462 height 25
type input "1"
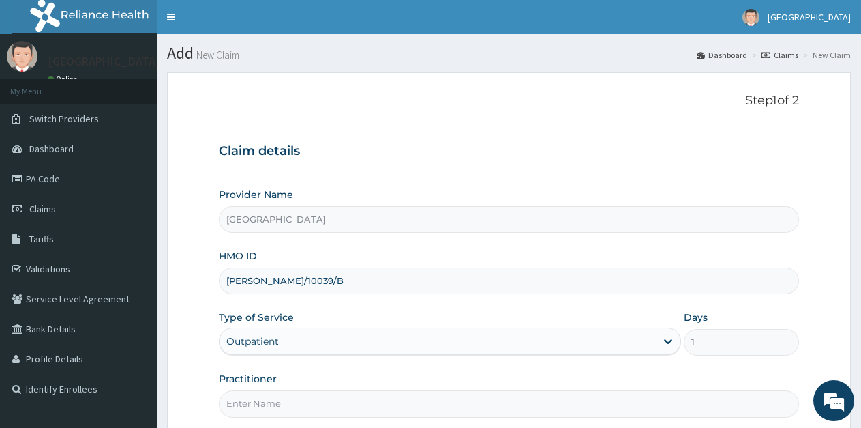
scroll to position [68, 0]
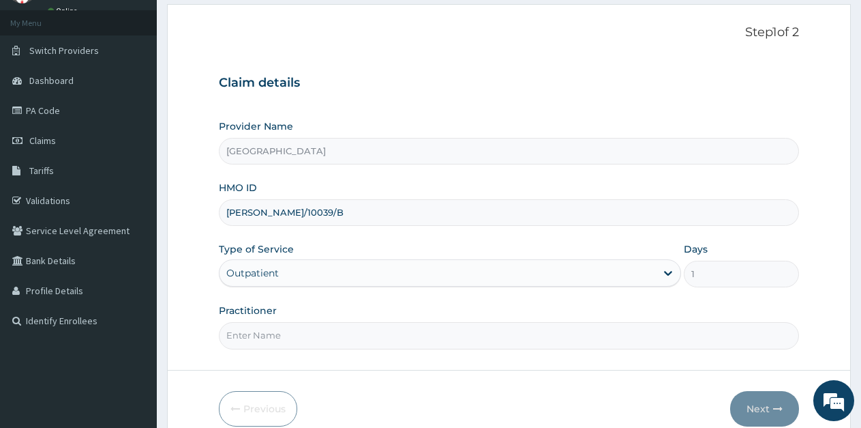
click at [329, 331] on input "Practitioner" at bounding box center [509, 335] width 580 height 27
type input "Ukueku"
click at [758, 406] on button "Next" at bounding box center [764, 408] width 69 height 35
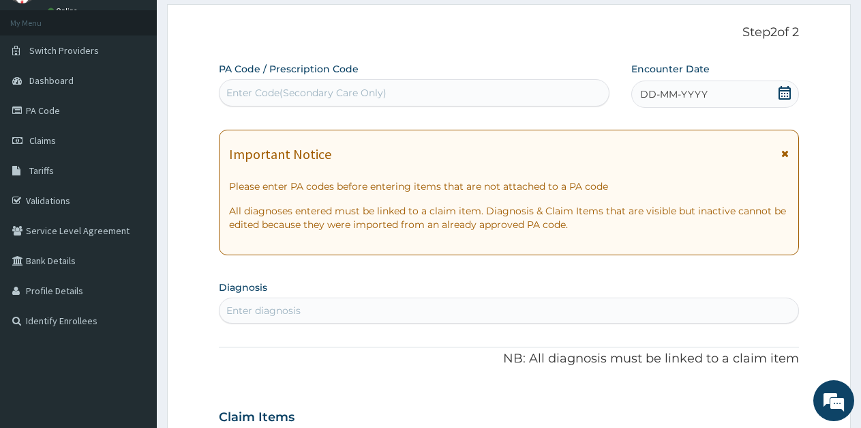
click at [783, 90] on icon at bounding box center [785, 93] width 12 height 14
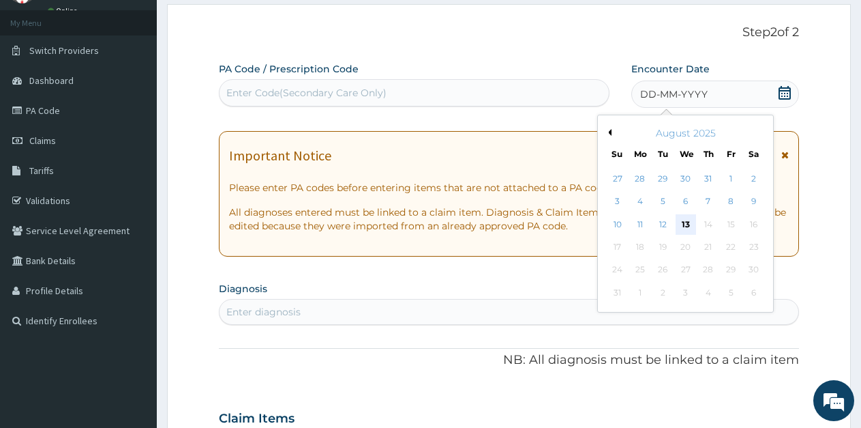
click at [685, 220] on div "13" at bounding box center [686, 224] width 20 height 20
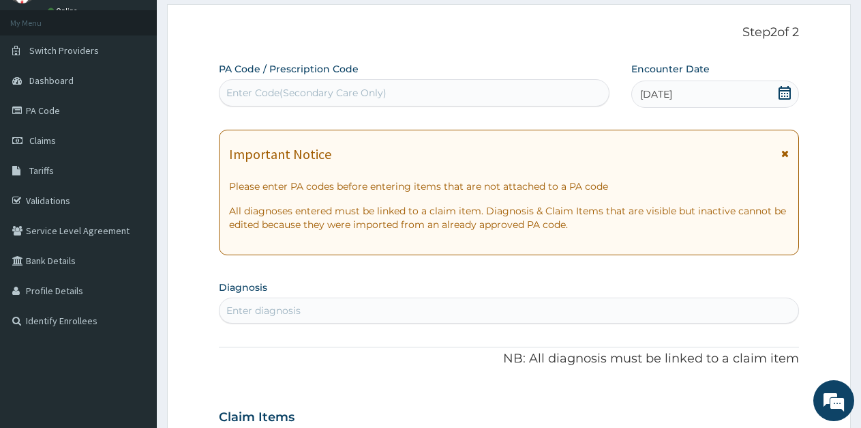
click at [302, 306] on div "Enter diagnosis" at bounding box center [509, 310] width 579 height 22
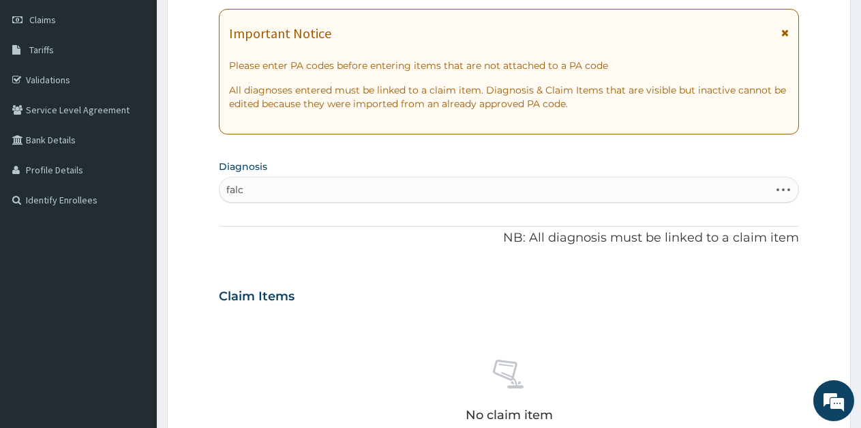
scroll to position [205, 0]
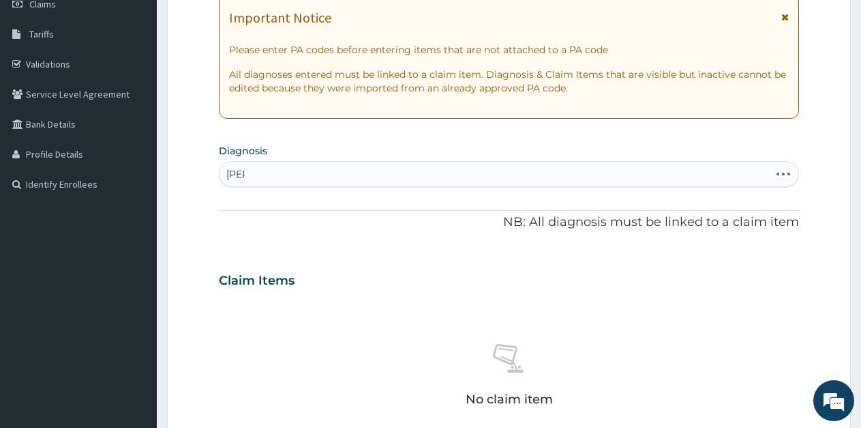
type input "falcip"
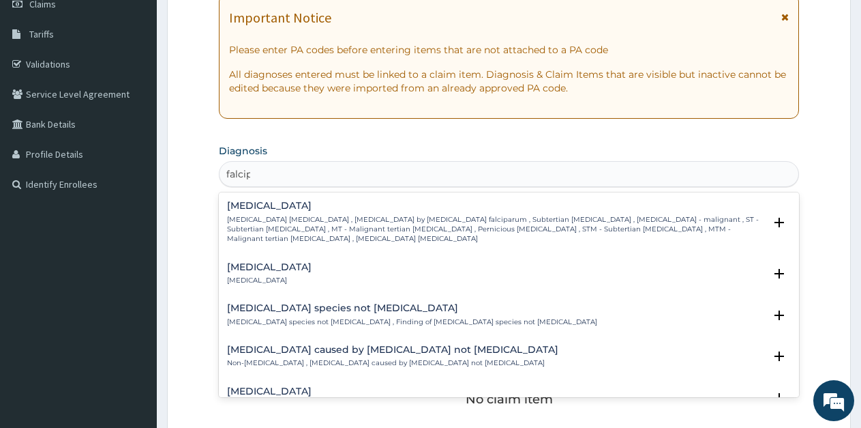
click at [324, 222] on p "[MEDICAL_DATA] [MEDICAL_DATA] , [MEDICAL_DATA] by [MEDICAL_DATA] falciparum , S…" at bounding box center [495, 229] width 537 height 29
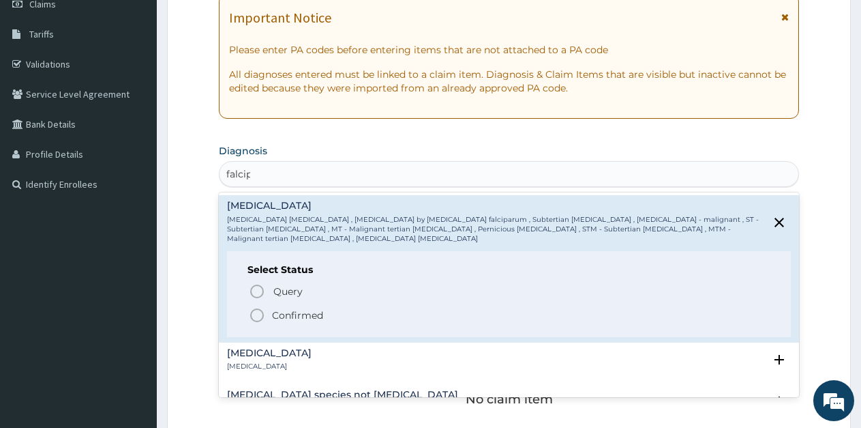
click at [258, 307] on icon "status option filled" at bounding box center [257, 315] width 16 height 16
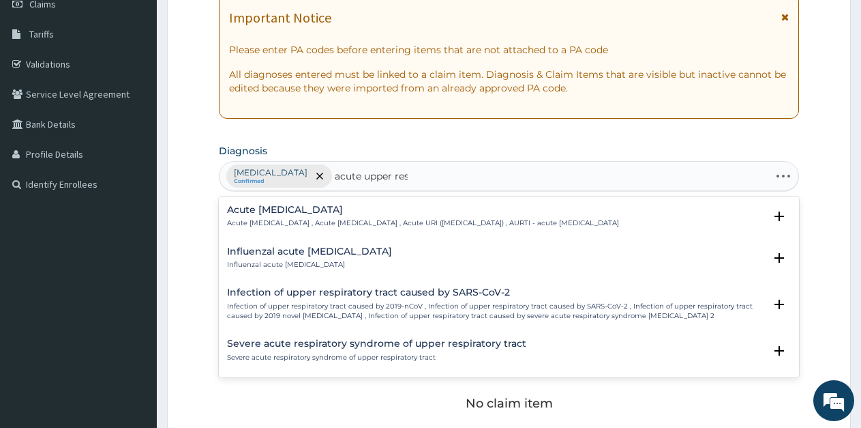
type input "acute upper respi"
click at [367, 220] on p "Acute upper respiratory infection , Acute upper respiratory tract infection , A…" at bounding box center [423, 223] width 392 height 10
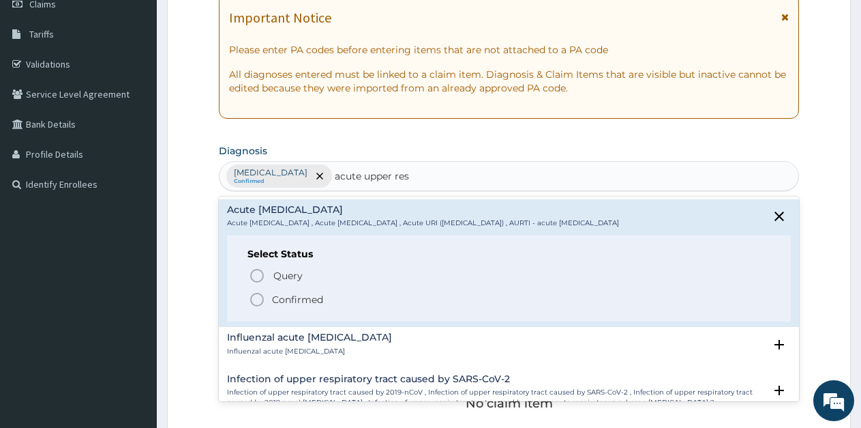
click at [290, 303] on p "Confirmed" at bounding box center [297, 300] width 51 height 14
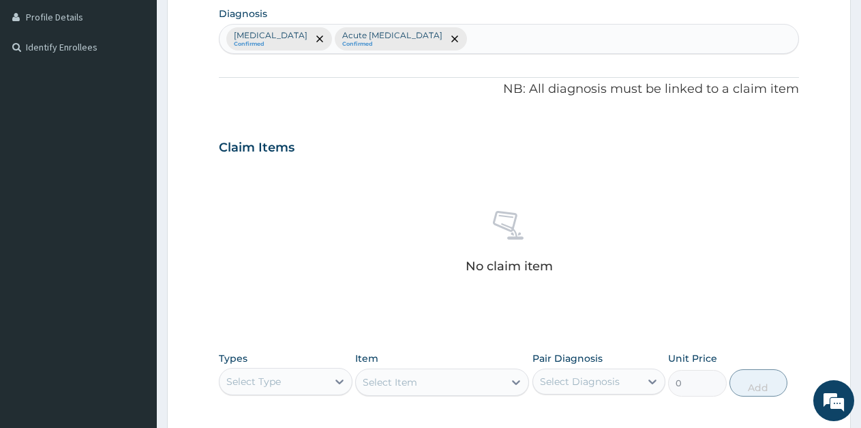
scroll to position [409, 0]
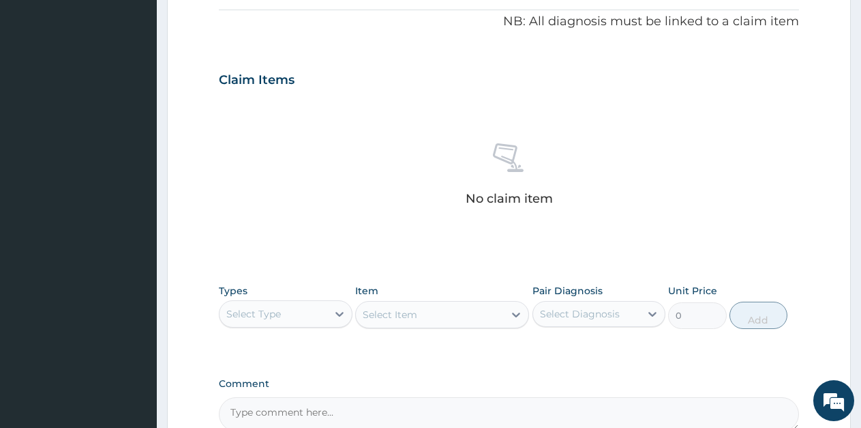
click at [299, 314] on div "Select Type" at bounding box center [274, 314] width 108 height 22
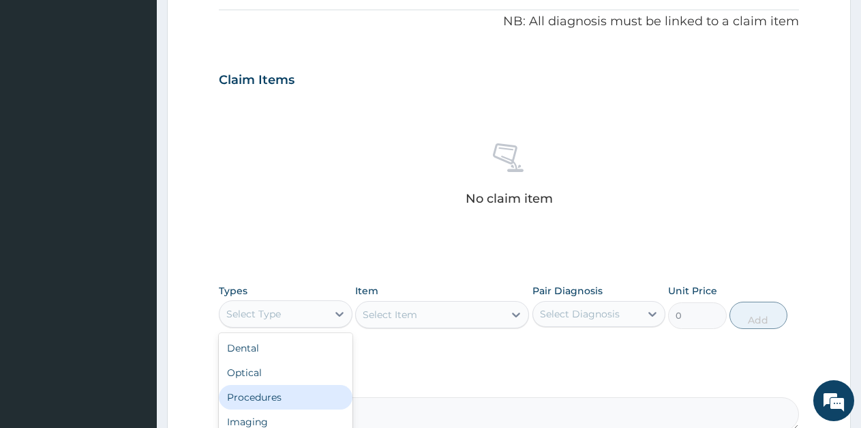
drag, startPoint x: 262, startPoint y: 399, endPoint x: 368, endPoint y: 347, distance: 118.3
click at [262, 400] on div "Procedures" at bounding box center [286, 397] width 134 height 25
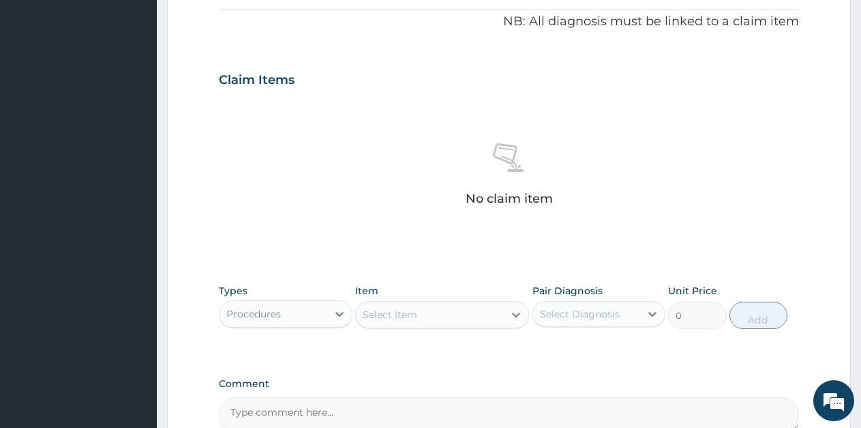
click at [394, 319] on div "Select Item" at bounding box center [390, 315] width 55 height 14
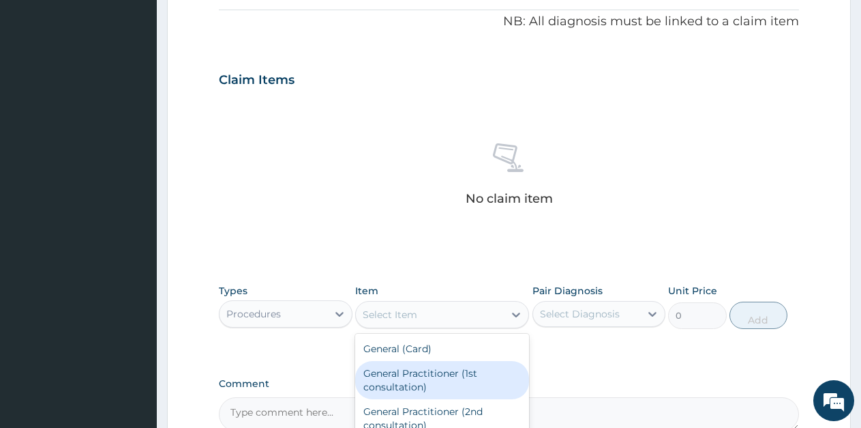
click at [408, 370] on div "General Practitioner (1st consultation)" at bounding box center [442, 380] width 174 height 38
type input "1500"
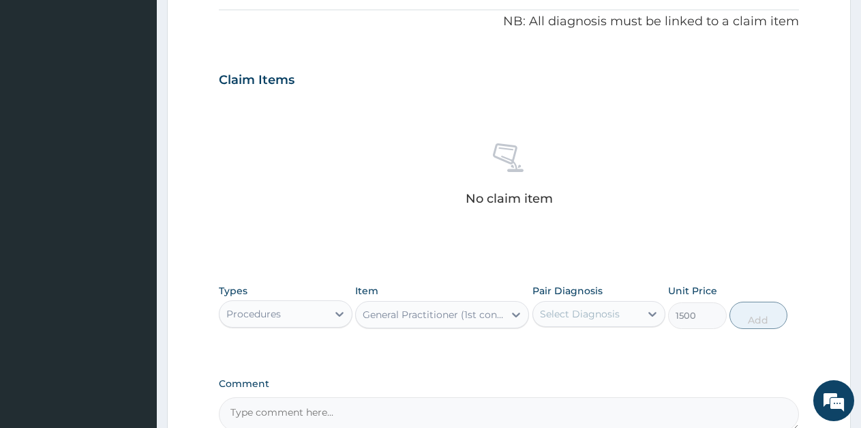
click at [603, 318] on div "Select Diagnosis" at bounding box center [580, 314] width 80 height 14
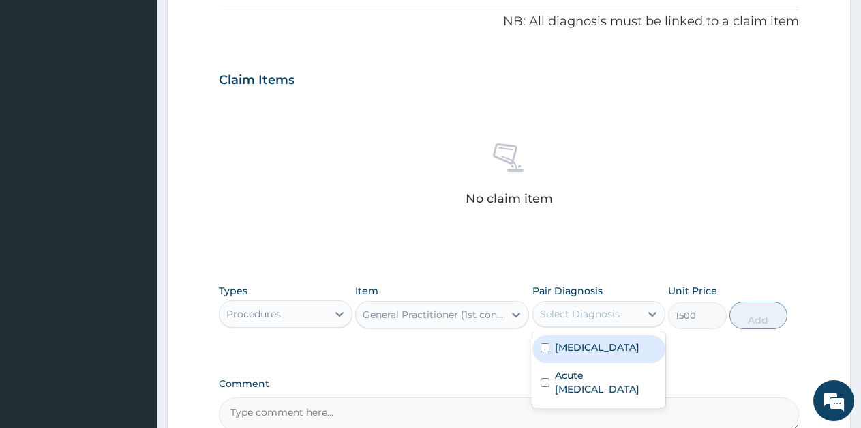
click at [597, 346] on label "Falciparum malaria" at bounding box center [597, 347] width 85 height 14
checkbox input "true"
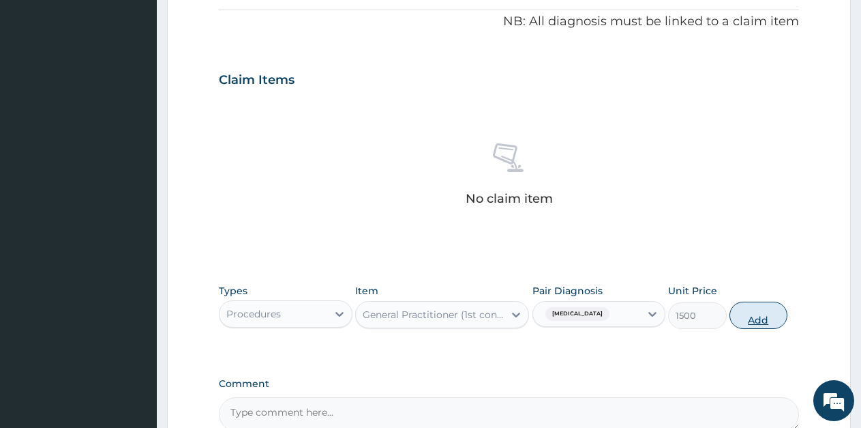
click at [741, 321] on button "Add" at bounding box center [759, 314] width 58 height 27
type input "0"
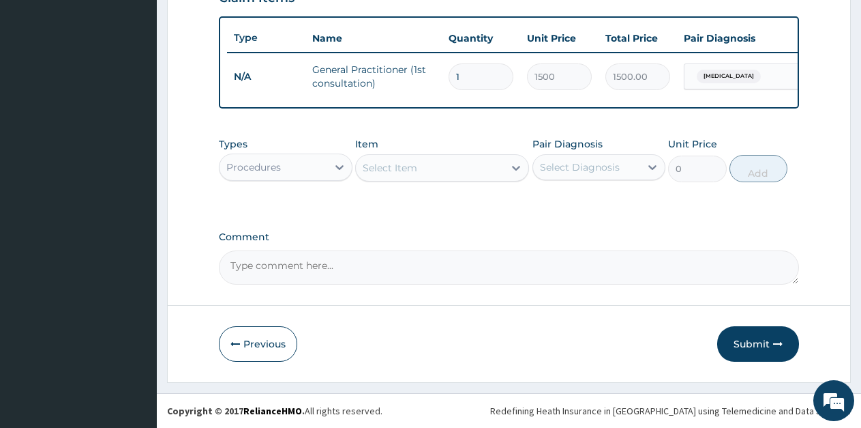
scroll to position [503, 0]
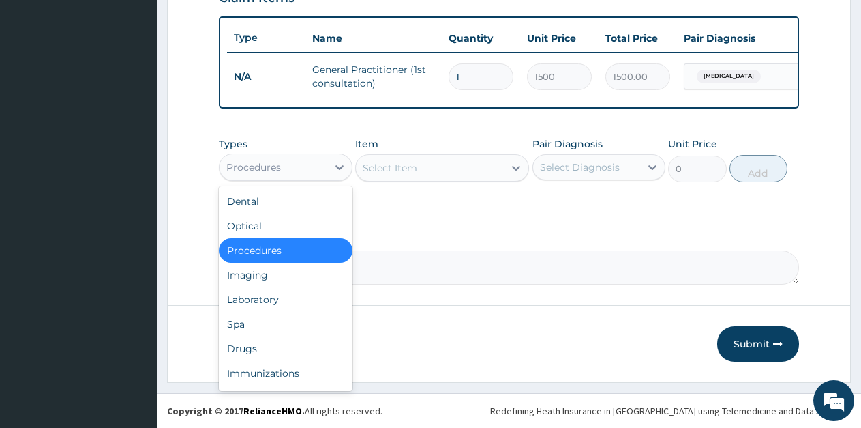
click at [282, 159] on div "Procedures" at bounding box center [274, 167] width 108 height 22
click at [277, 299] on div "Laboratory" at bounding box center [286, 299] width 134 height 25
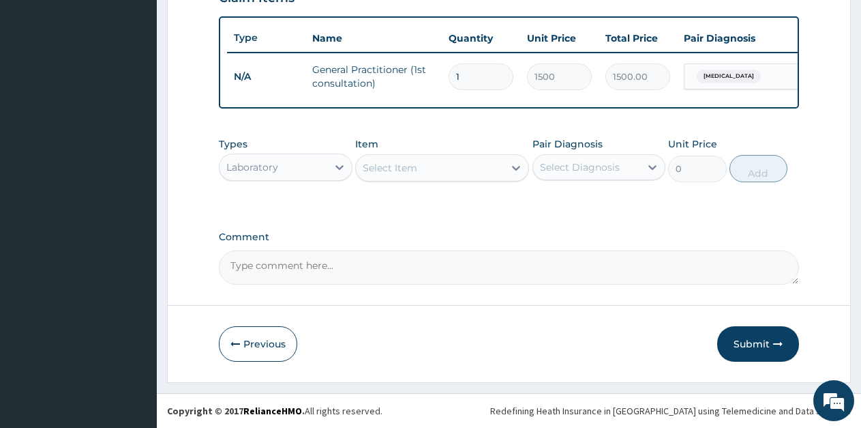
click at [407, 169] on div "Select Item" at bounding box center [390, 168] width 55 height 14
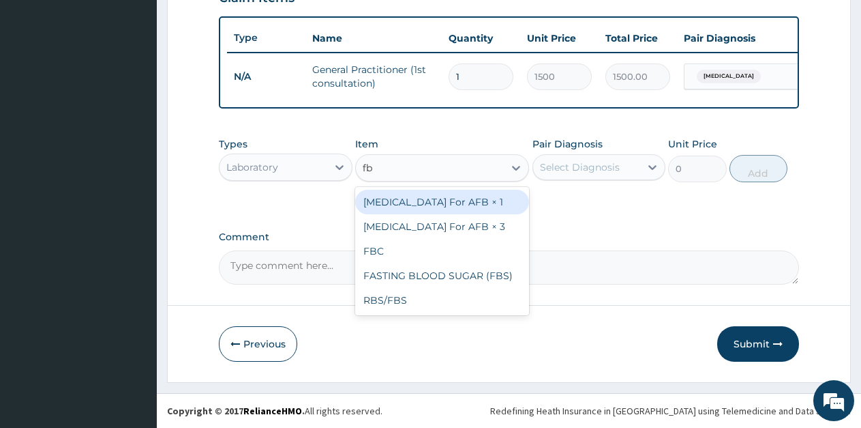
type input "fbc"
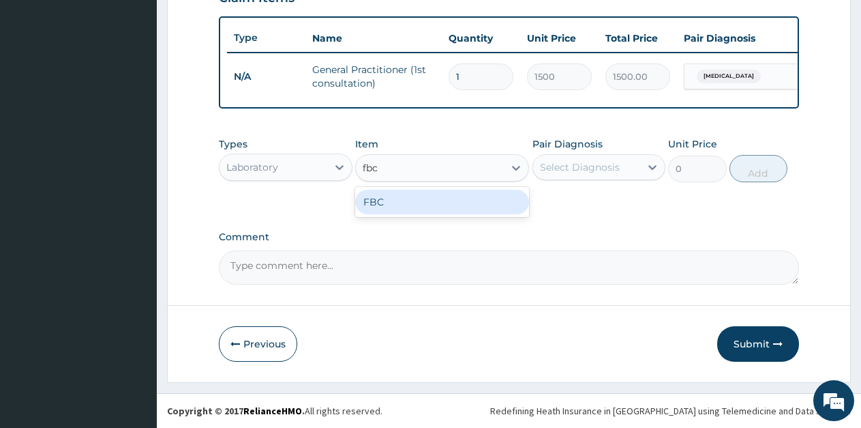
click at [400, 196] on div "FBC" at bounding box center [442, 202] width 174 height 25
type input "1600"
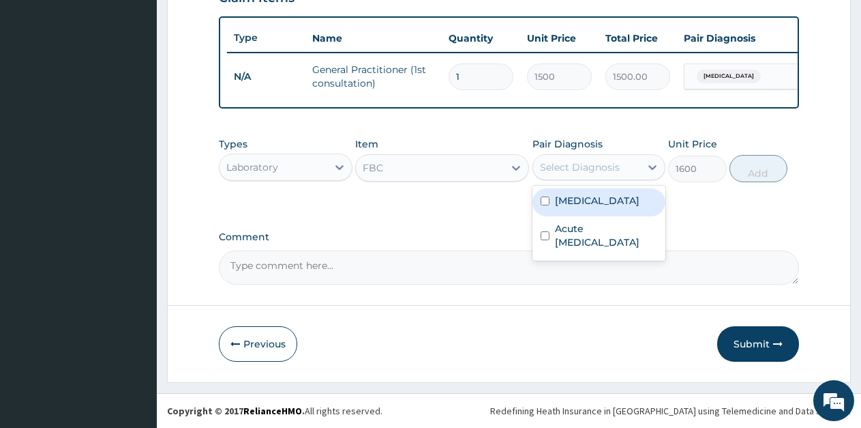
click at [558, 168] on div "Select Diagnosis" at bounding box center [580, 167] width 80 height 14
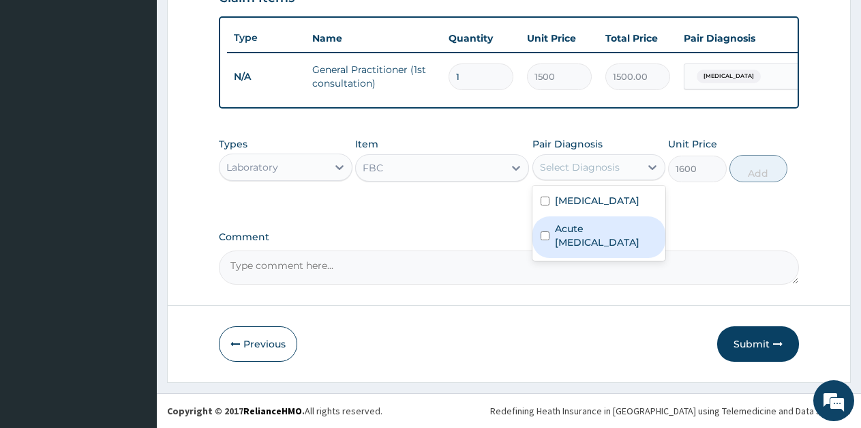
click at [586, 240] on label "Acute upper respiratory infection" at bounding box center [606, 235] width 103 height 27
checkbox input "true"
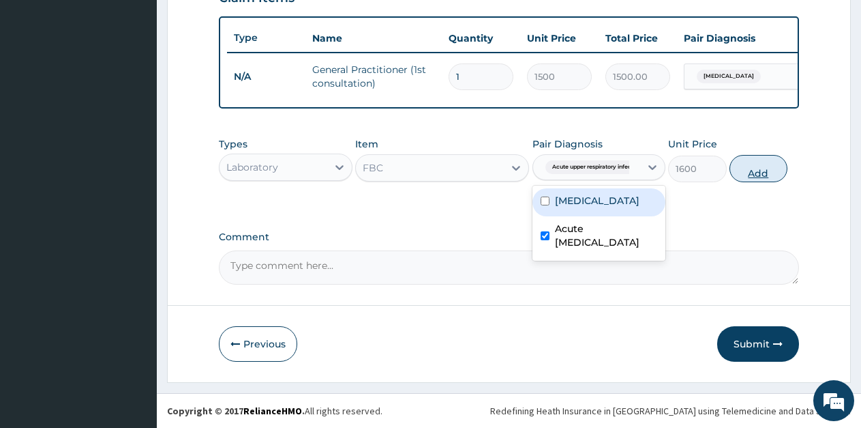
click at [736, 170] on button "Add" at bounding box center [759, 168] width 58 height 27
type input "0"
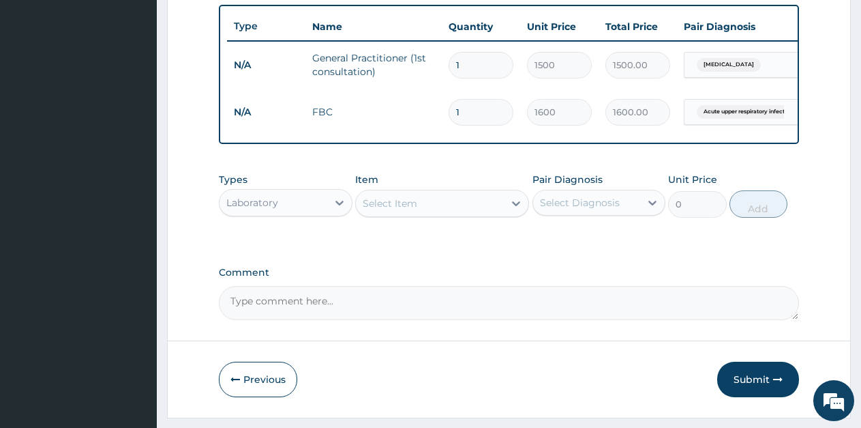
click at [404, 210] on div "Select Item" at bounding box center [390, 203] width 55 height 14
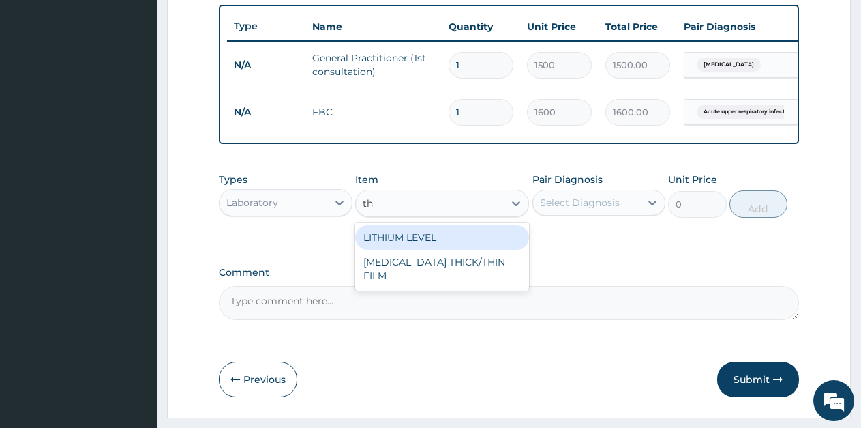
type input "thic"
click at [443, 256] on div "MALARIA THICK/THIN FILM" at bounding box center [442, 244] width 174 height 38
type input "1000"
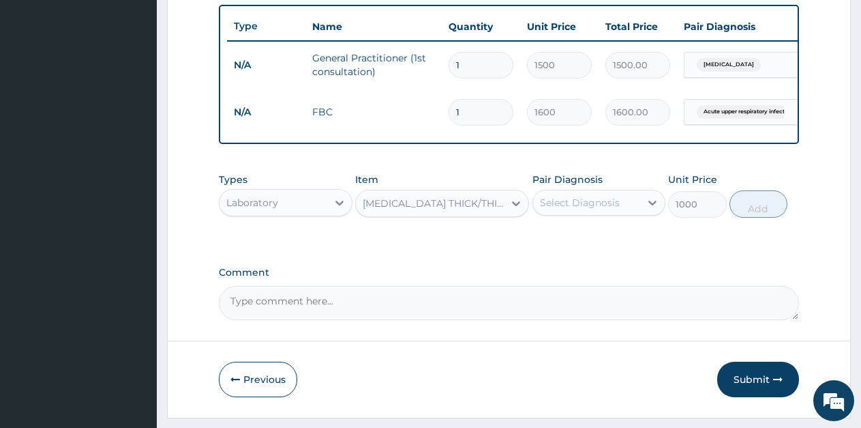
click at [594, 209] on div "Select Diagnosis" at bounding box center [580, 203] width 80 height 14
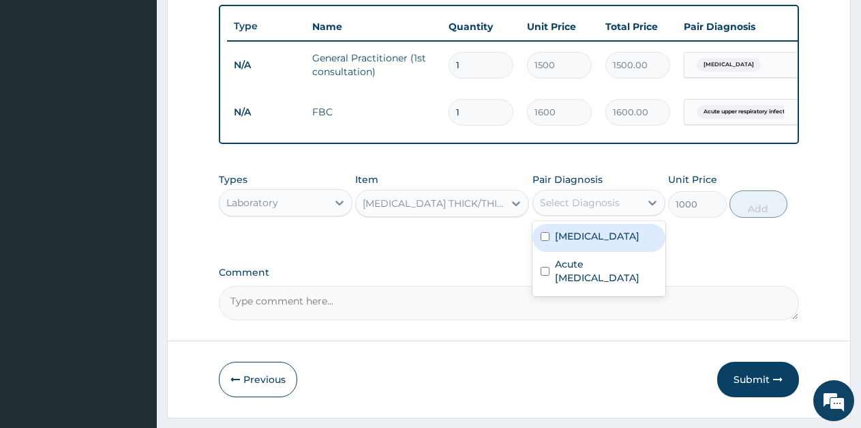
click at [593, 252] on div "Falciparum malaria" at bounding box center [600, 238] width 134 height 28
checkbox input "true"
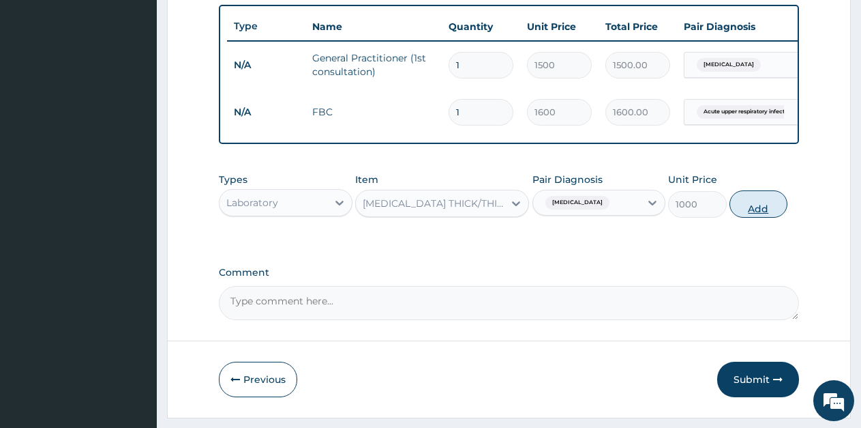
click at [742, 218] on button "Add" at bounding box center [759, 203] width 58 height 27
type input "0"
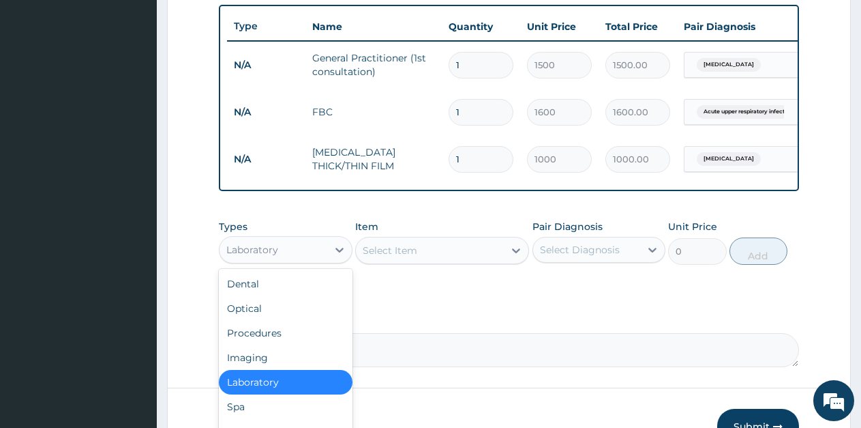
click at [273, 260] on div "Laboratory" at bounding box center [274, 250] width 108 height 22
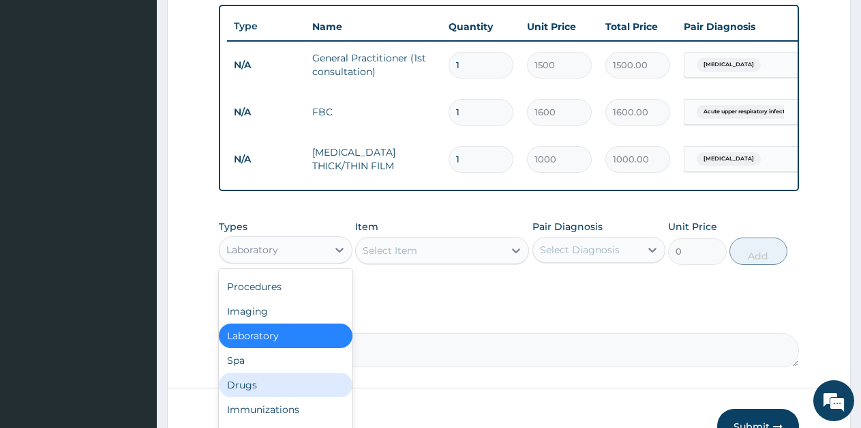
click at [254, 397] on div "Drugs" at bounding box center [286, 384] width 134 height 25
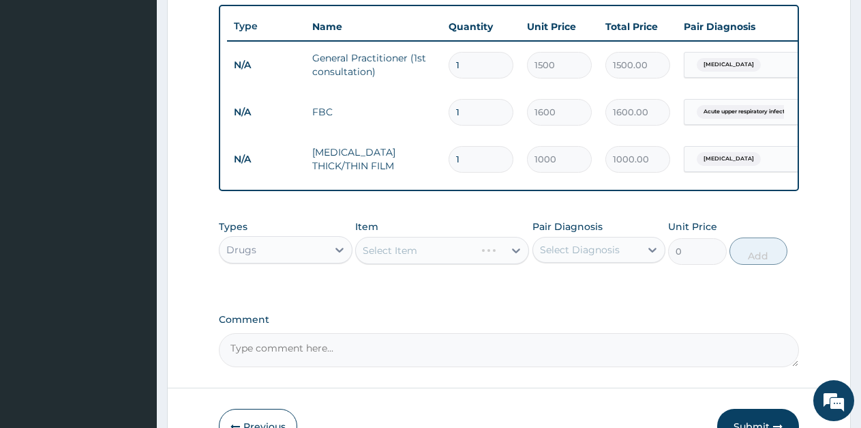
click at [404, 259] on div "Select Item" at bounding box center [442, 250] width 174 height 27
click at [404, 257] on div "Select Item" at bounding box center [390, 250] width 55 height 14
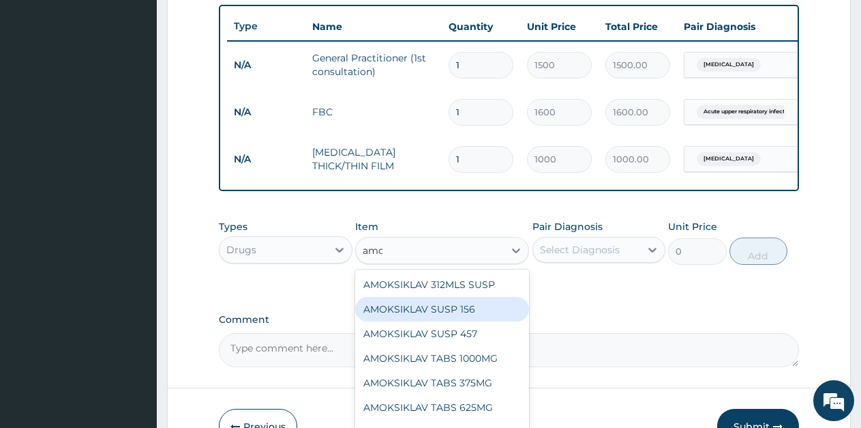
type input "amox"
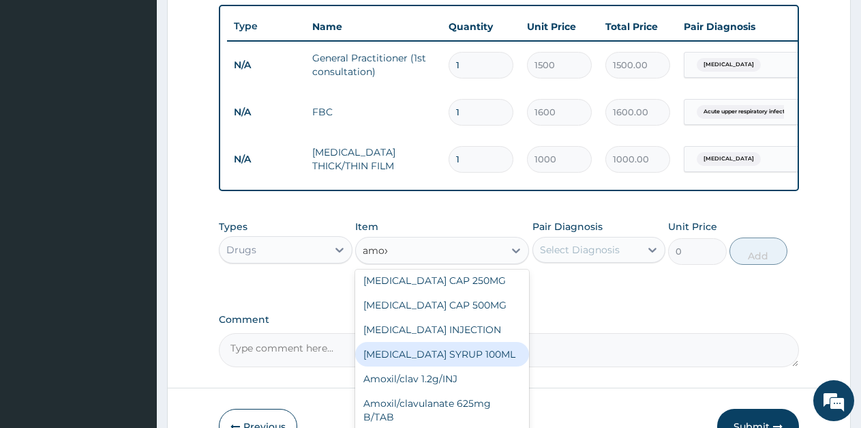
scroll to position [341, 0]
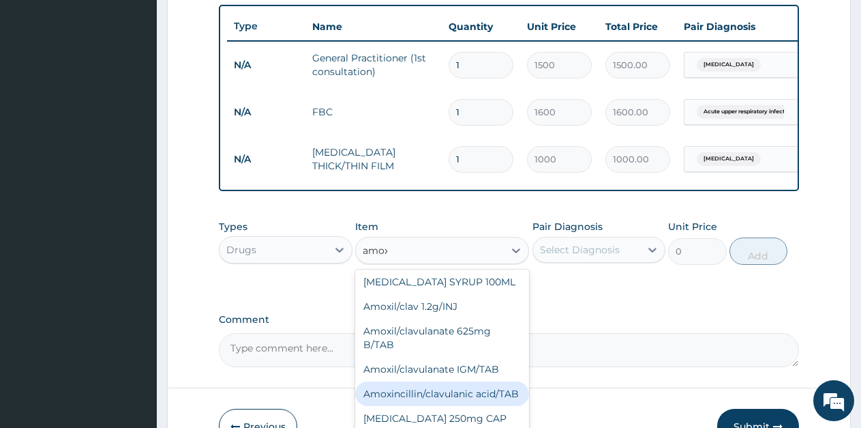
click at [476, 381] on div "Amoxincillin/clavulanic acid/TAB" at bounding box center [442, 393] width 174 height 25
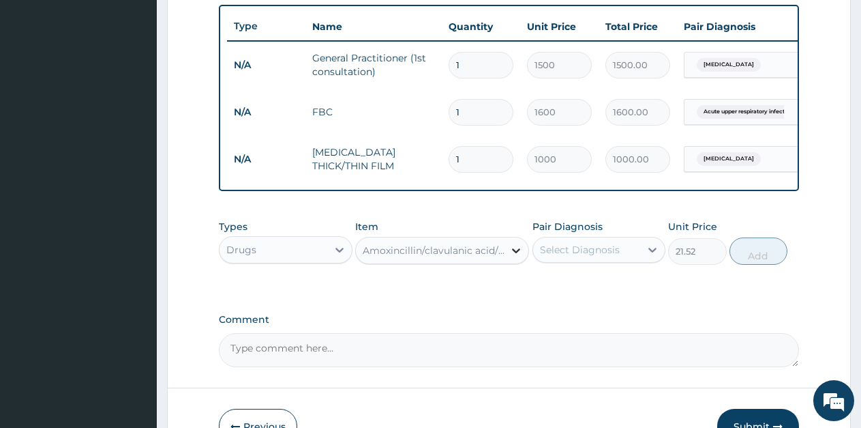
click at [509, 257] on icon at bounding box center [516, 250] width 14 height 14
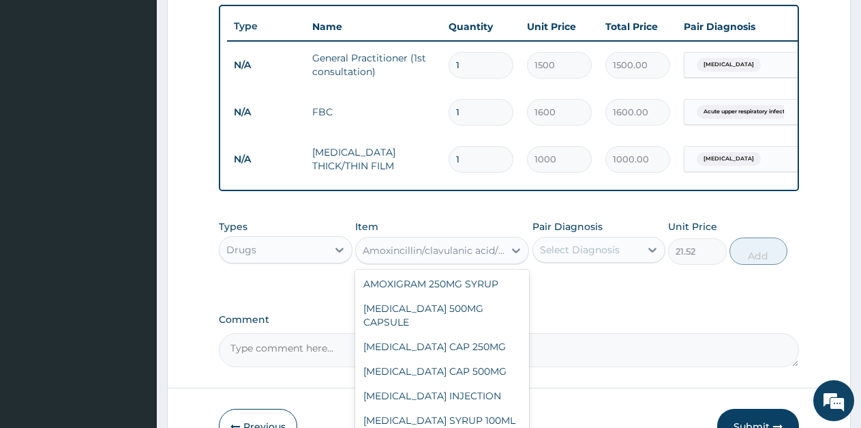
scroll to position [2130, 0]
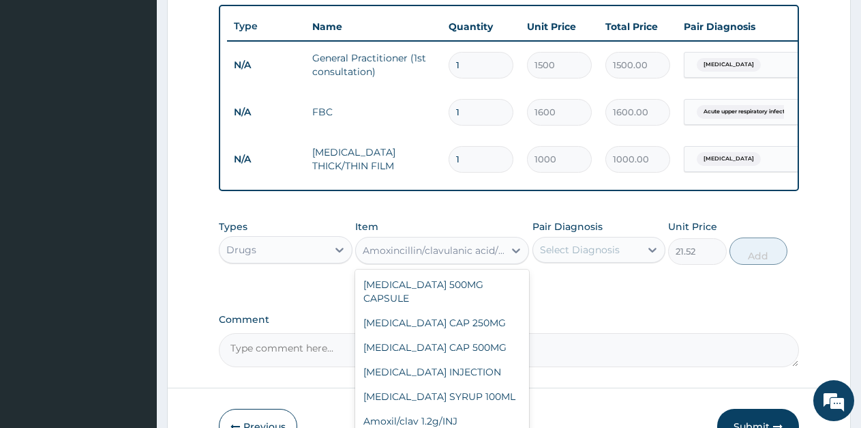
type input "189"
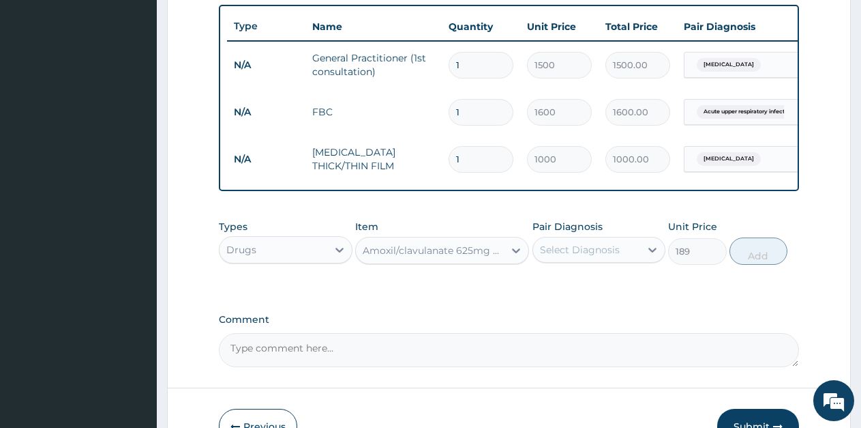
click at [603, 256] on div "Select Diagnosis" at bounding box center [580, 250] width 80 height 14
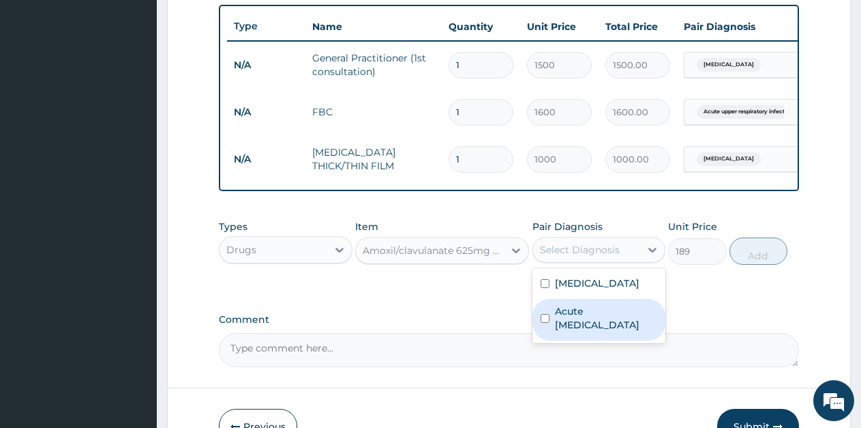
click at [582, 331] on label "Acute upper respiratory infection" at bounding box center [606, 317] width 103 height 27
checkbox input "true"
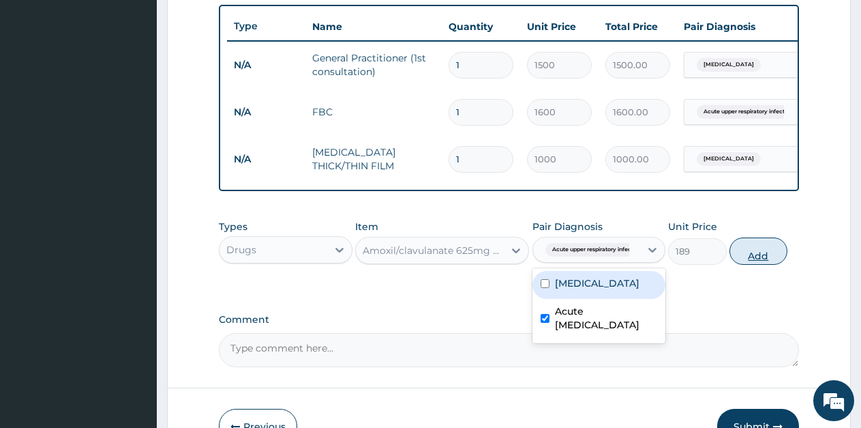
click at [760, 265] on button "Add" at bounding box center [759, 250] width 58 height 27
type input "0"
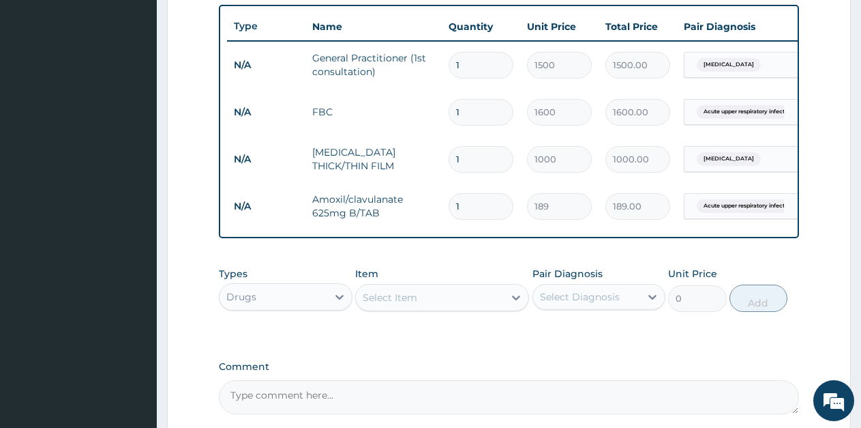
click at [405, 308] on div "Select Item" at bounding box center [430, 297] width 148 height 22
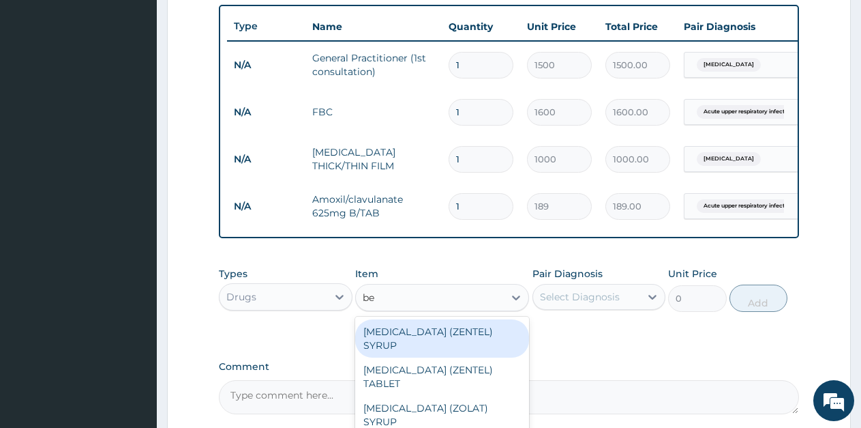
type input "bee"
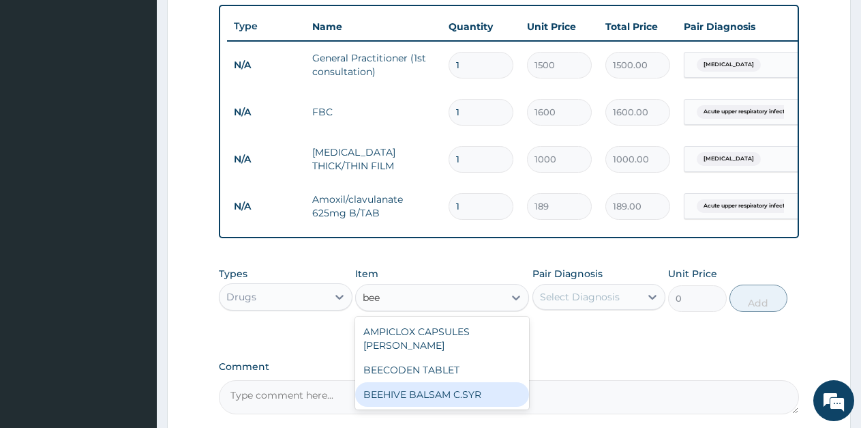
click at [440, 390] on div "BEEHIVE BALSAM C.SYR" at bounding box center [442, 394] width 174 height 25
type input "498.75"
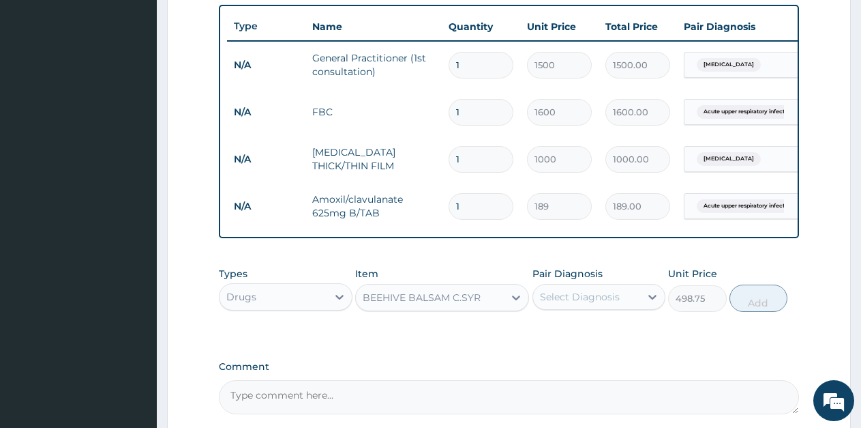
click at [581, 303] on div "Select Diagnosis" at bounding box center [580, 297] width 80 height 14
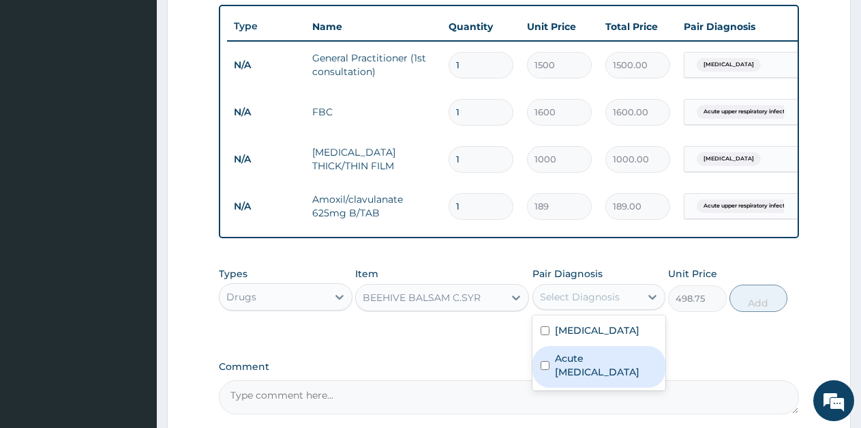
click at [569, 369] on label "Acute upper respiratory infection" at bounding box center [606, 364] width 103 height 27
checkbox input "true"
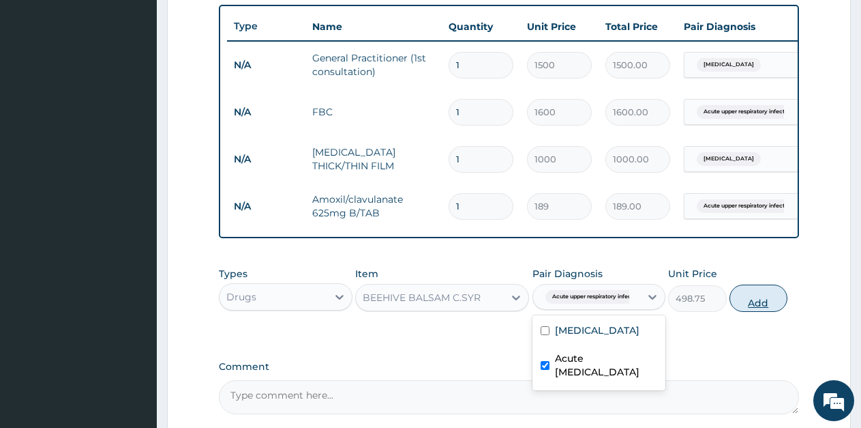
click at [759, 307] on button "Add" at bounding box center [759, 297] width 58 height 27
type input "0"
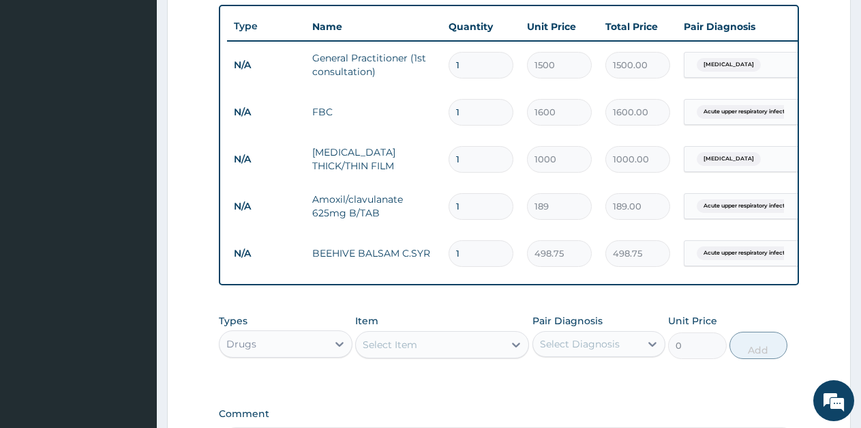
click at [408, 351] on div "Select Item" at bounding box center [390, 345] width 55 height 14
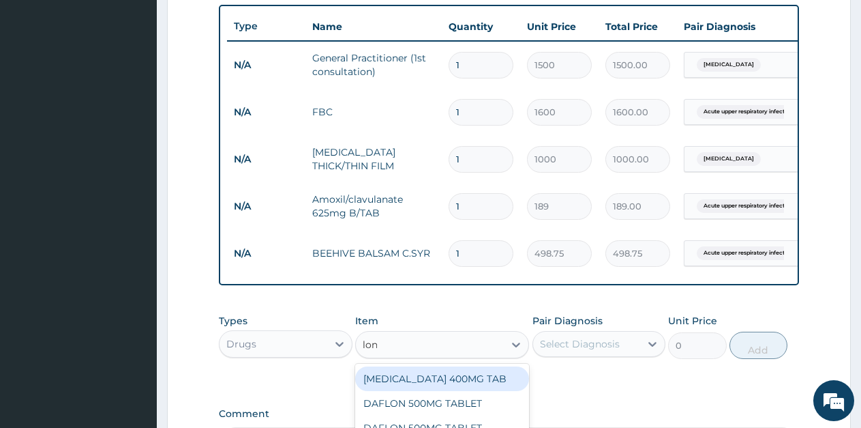
type input "lona"
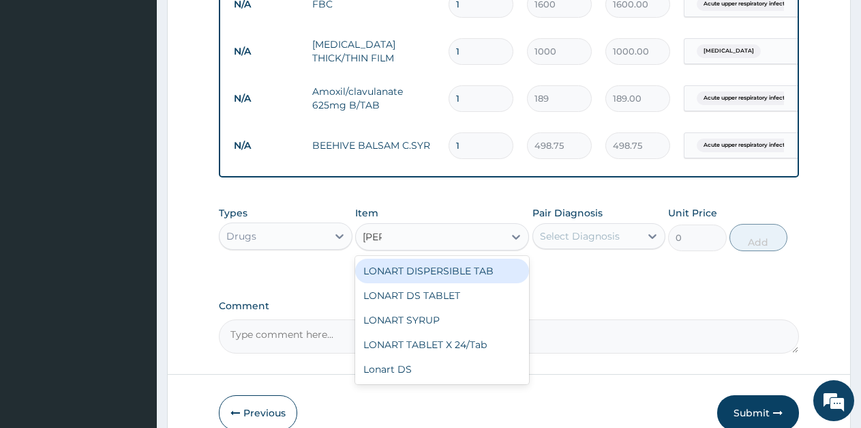
scroll to position [691, 0]
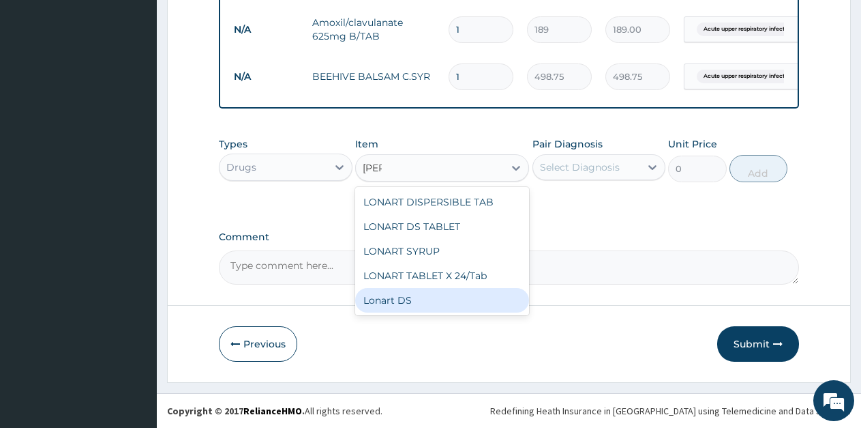
click at [410, 305] on div "Lonart DS" at bounding box center [442, 300] width 174 height 25
type input "500"
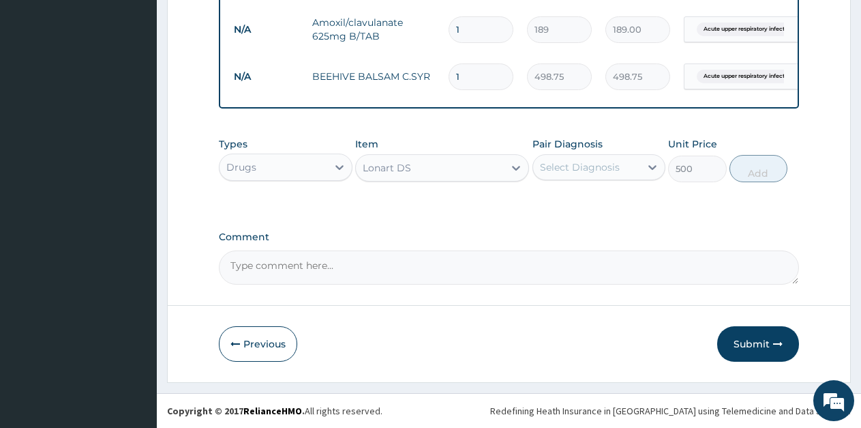
click at [601, 170] on div "Select Diagnosis" at bounding box center [580, 167] width 80 height 14
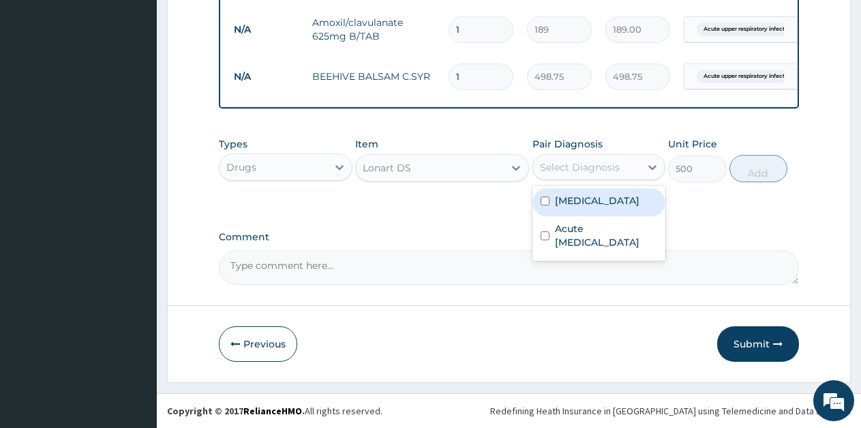
click at [592, 209] on div "Falciparum malaria" at bounding box center [600, 202] width 134 height 28
checkbox input "true"
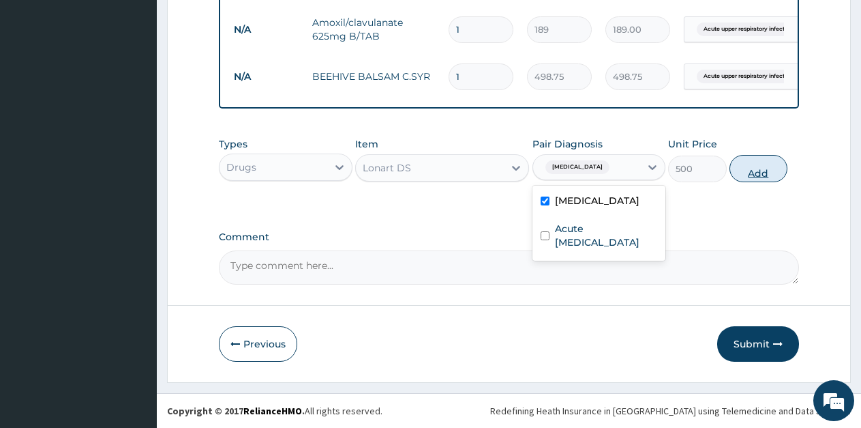
click at [758, 176] on button "Add" at bounding box center [759, 168] width 58 height 27
type input "0"
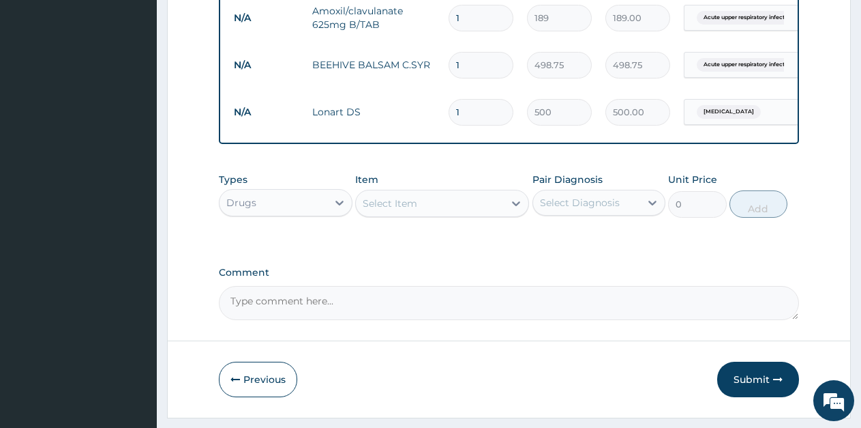
drag, startPoint x: 453, startPoint y: 100, endPoint x: 478, endPoint y: 113, distance: 28.4
click at [449, 108] on div "1" at bounding box center [481, 112] width 65 height 27
drag, startPoint x: 465, startPoint y: 113, endPoint x: 458, endPoint y: 115, distance: 7.0
click at [458, 115] on input "1" at bounding box center [481, 112] width 65 height 27
type input "6"
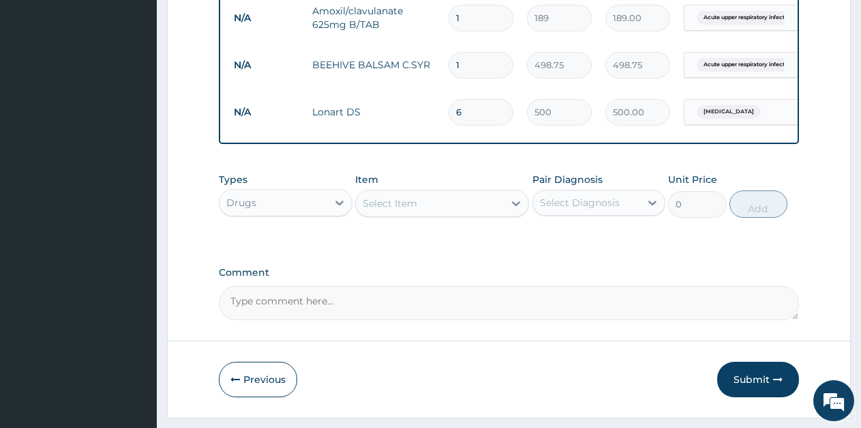
type input "3000.00"
type input "6"
click at [466, 18] on input "1" at bounding box center [481, 18] width 65 height 27
type input "10"
type input "1890.00"
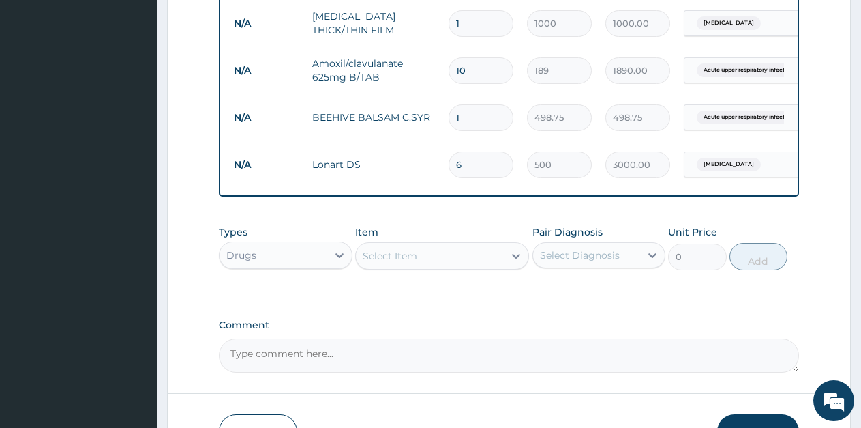
scroll to position [623, 0]
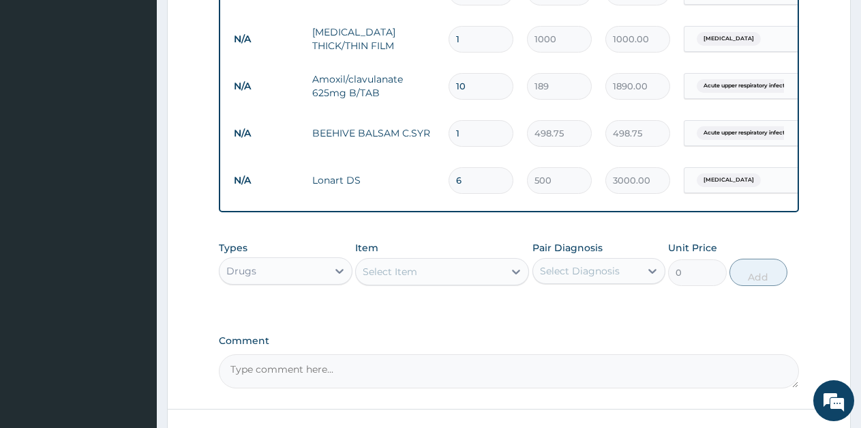
type input "11"
type input "2079.00"
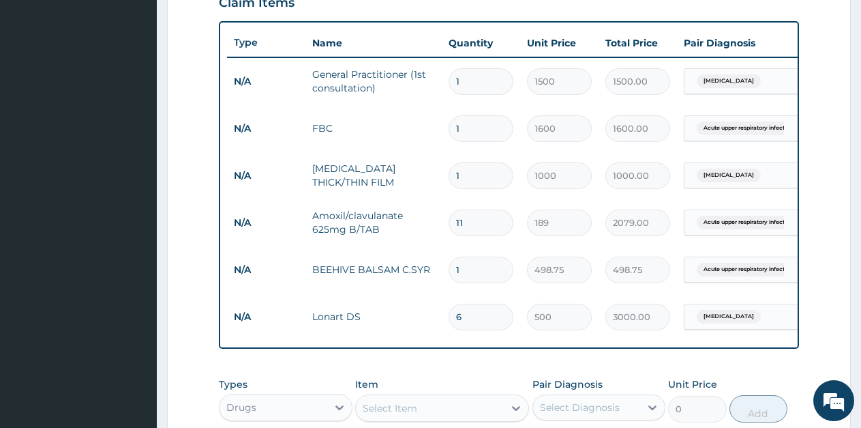
type input "10"
type input "1890.00"
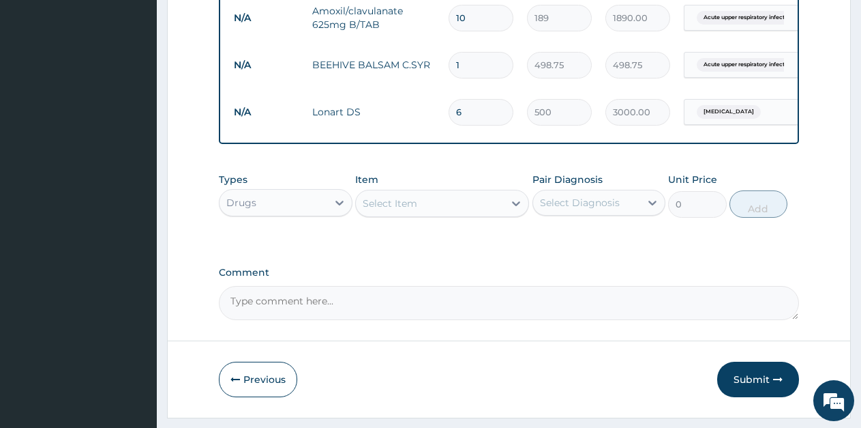
type input "10"
click at [383, 210] on div "Select Item" at bounding box center [390, 203] width 55 height 14
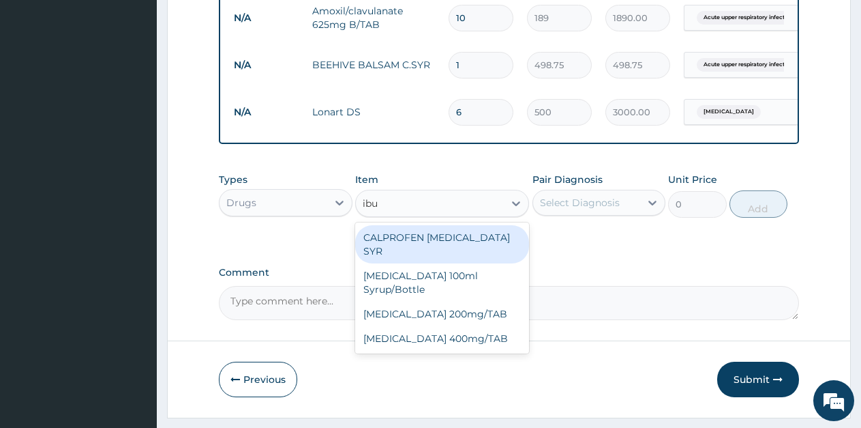
type input "ibup"
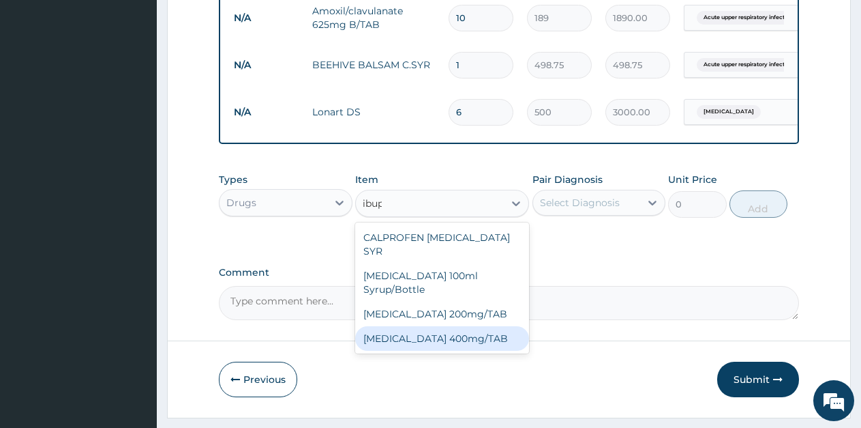
click at [490, 328] on div "IBUPROFEN 400mg/TAB" at bounding box center [442, 338] width 174 height 25
type input "21"
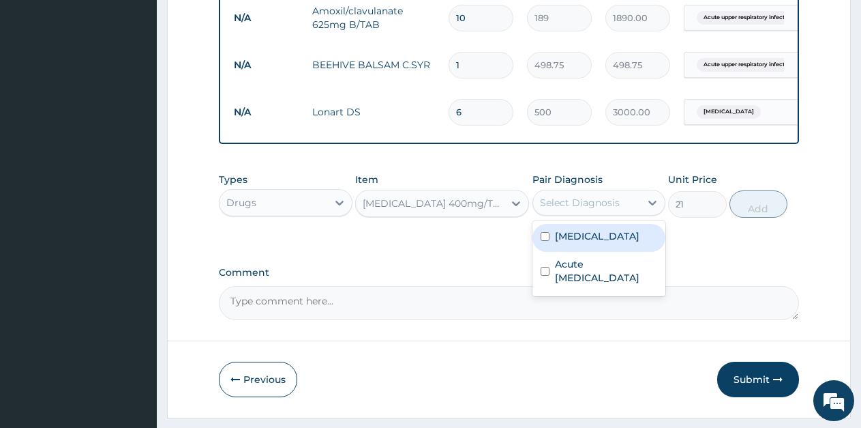
click at [582, 213] on div "Select Diagnosis" at bounding box center [587, 203] width 108 height 22
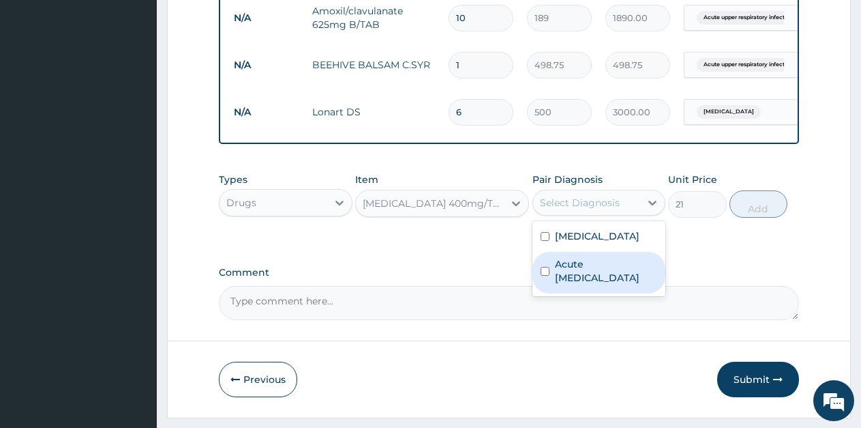
click at [572, 278] on label "Acute upper respiratory infection" at bounding box center [606, 270] width 103 height 27
checkbox input "true"
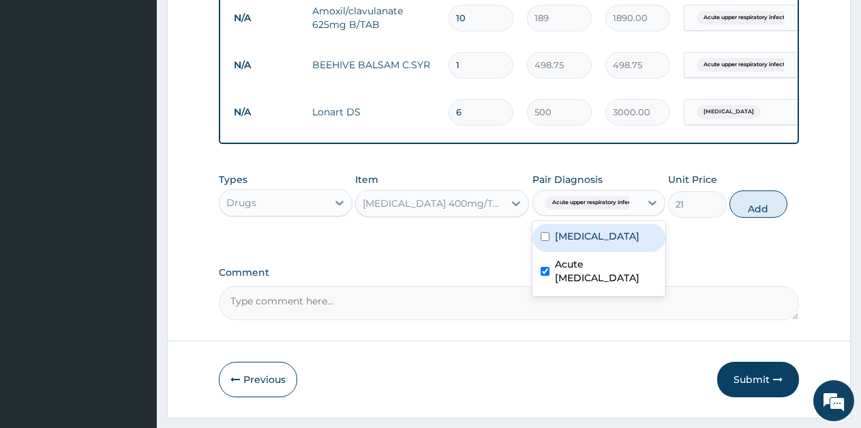
click at [558, 243] on label "Falciparum malaria" at bounding box center [597, 236] width 85 height 14
checkbox input "true"
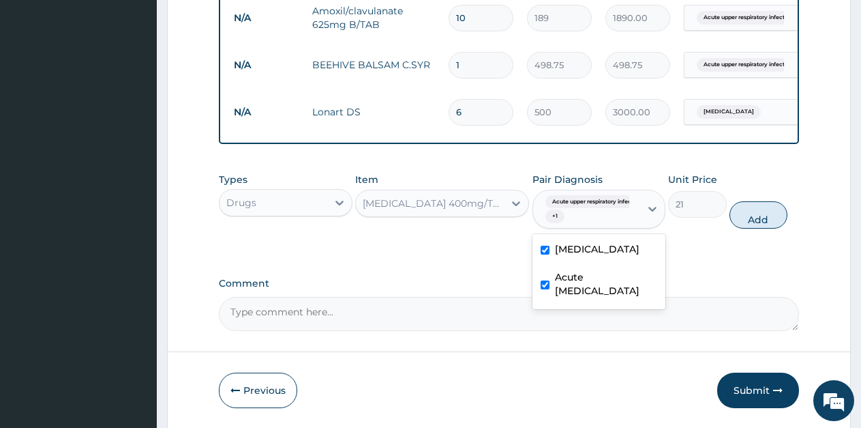
click at [548, 289] on input "checkbox" at bounding box center [545, 284] width 9 height 9
checkbox input "false"
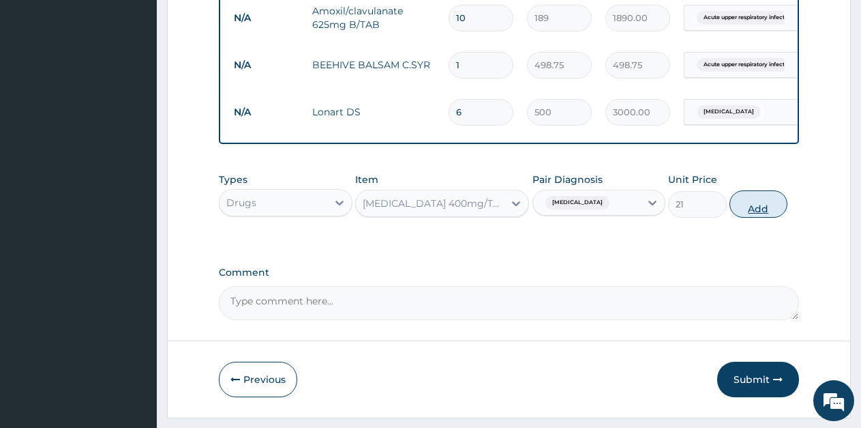
click at [768, 208] on button "Add" at bounding box center [759, 203] width 58 height 27
type input "0"
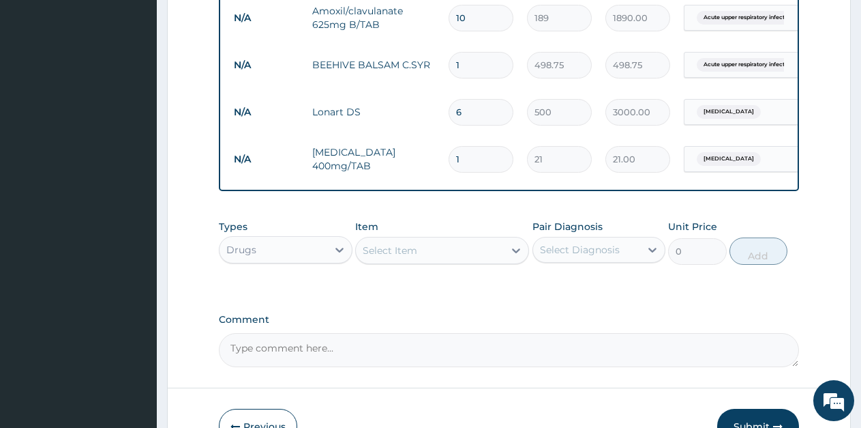
type input "10"
type input "210.00"
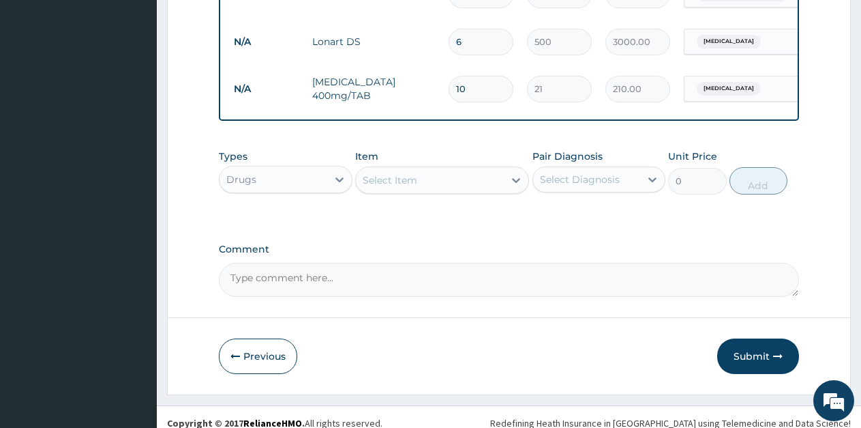
scroll to position [785, 0]
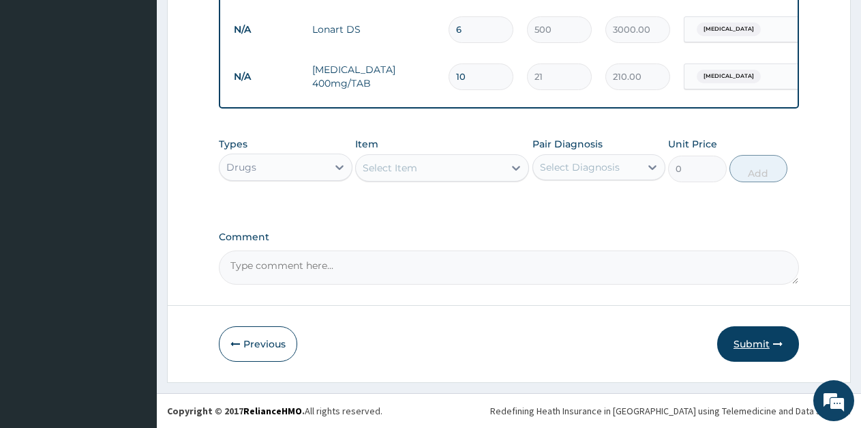
type input "10"
click at [770, 355] on button "Submit" at bounding box center [758, 343] width 82 height 35
